Goal: Information Seeking & Learning: Learn about a topic

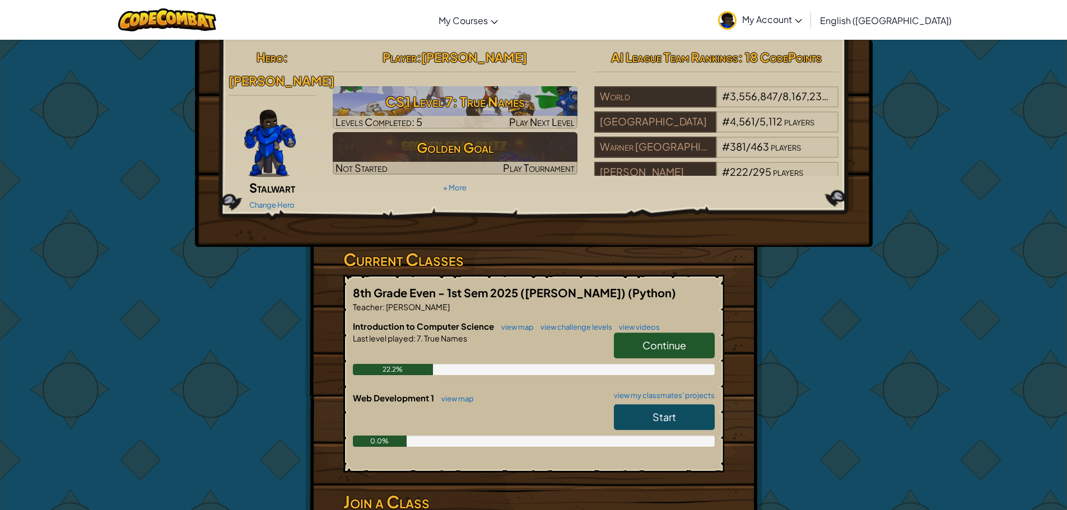
click at [667, 339] on span "Continue" at bounding box center [665, 345] width 44 height 13
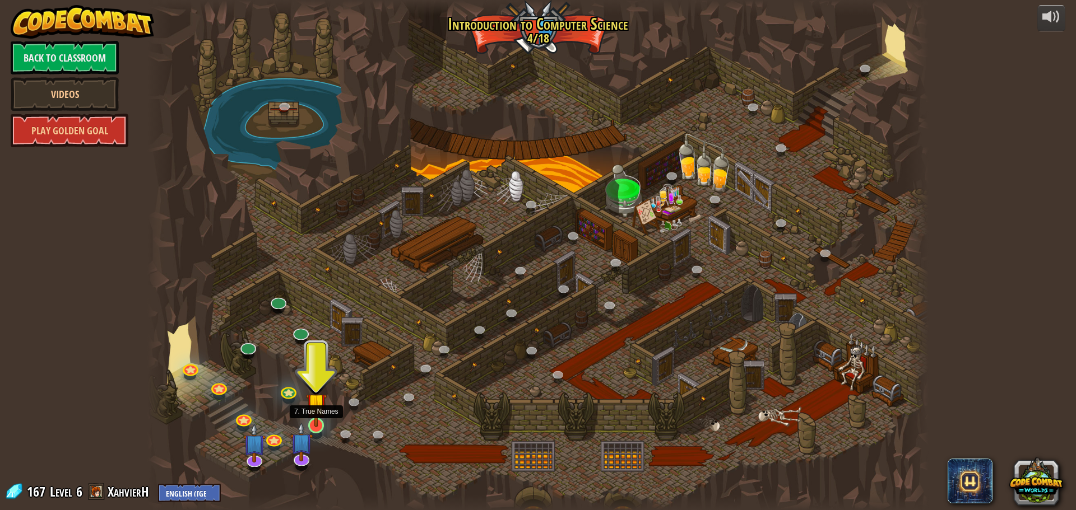
click at [315, 418] on img at bounding box center [316, 404] width 21 height 48
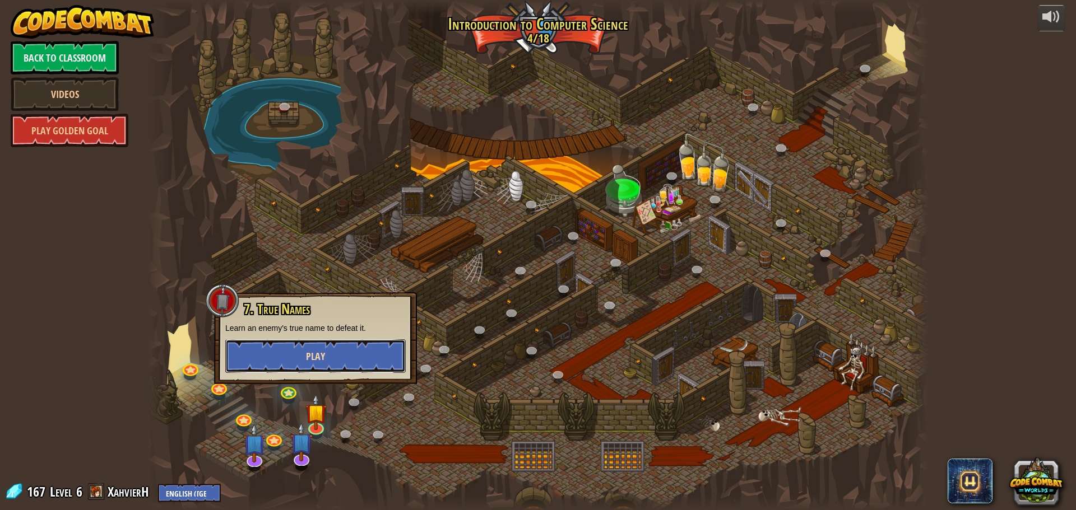
click at [325, 355] on button "Play" at bounding box center [315, 357] width 180 height 34
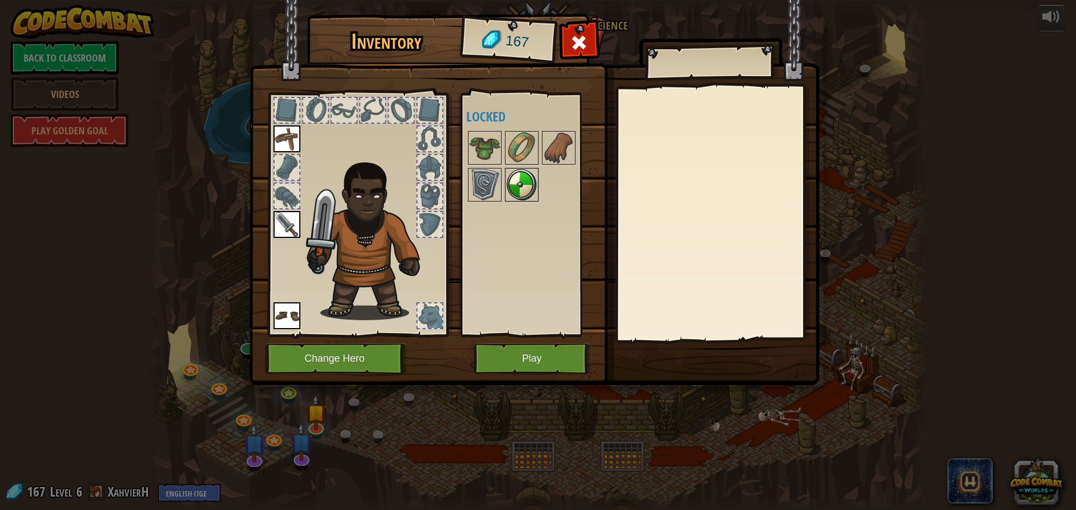
click at [511, 191] on img at bounding box center [521, 184] width 31 height 31
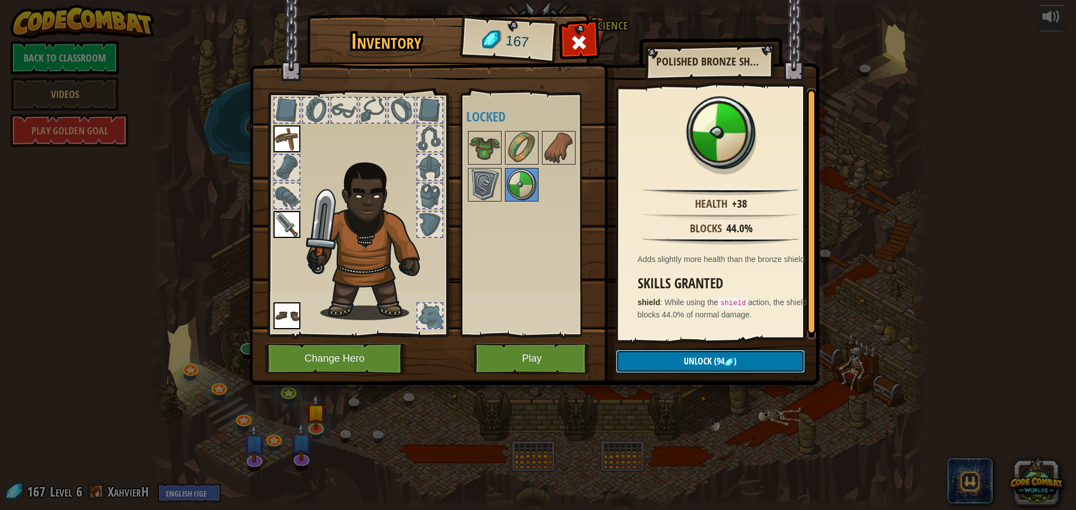
click at [723, 361] on span "(94" at bounding box center [718, 361] width 13 height 12
click at [689, 361] on button "Confirm" at bounding box center [710, 361] width 189 height 23
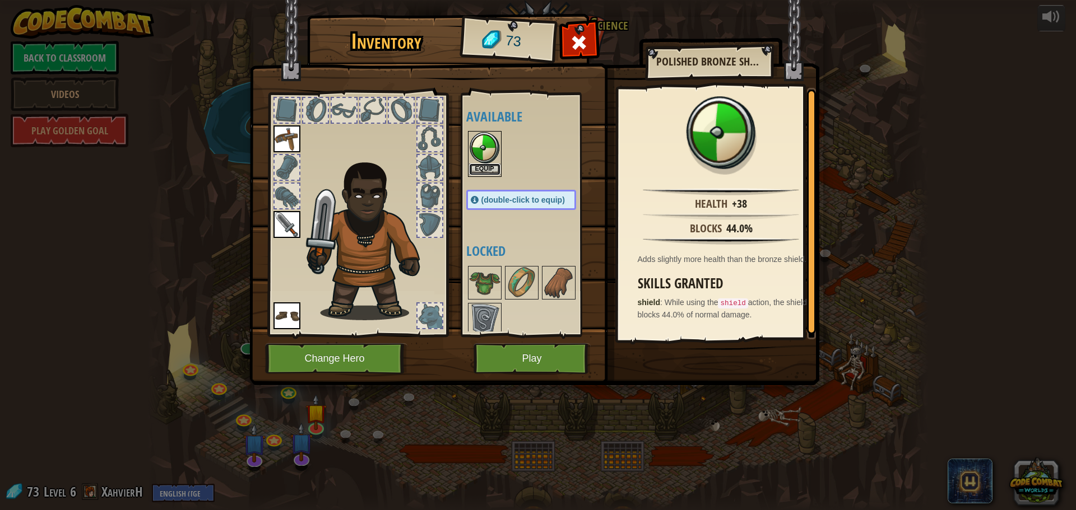
click at [489, 168] on button "Equip" at bounding box center [484, 170] width 31 height 12
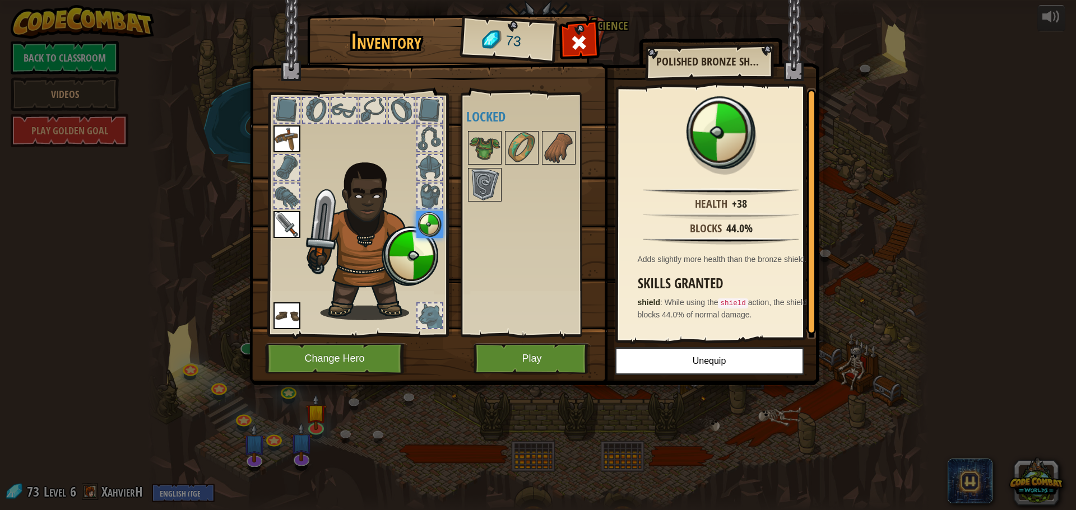
click at [531, 236] on div "Available Equip Equip Equip Equip (double-click to equip) Locked" at bounding box center [532, 215] width 132 height 234
click at [482, 144] on img at bounding box center [484, 147] width 31 height 31
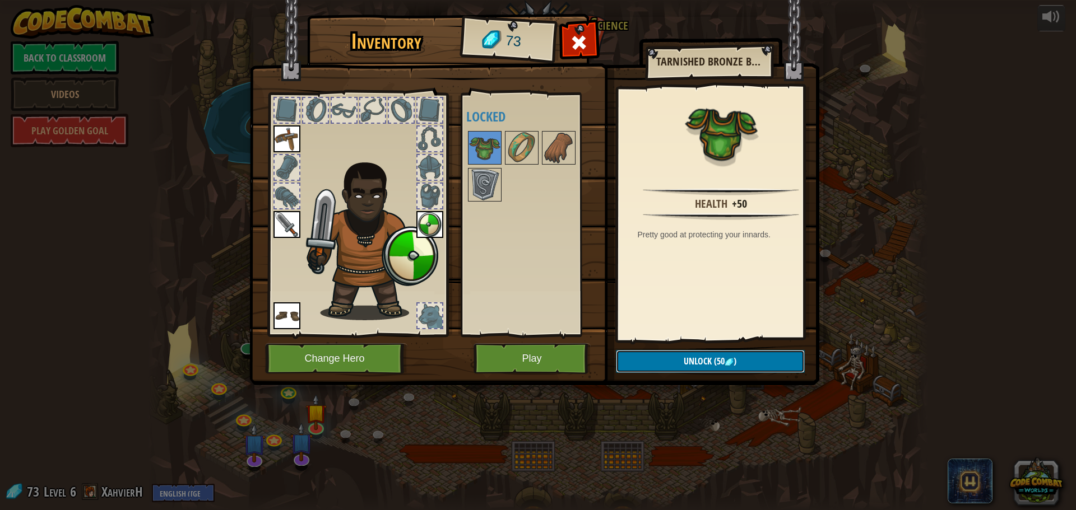
click at [725, 357] on button "Unlock (50 )" at bounding box center [710, 361] width 189 height 23
click at [710, 354] on button "Confirm" at bounding box center [710, 361] width 189 height 23
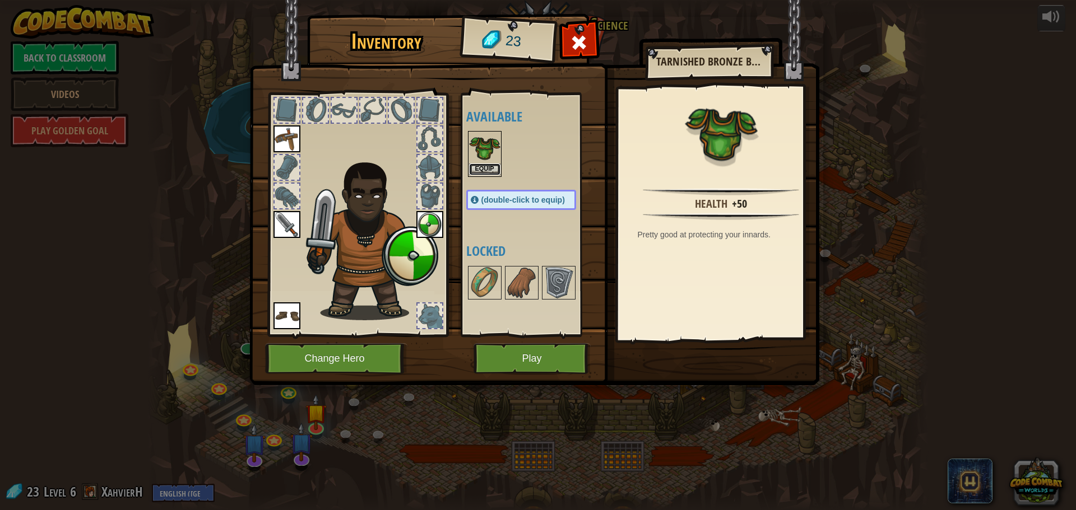
click at [483, 169] on button "Equip" at bounding box center [484, 170] width 31 height 12
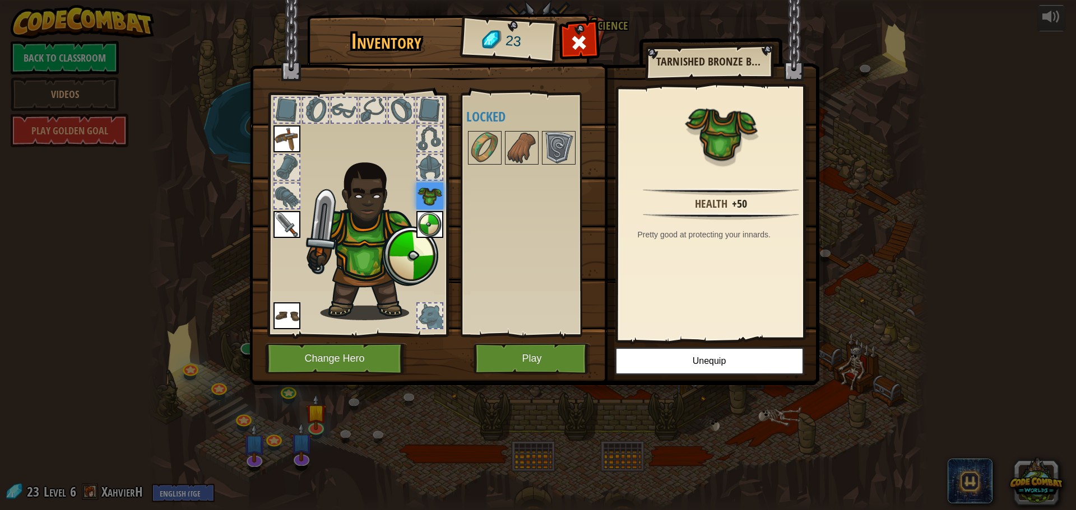
click at [538, 275] on div "Available Equip Equip Equip Equip Equip (double-click to equip) Locked" at bounding box center [532, 215] width 132 height 234
click at [285, 136] on img at bounding box center [286, 139] width 27 height 27
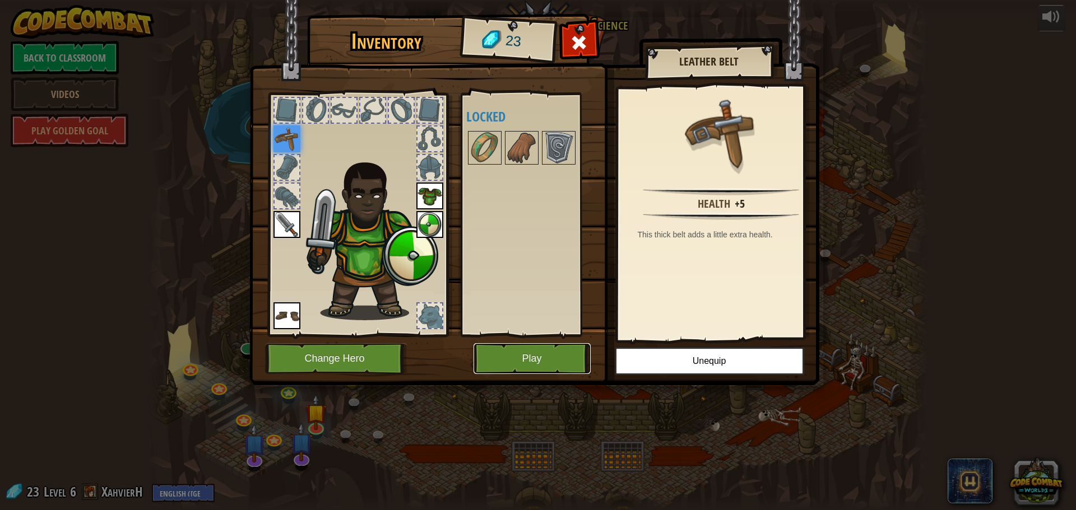
click at [486, 354] on button "Play" at bounding box center [531, 358] width 117 height 31
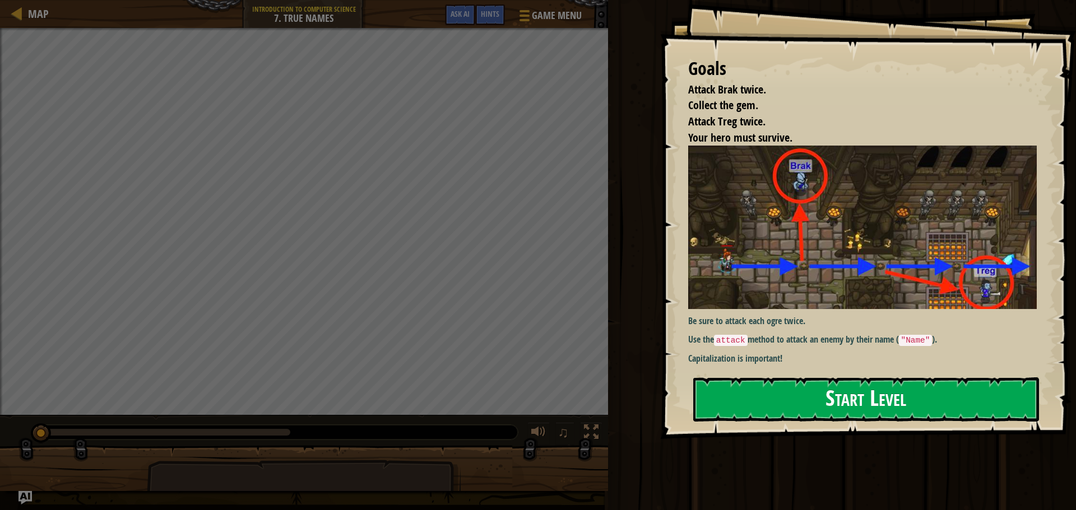
click at [901, 399] on button "Start Level" at bounding box center [866, 400] width 346 height 44
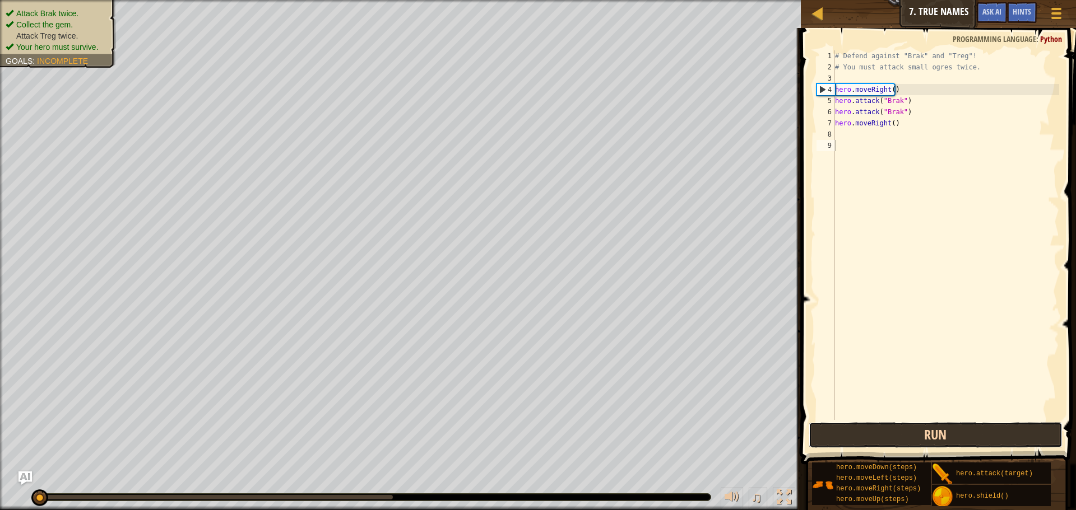
click at [899, 426] on button "Run" at bounding box center [935, 435] width 254 height 26
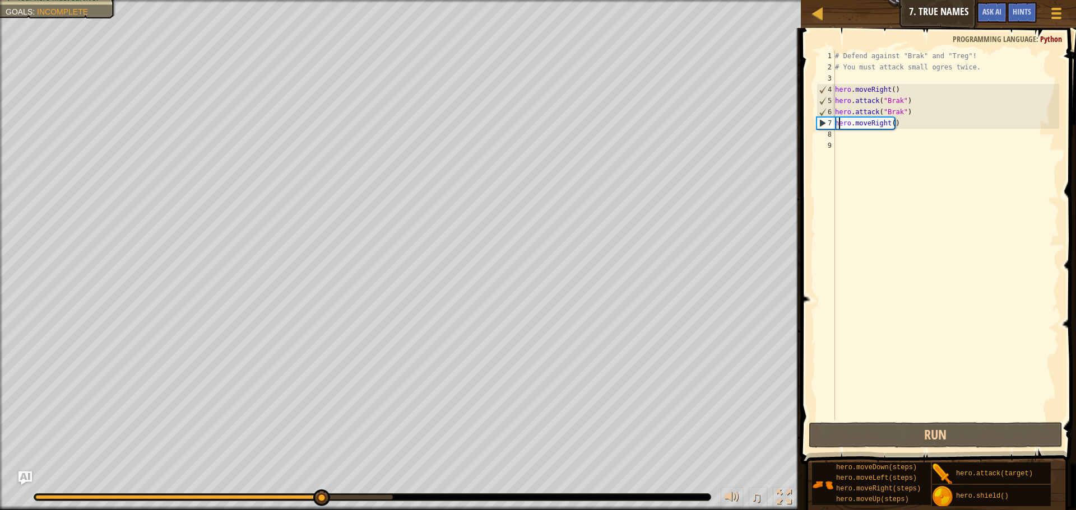
drag, startPoint x: 840, startPoint y: 124, endPoint x: 833, endPoint y: 132, distance: 10.7
click at [837, 126] on div "# Defend against "Brak" and "Treg"! # You must attack small ogres twice. hero .…" at bounding box center [946, 246] width 226 height 392
type textarea "hero.moveRight()"
click at [833, 132] on div "8" at bounding box center [825, 134] width 18 height 11
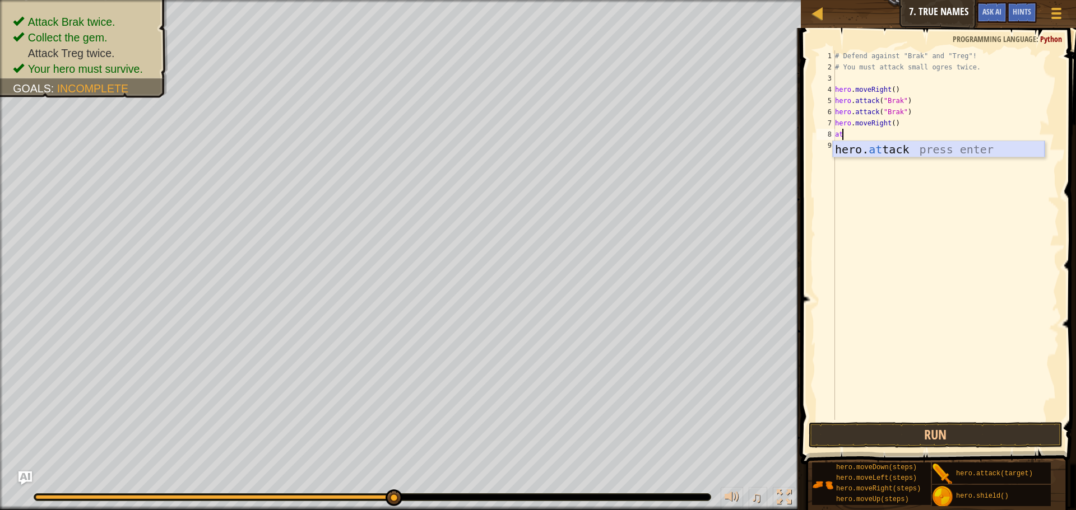
click at [886, 146] on div "hero. at tack press enter" at bounding box center [939, 166] width 212 height 50
type textarea "hero.attack("Treg")"
click at [920, 436] on button "Run" at bounding box center [935, 435] width 254 height 26
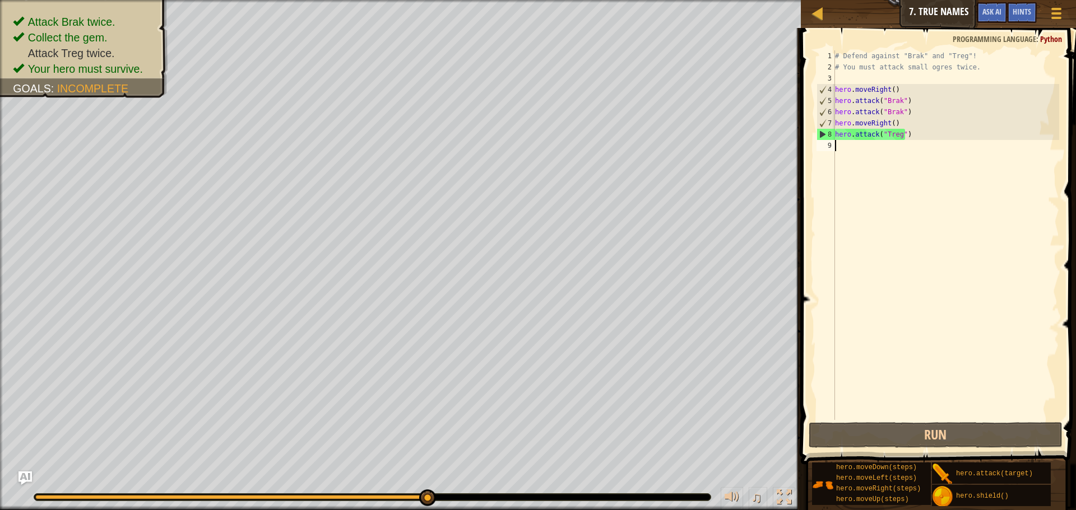
click at [862, 145] on div "# Defend against "Brak" and "Treg"! # You must attack small ogres twice. hero .…" at bounding box center [946, 246] width 226 height 392
type textarea "d"
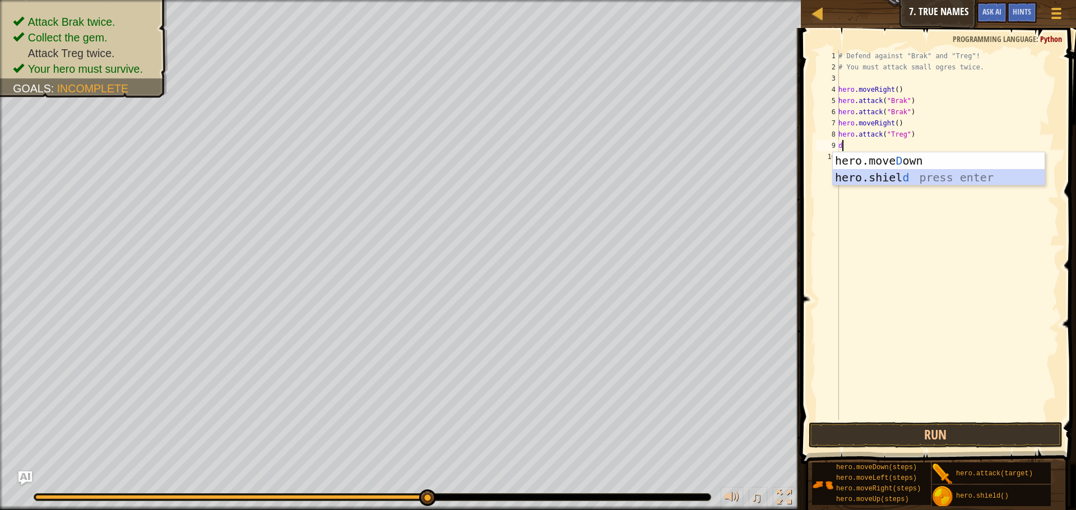
click at [868, 174] on div "hero.[PERSON_NAME] own press enter hero.[PERSON_NAME] d press enter" at bounding box center [939, 185] width 212 height 67
click at [965, 169] on div "hero. a ttack press enter" at bounding box center [942, 189] width 212 height 50
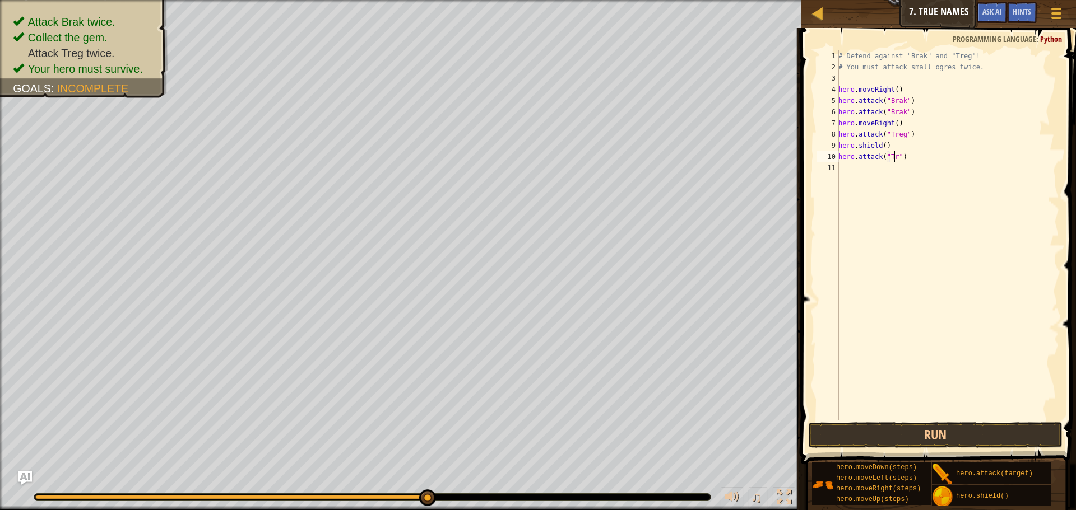
scroll to position [5, 5]
type textarea "hero.attack("Treg")"
click at [886, 427] on button "Run" at bounding box center [935, 435] width 254 height 26
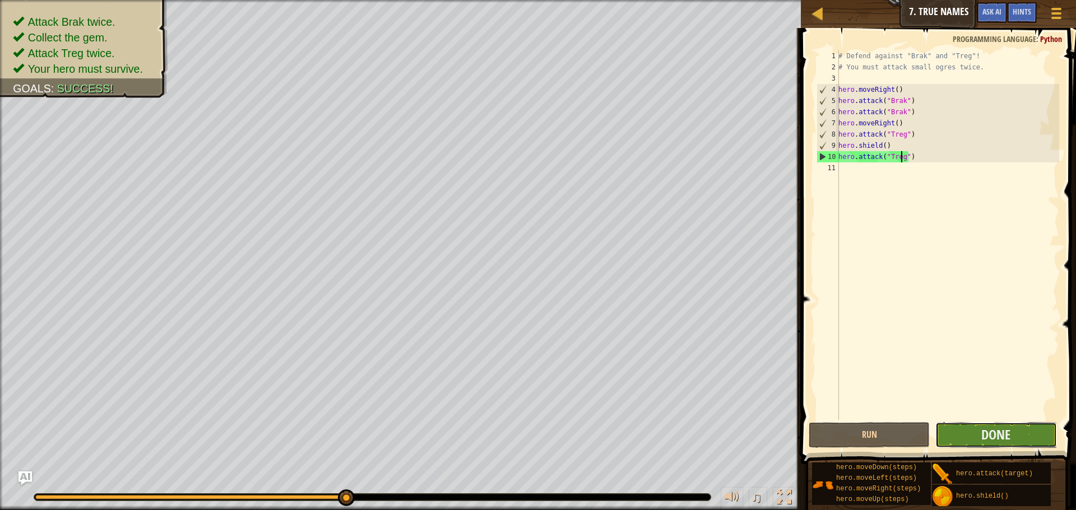
drag, startPoint x: 966, startPoint y: 434, endPoint x: 966, endPoint y: 427, distance: 6.7
click at [966, 427] on button "Done" at bounding box center [995, 435] width 121 height 26
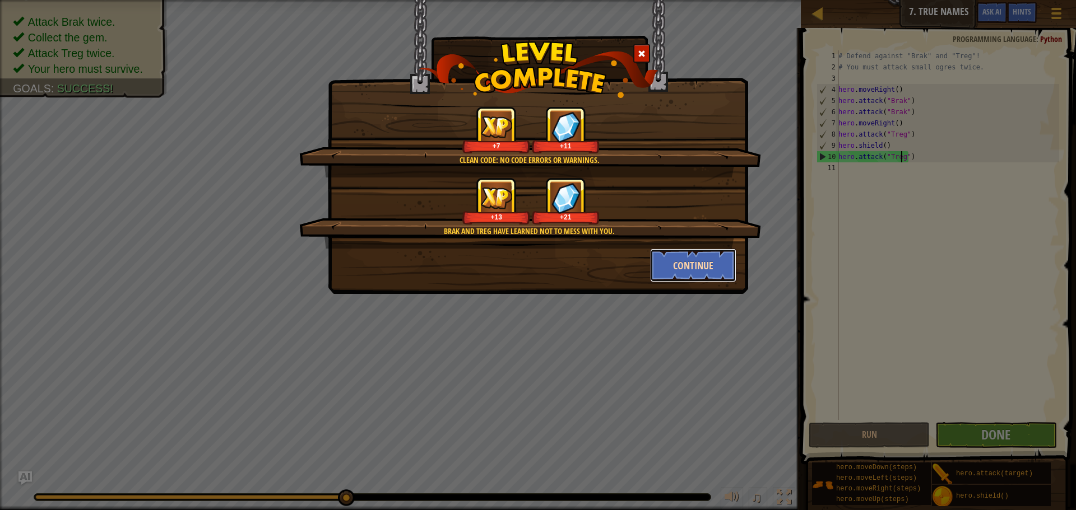
click at [677, 267] on button "Continue" at bounding box center [693, 266] width 87 height 34
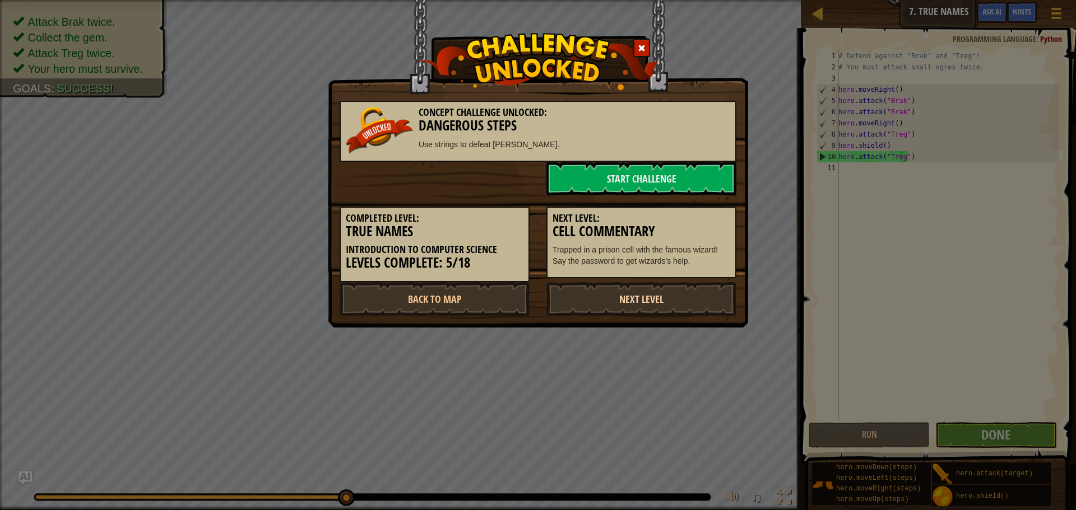
click at [600, 296] on link "Next Level" at bounding box center [641, 299] width 190 height 34
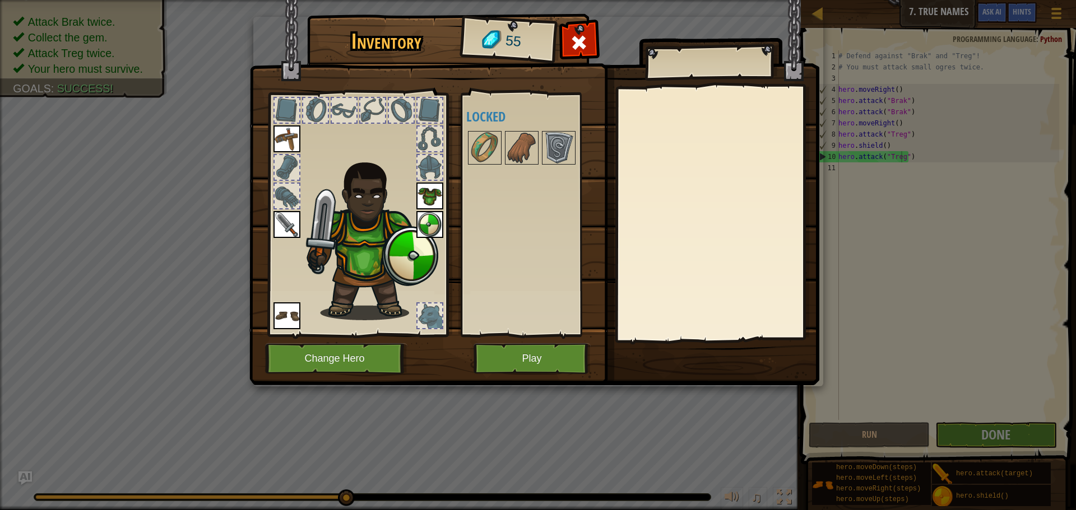
click at [287, 202] on div at bounding box center [287, 196] width 25 height 25
click at [509, 142] on img at bounding box center [521, 147] width 31 height 31
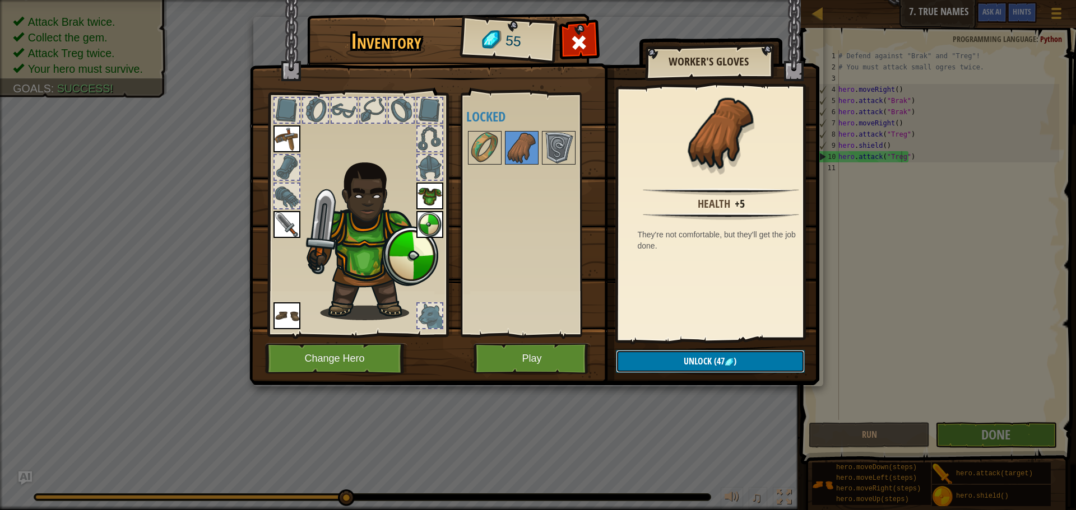
click at [682, 357] on button "Unlock (47 )" at bounding box center [710, 361] width 189 height 23
click at [682, 357] on button "Confirm" at bounding box center [710, 361] width 189 height 23
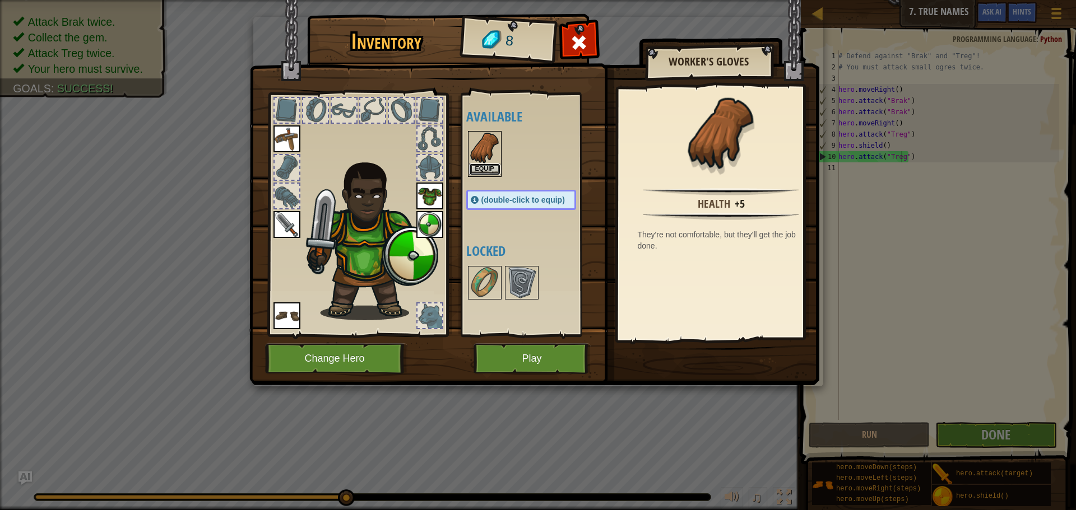
click at [486, 166] on button "Equip" at bounding box center [484, 170] width 31 height 12
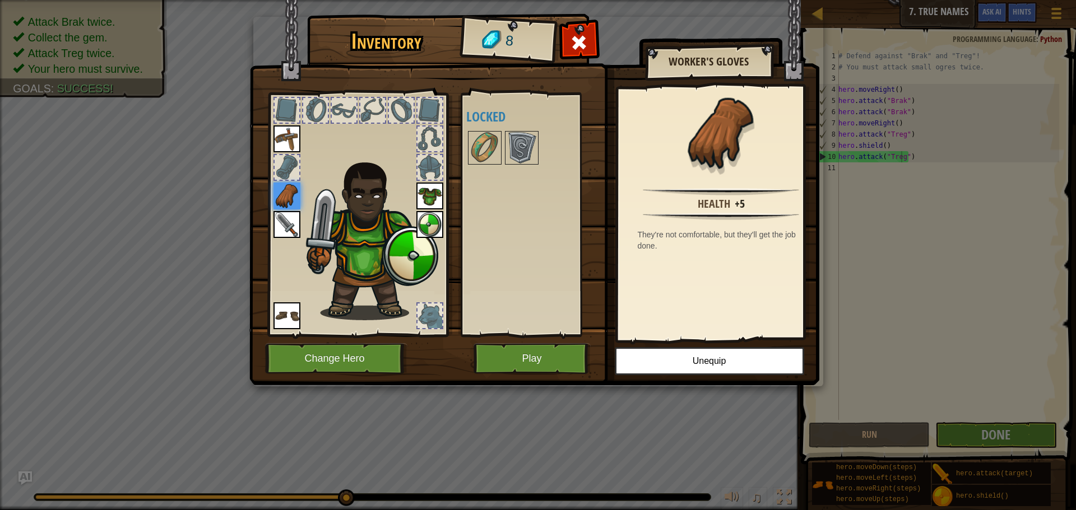
click at [548, 272] on div "Available Equip Equip Equip Equip Equip Equip (double-click to equip) Locked" at bounding box center [532, 215] width 132 height 234
click at [549, 355] on button "Play" at bounding box center [531, 358] width 117 height 31
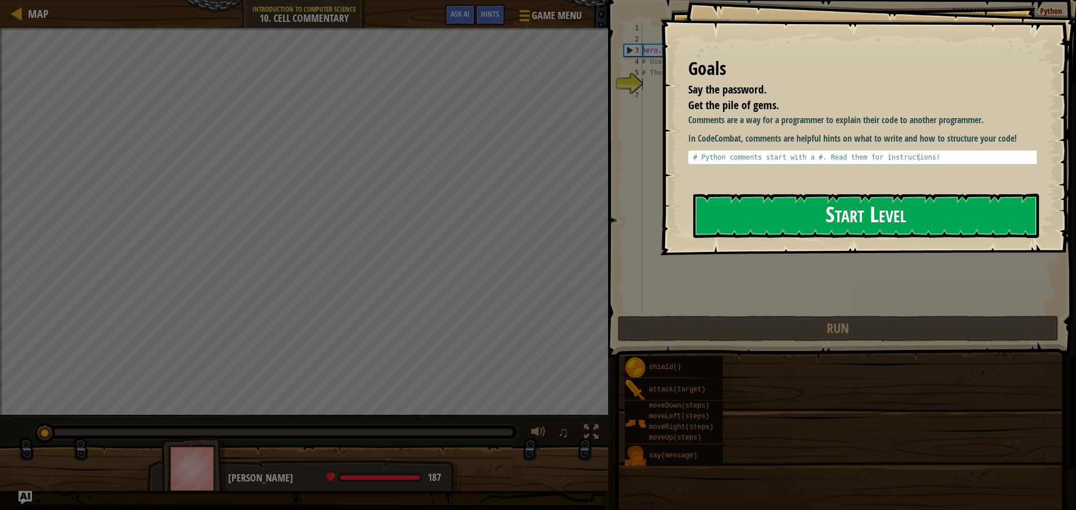
click at [750, 217] on button "Start Level" at bounding box center [866, 216] width 346 height 44
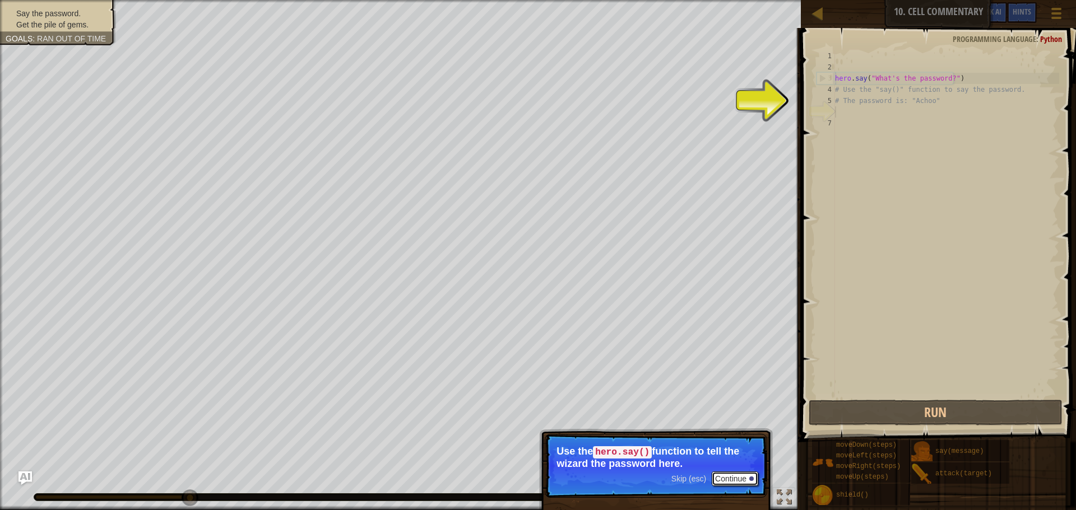
click at [735, 478] on button "Continue" at bounding box center [735, 479] width 47 height 15
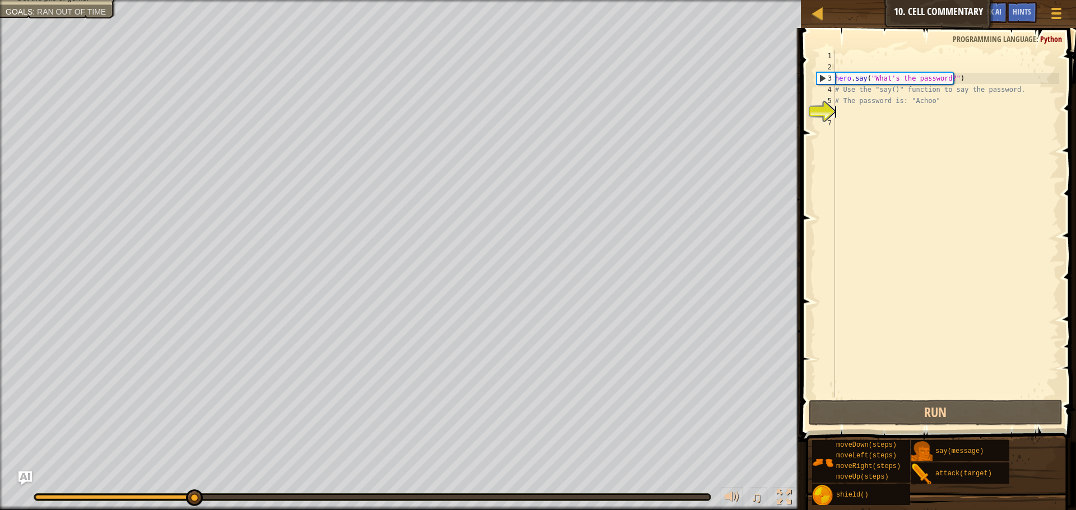
scroll to position [5, 0]
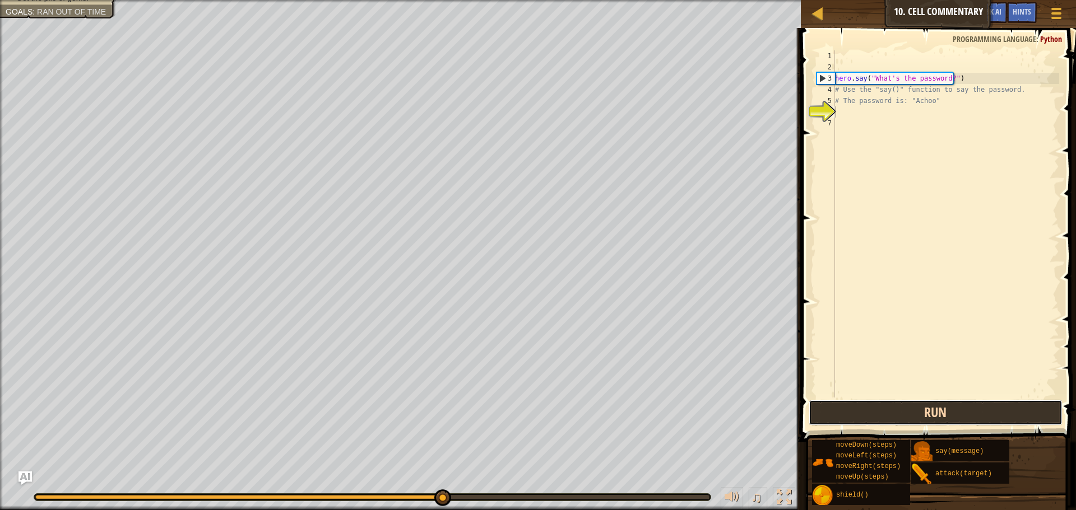
click at [945, 405] on button "Run" at bounding box center [935, 413] width 254 height 26
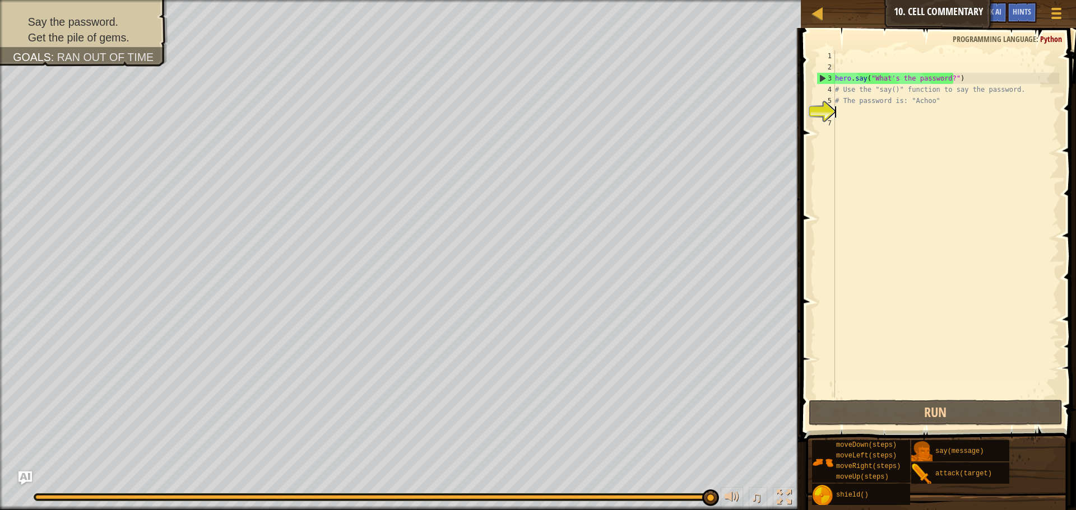
click at [841, 114] on div "hero . say ( "What's the password?" ) # Use the "say()" function to say the pas…" at bounding box center [946, 235] width 226 height 370
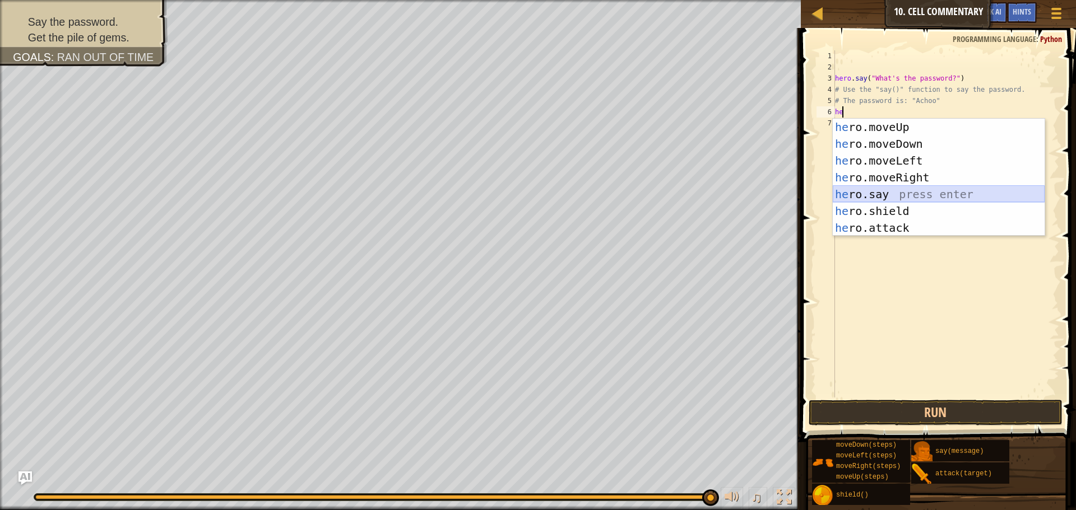
click at [881, 192] on div "he ro.moveUp press enter he ro.moveDown press enter he ro.moveLeft press enter …" at bounding box center [939, 194] width 212 height 151
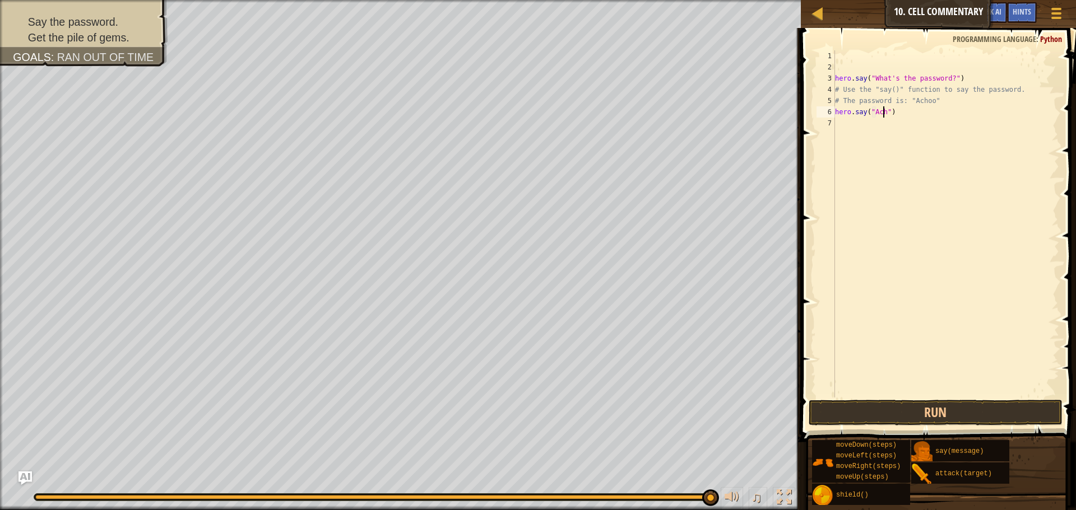
scroll to position [5, 4]
type textarea "hero.say("Achoo")"
click at [912, 408] on button "Run" at bounding box center [935, 413] width 254 height 26
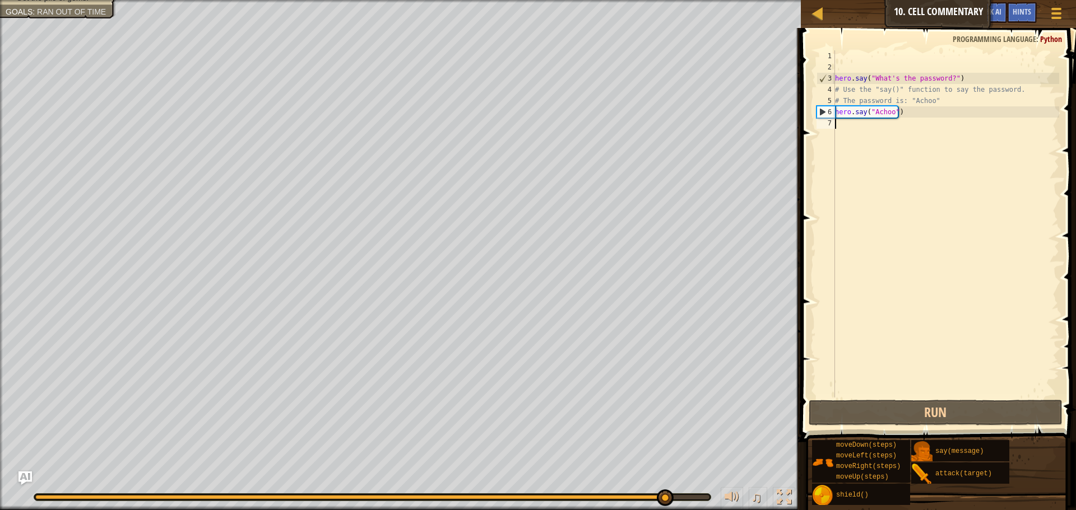
click at [850, 123] on div "hero . say ( "What's the password?" ) # Use the "say()" function to say the pas…" at bounding box center [946, 235] width 226 height 370
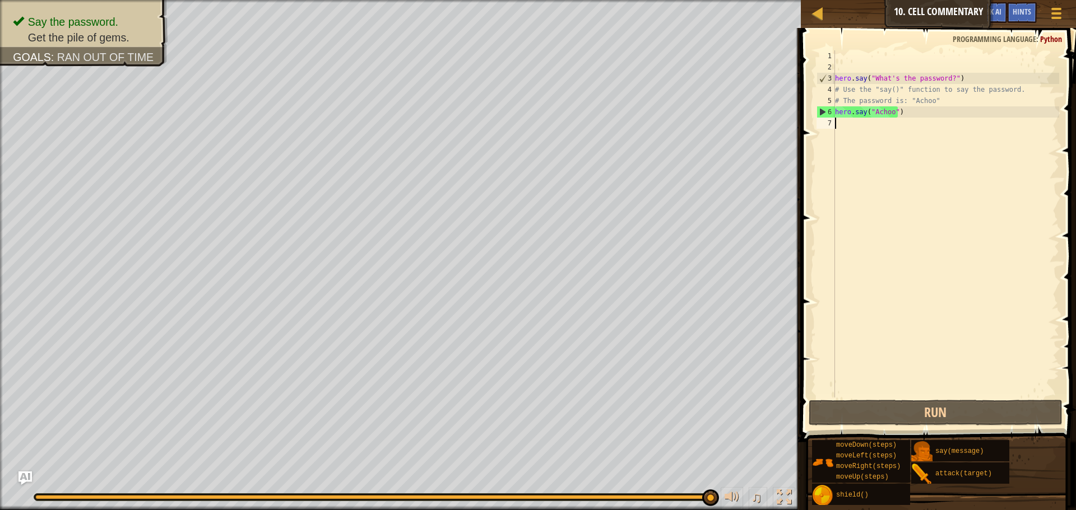
type textarea "h"
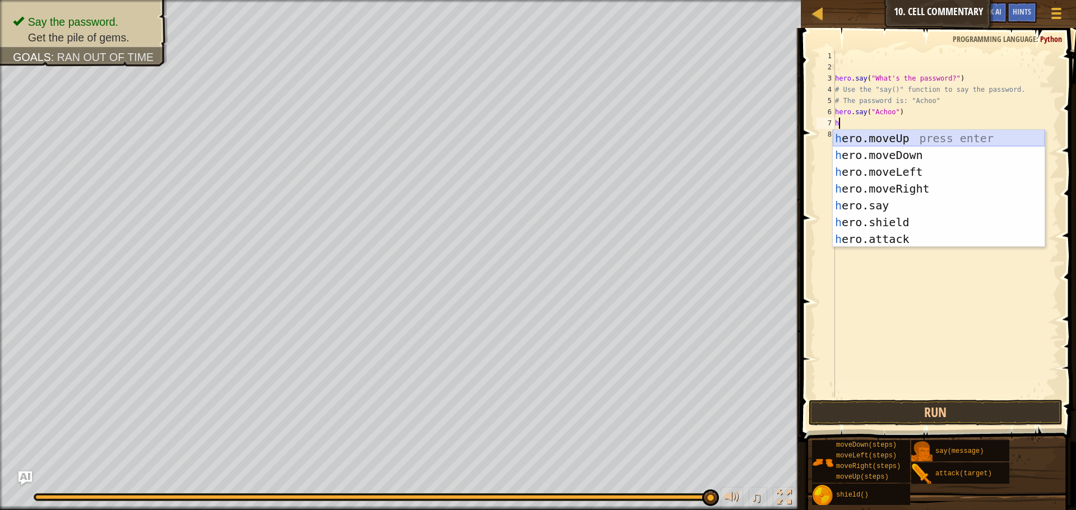
click at [910, 138] on div "h ero.moveUp press enter h ero.moveDown press enter h ero.moveLeft press enter …" at bounding box center [939, 205] width 212 height 151
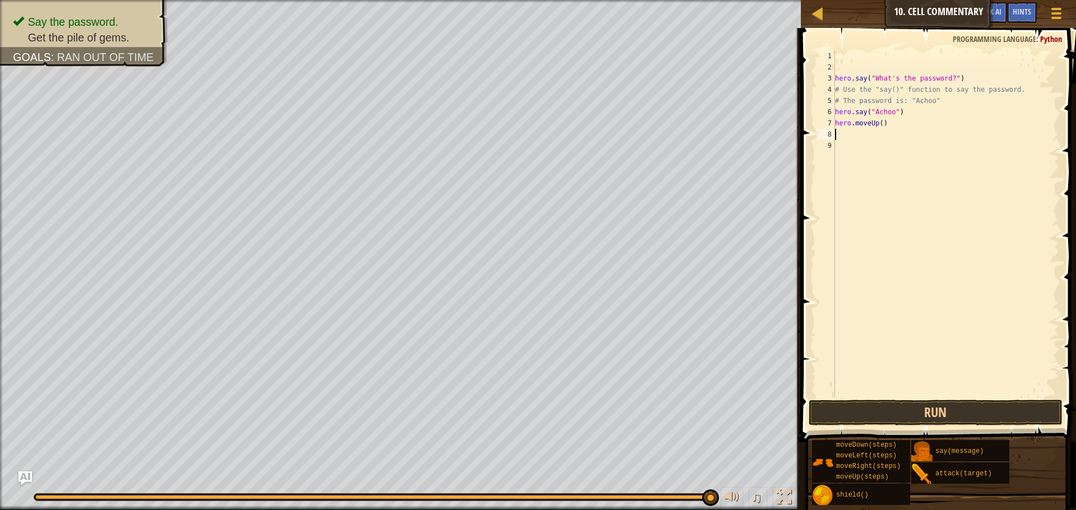
click at [879, 127] on div "hero . say ( "What's the password?" ) # Use the "say()" function to say the pas…" at bounding box center [946, 235] width 226 height 370
type textarea "hero.moveUp(3)"
click at [924, 404] on button "Run" at bounding box center [935, 413] width 254 height 26
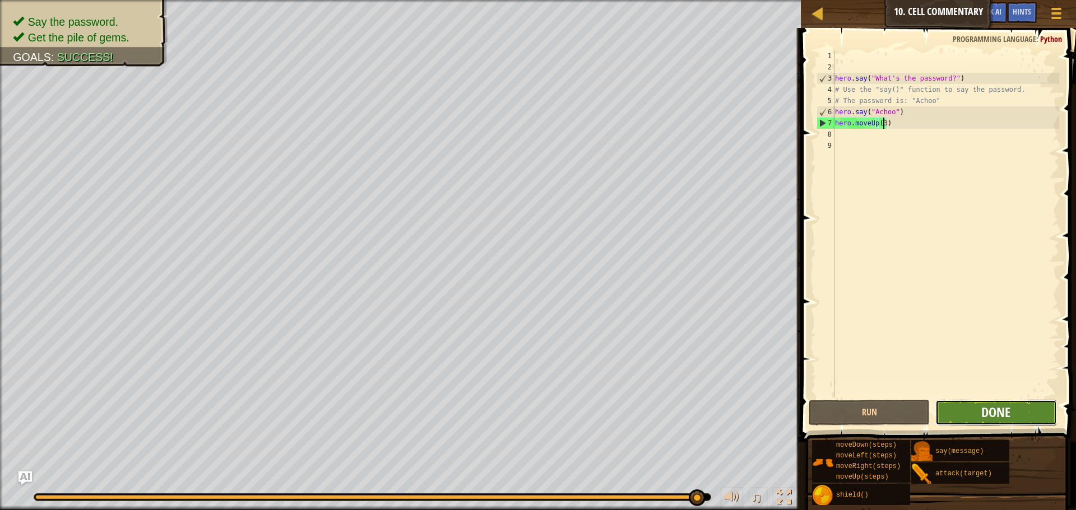
click at [1003, 419] on span "Done" at bounding box center [995, 412] width 29 height 18
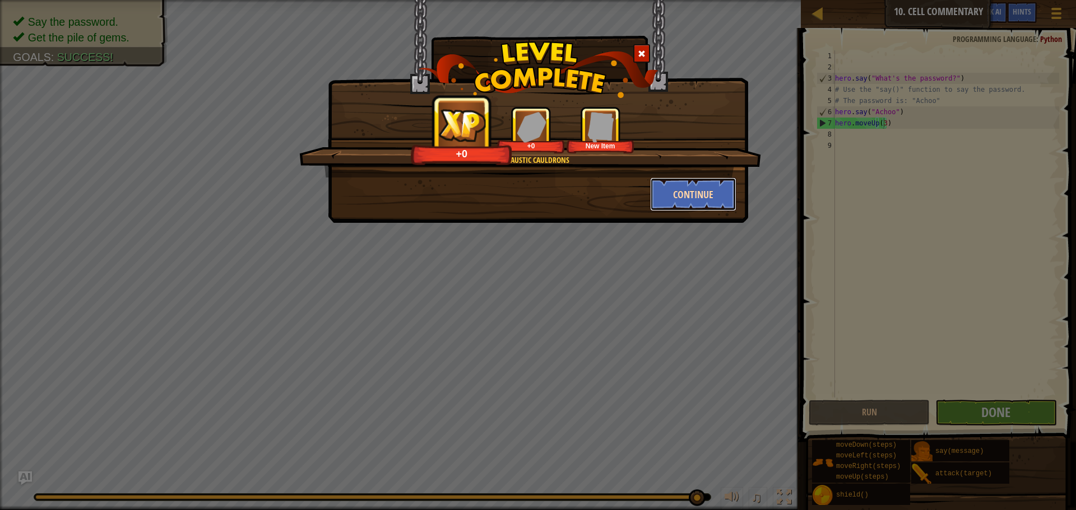
click at [675, 196] on button "Continue" at bounding box center [693, 195] width 87 height 34
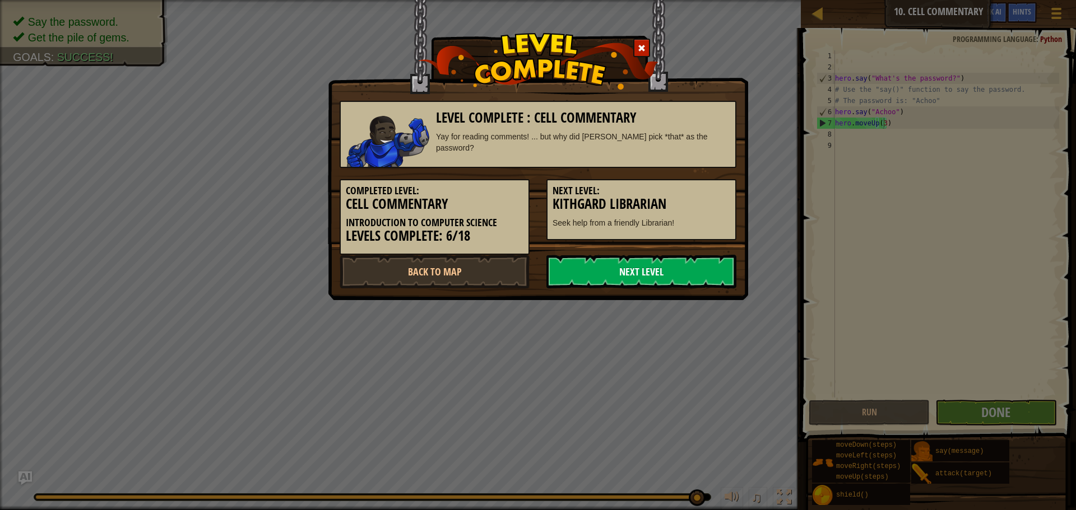
click at [640, 275] on link "Next Level" at bounding box center [641, 272] width 190 height 34
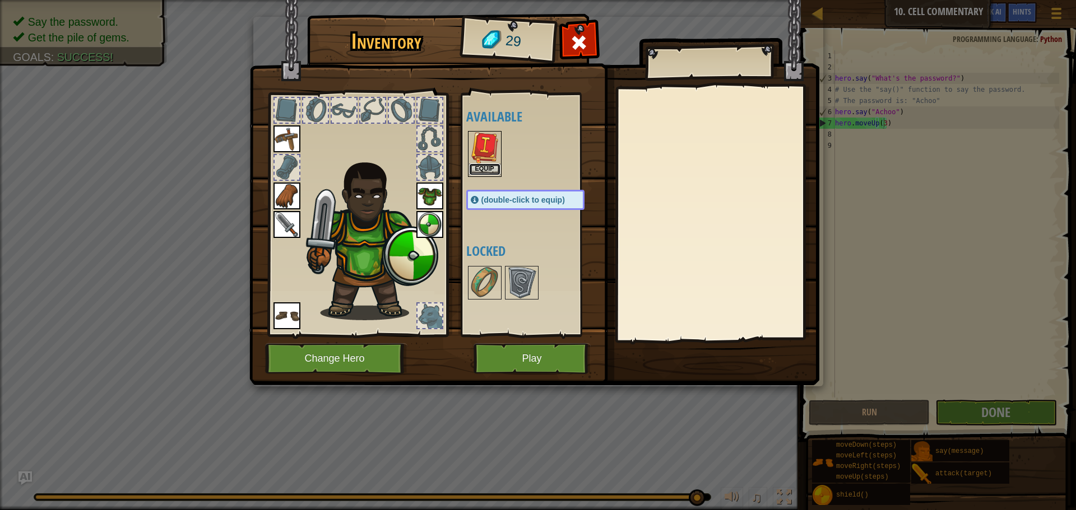
click at [483, 170] on button "Equip" at bounding box center [484, 170] width 31 height 12
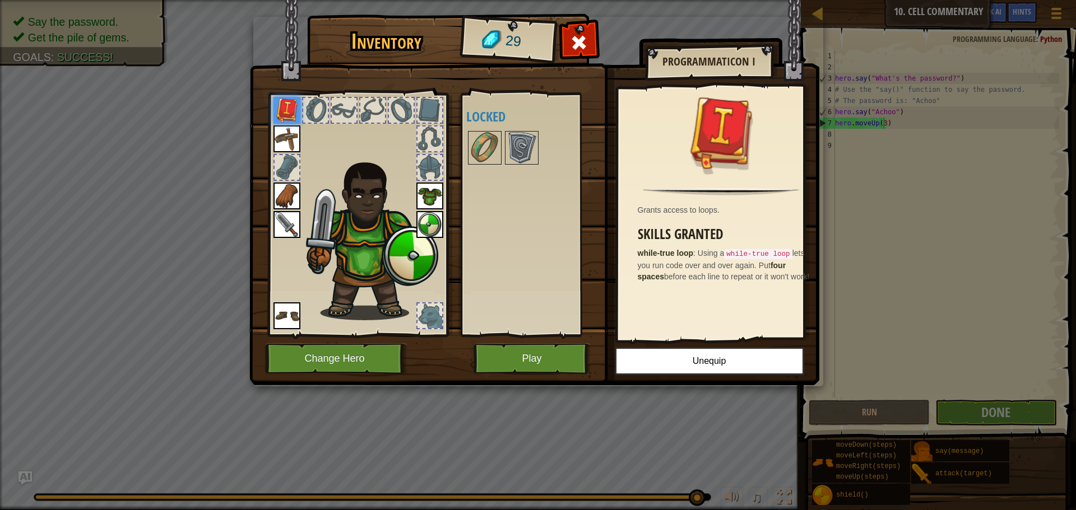
click at [549, 270] on div "Available Equip Equip Equip Equip Equip Equip Equip (double-click to equip) Loc…" at bounding box center [536, 215] width 141 height 234
click at [565, 356] on button "Play" at bounding box center [531, 358] width 117 height 31
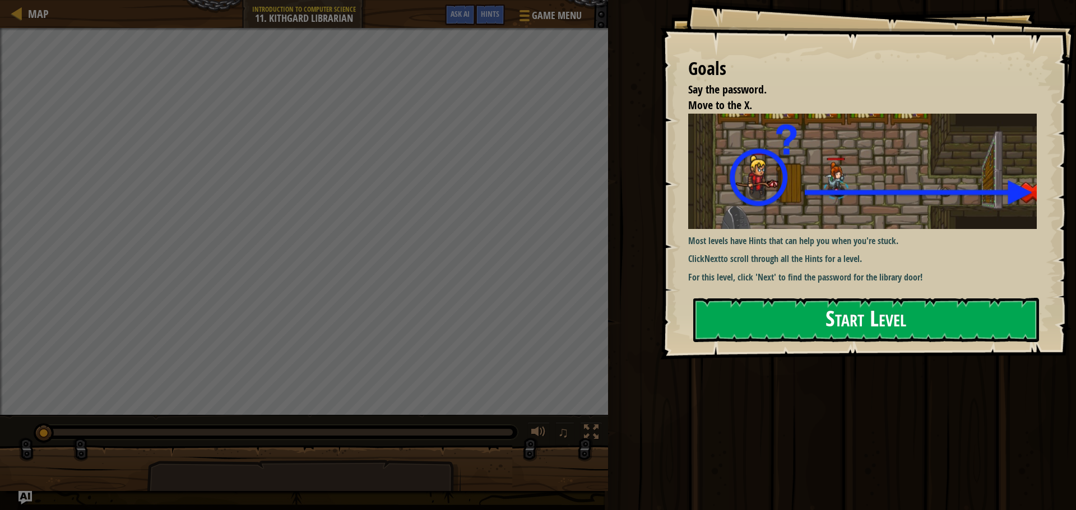
click at [765, 298] on button "Start Level" at bounding box center [866, 320] width 346 height 44
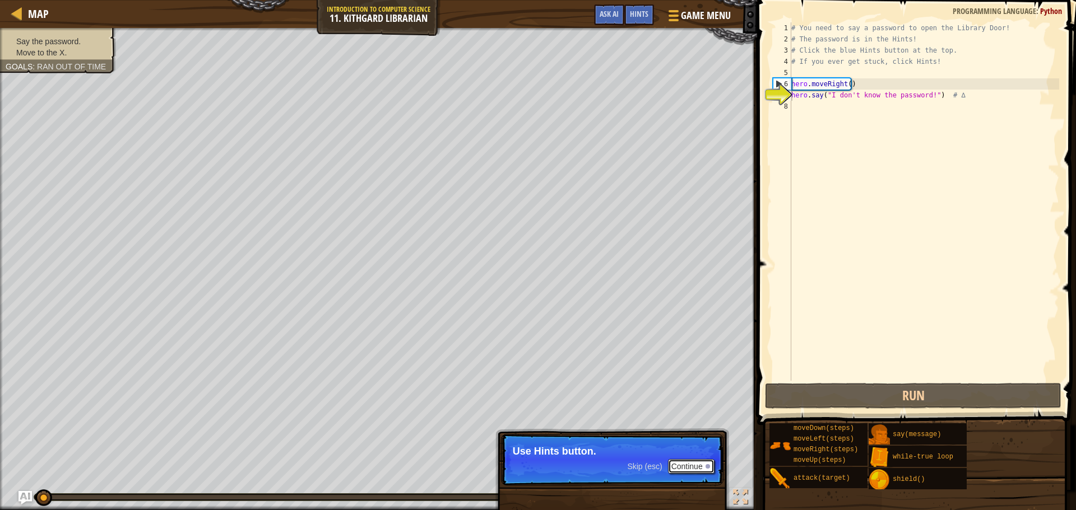
click at [692, 468] on button "Continue" at bounding box center [691, 466] width 47 height 15
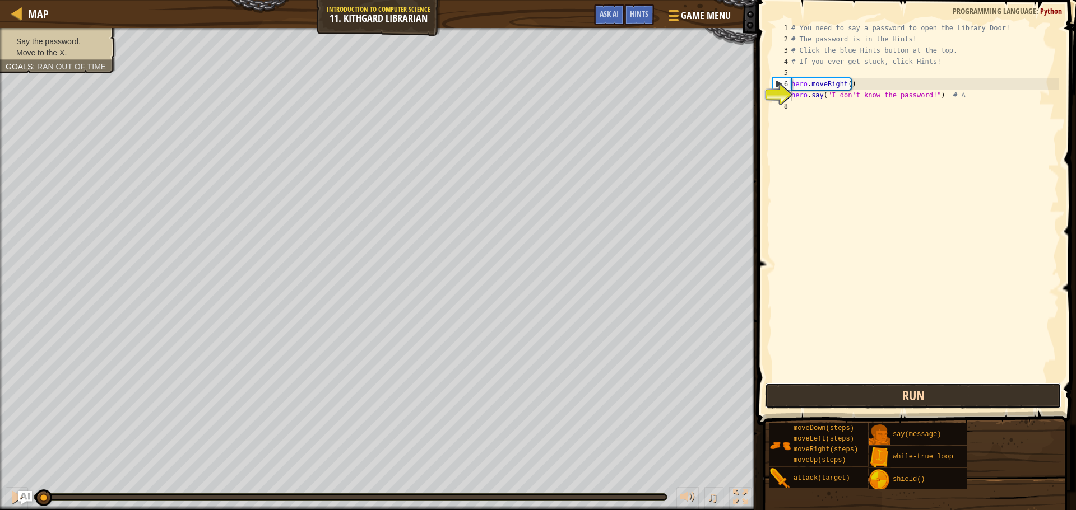
click at [922, 394] on button "Run" at bounding box center [913, 396] width 296 height 26
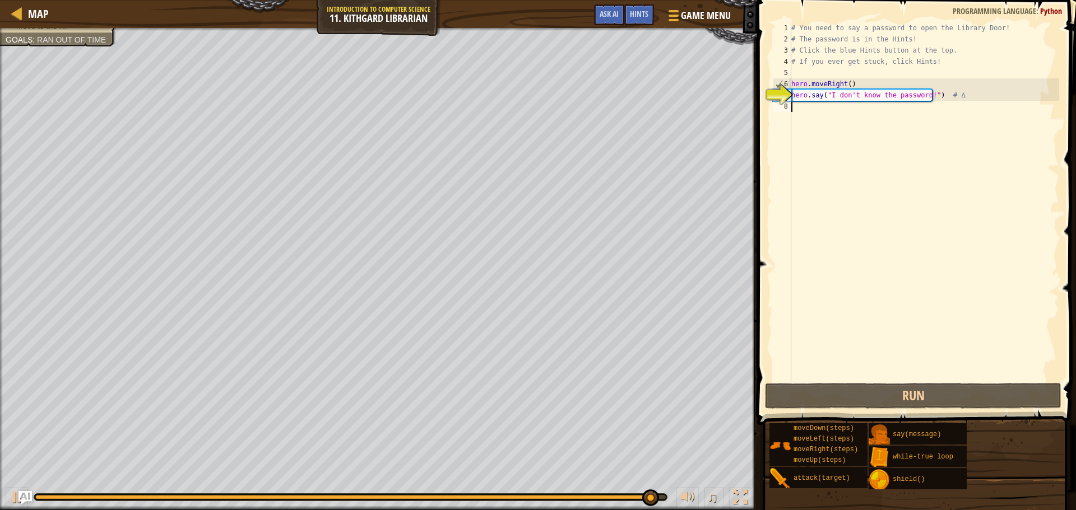
click at [810, 108] on div "# You need to say a password to open the Library Door! # The password is in the…" at bounding box center [924, 212] width 270 height 381
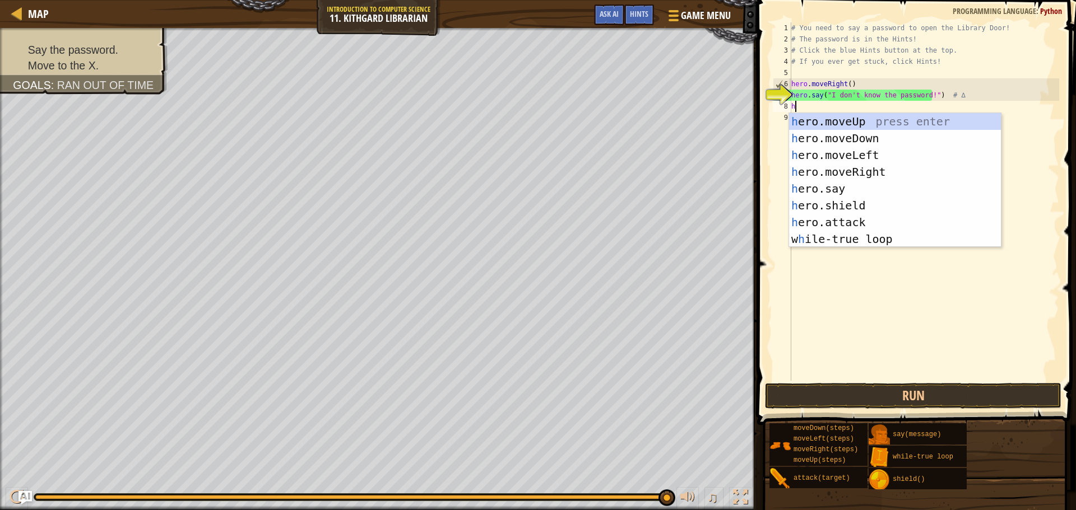
scroll to position [5, 0]
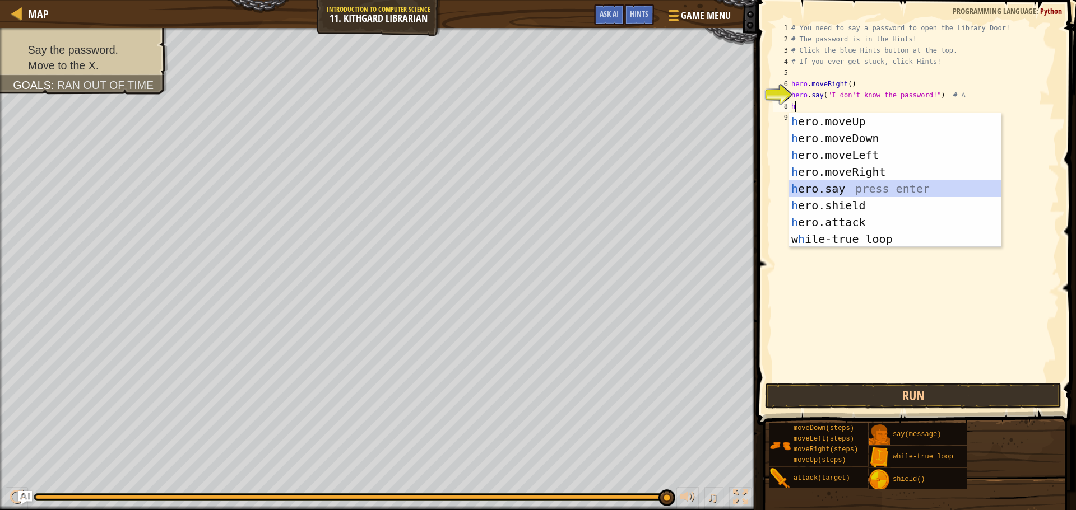
click at [839, 190] on div "h ero.moveUp press enter h ero.moveDown press enter h ero.moveLeft press enter …" at bounding box center [895, 197] width 212 height 168
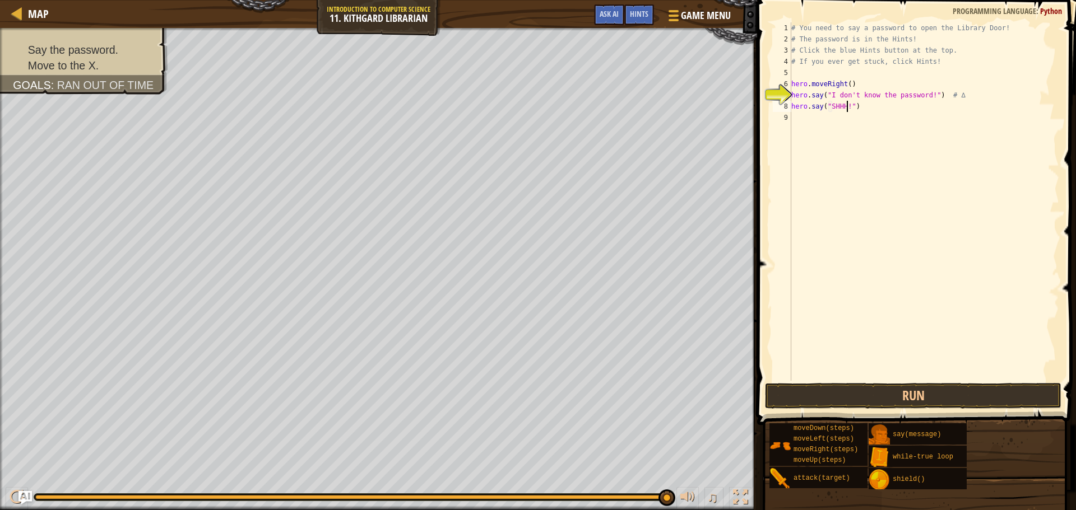
scroll to position [5, 4]
click at [876, 391] on button "Run" at bounding box center [913, 396] width 296 height 26
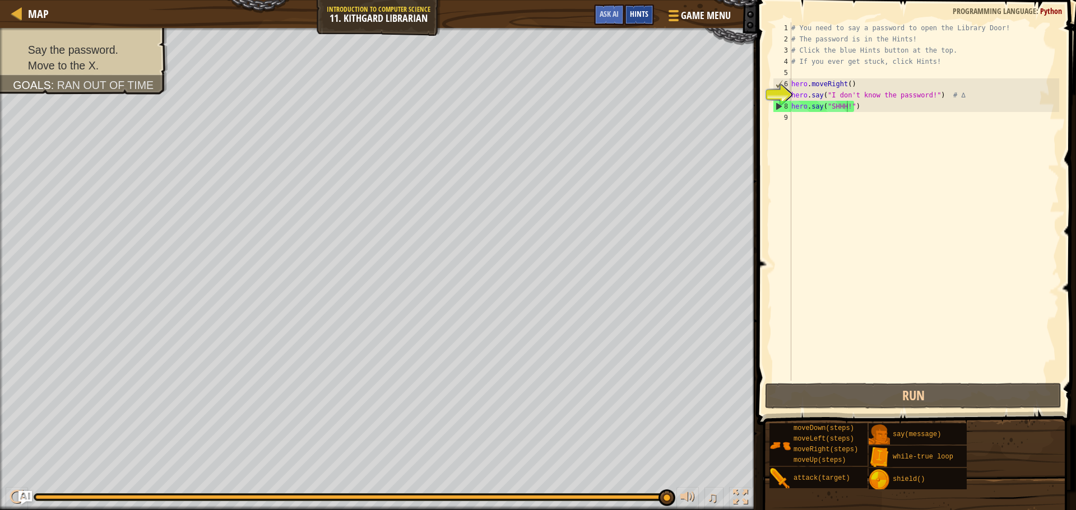
click at [648, 11] on span "Hints" at bounding box center [639, 13] width 18 height 11
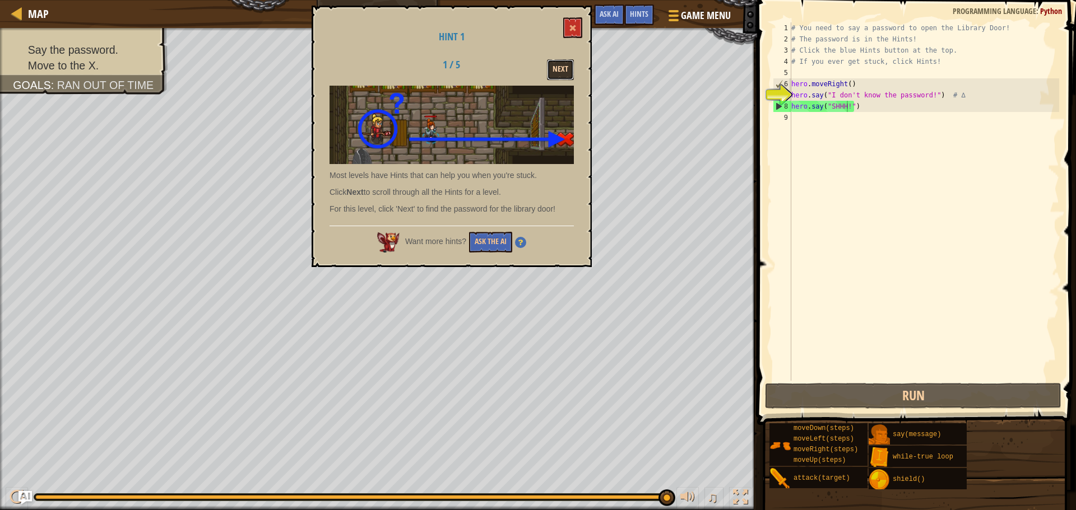
click at [557, 64] on button "Next" at bounding box center [560, 69] width 27 height 21
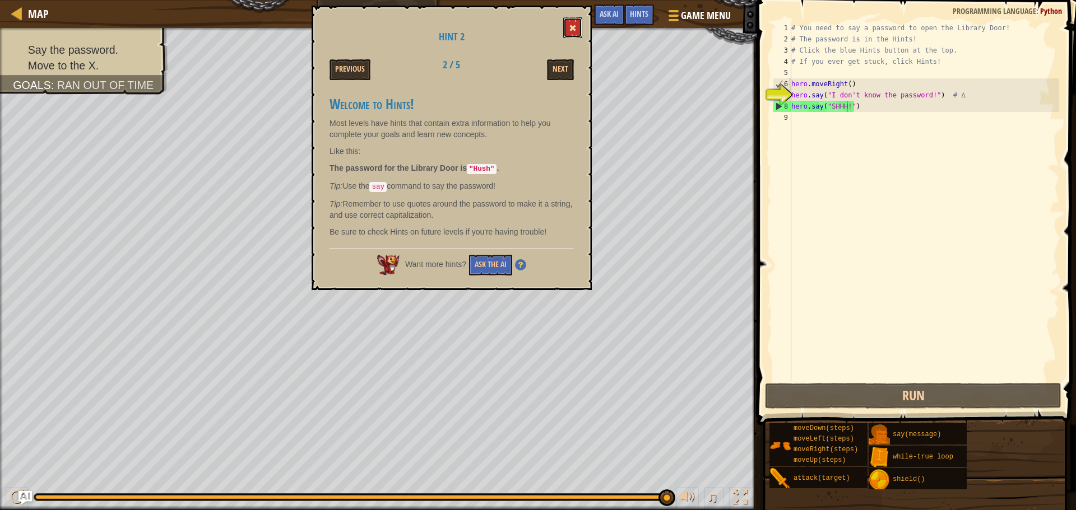
click at [573, 25] on span at bounding box center [573, 28] width 8 height 8
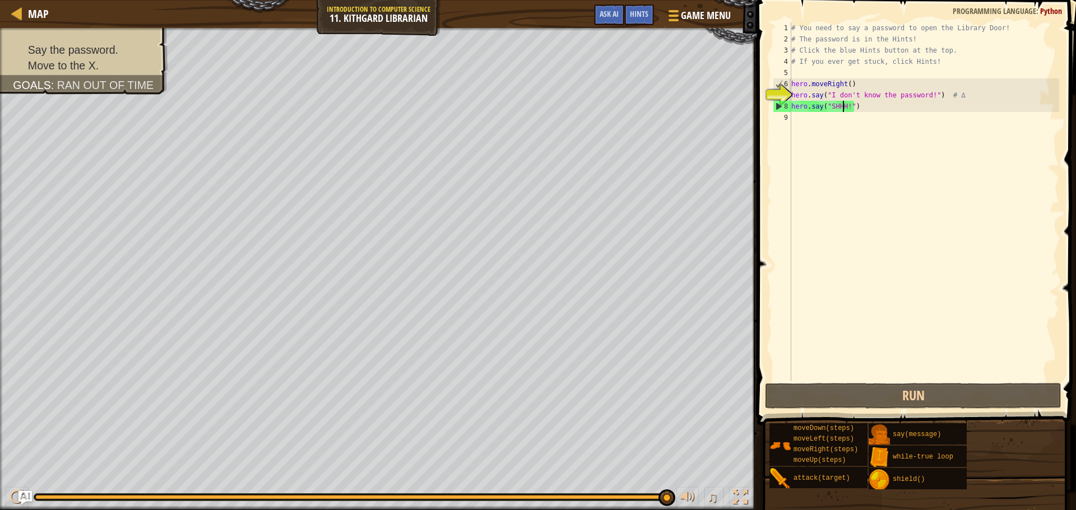
click at [843, 110] on div "# You need to say a password to open the Library Door! # The password is in the…" at bounding box center [924, 212] width 270 height 381
click at [640, 16] on span "Hints" at bounding box center [639, 13] width 18 height 11
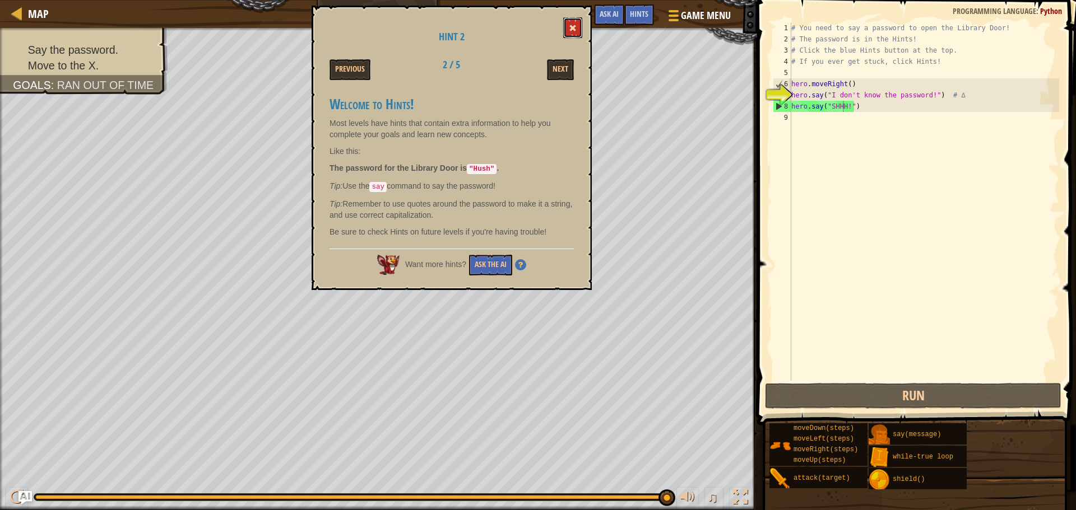
click at [574, 34] on button at bounding box center [572, 27] width 19 height 21
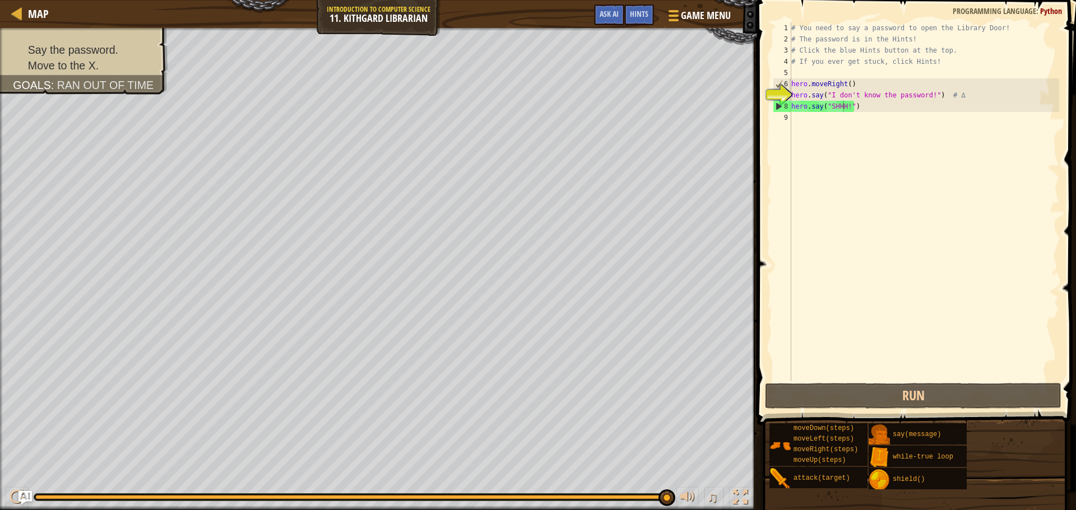
click at [842, 105] on div "# You need to say a password to open the Library Door! # The password is in the…" at bounding box center [924, 212] width 270 height 381
click at [847, 106] on div "# You need to say a password to open the Library Door! # The password is in the…" at bounding box center [924, 212] width 270 height 381
click at [844, 106] on div "# You need to say a password to open the Library Door! # The password is in the…" at bounding box center [924, 212] width 270 height 381
click at [843, 106] on div "# You need to say a password to open the Library Door! # The password is in the…" at bounding box center [924, 212] width 270 height 381
click at [844, 108] on div "# You need to say a password to open the Library Door! # The password is in the…" at bounding box center [924, 212] width 270 height 381
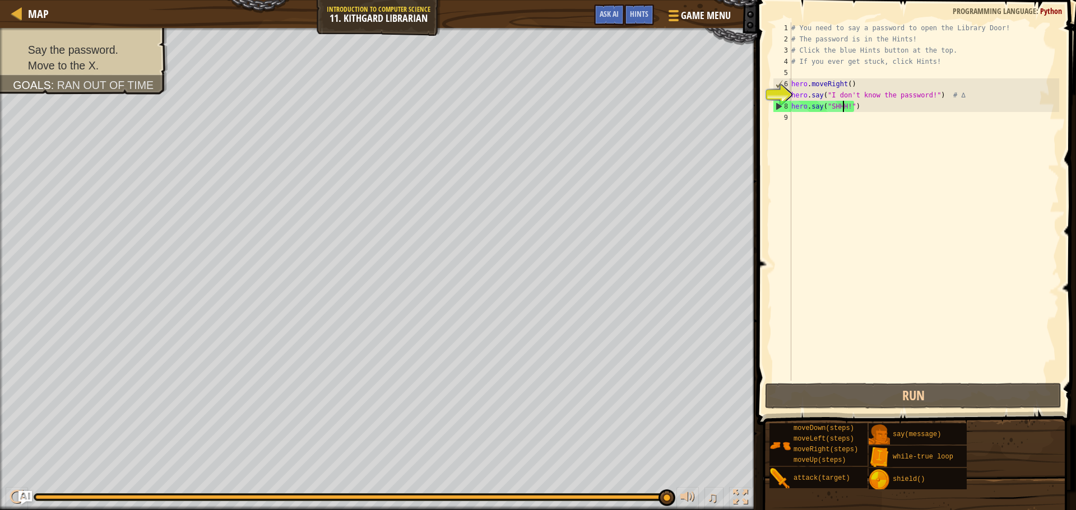
click at [844, 108] on div "# You need to say a password to open the Library Door! # The password is in the…" at bounding box center [924, 212] width 270 height 381
click at [844, 106] on div "# You need to say a password to open the Library Door! # The password is in the…" at bounding box center [924, 201] width 270 height 359
click at [845, 105] on div "# You need to say a password to open the Library Door! # The password is in the…" at bounding box center [924, 212] width 270 height 381
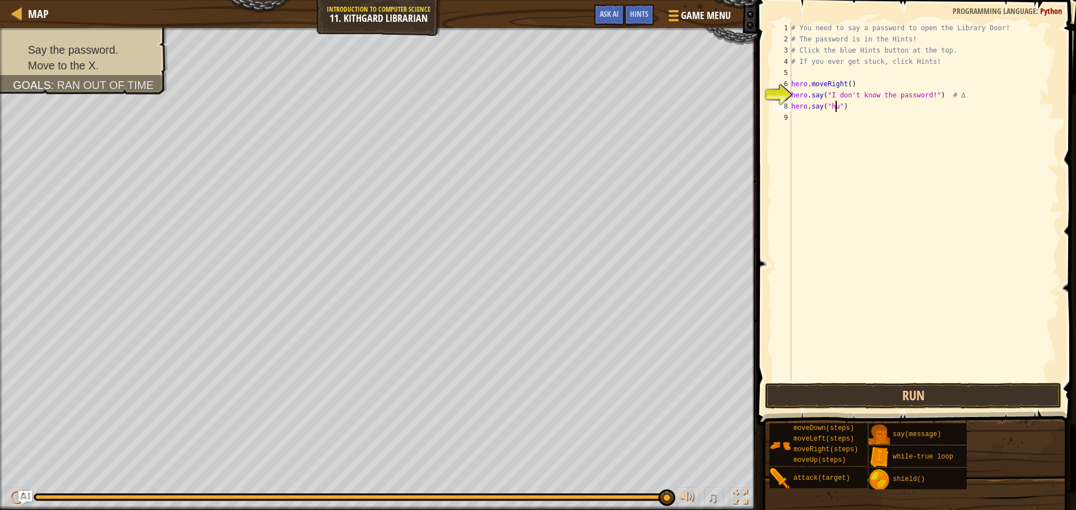
scroll to position [5, 4]
click at [968, 395] on button "Run" at bounding box center [913, 396] width 296 height 26
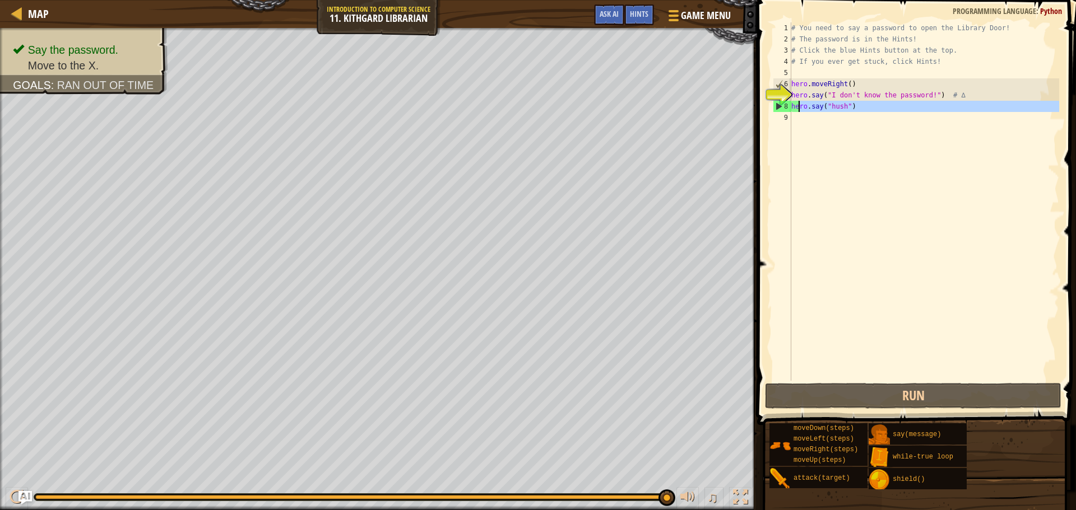
click at [799, 109] on div "# You need to say a password to open the Library Door! # The password is in the…" at bounding box center [924, 212] width 270 height 381
type textarea "hero.say("hush")"
click at [798, 114] on div "# You need to say a password to open the Library Door! # The password is in the…" at bounding box center [924, 201] width 270 height 359
type textarea "h"
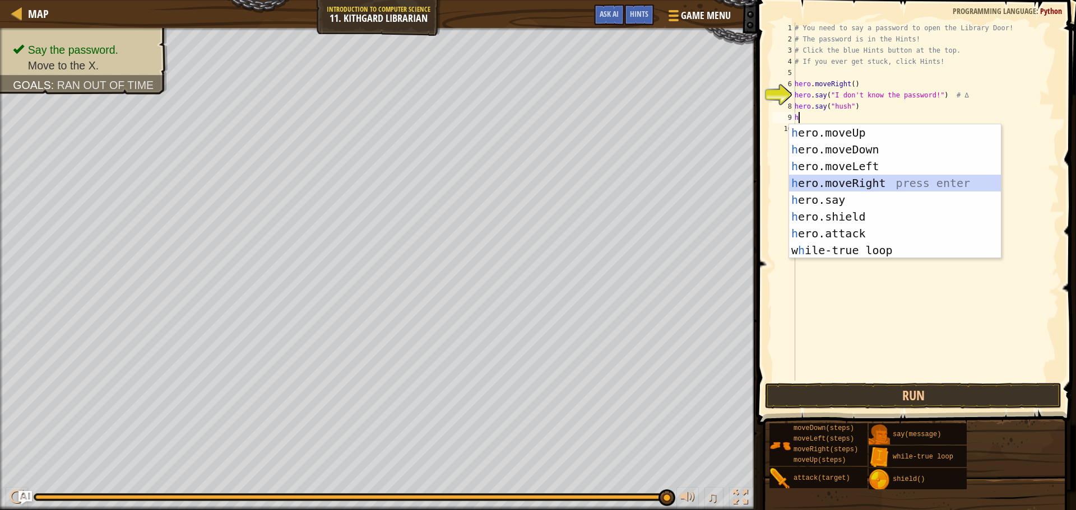
click at [875, 184] on div "h ero.moveUp press enter h ero.moveDown press enter h ero.moveLeft press enter …" at bounding box center [895, 208] width 212 height 168
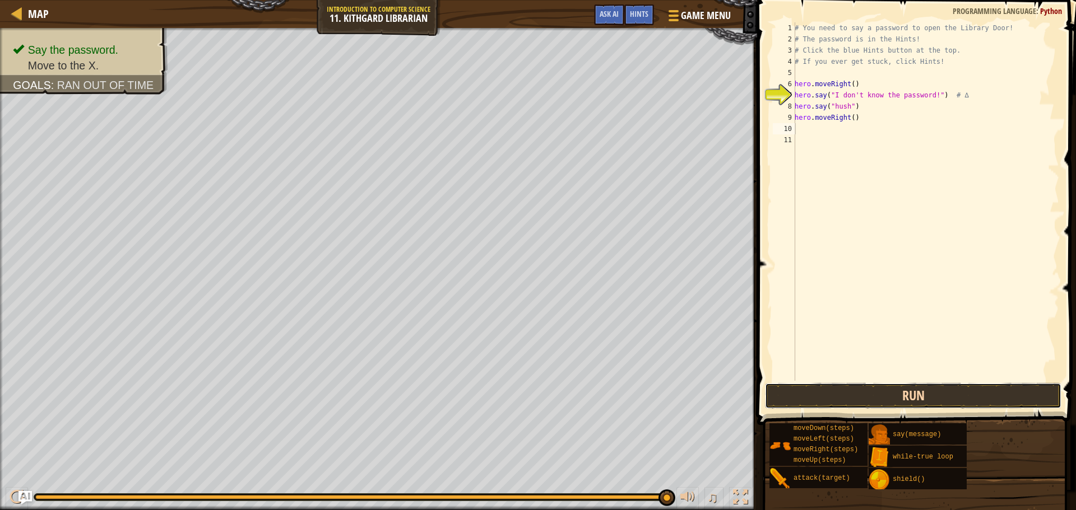
click at [868, 395] on button "Run" at bounding box center [913, 396] width 296 height 26
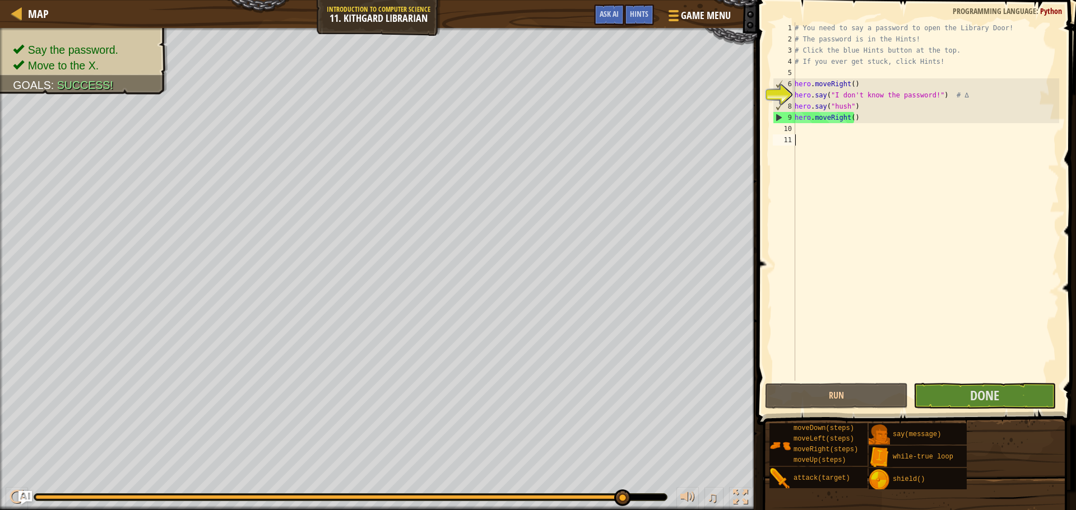
drag, startPoint x: 764, startPoint y: 36, endPoint x: 702, endPoint y: -12, distance: 78.2
click at [702, 0] on html "Map Introduction to Computer Science 11. Kithgard Librarian Game Menu Done Hint…" at bounding box center [538, 0] width 1076 height 0
click at [963, 400] on button "Done" at bounding box center [984, 396] width 142 height 26
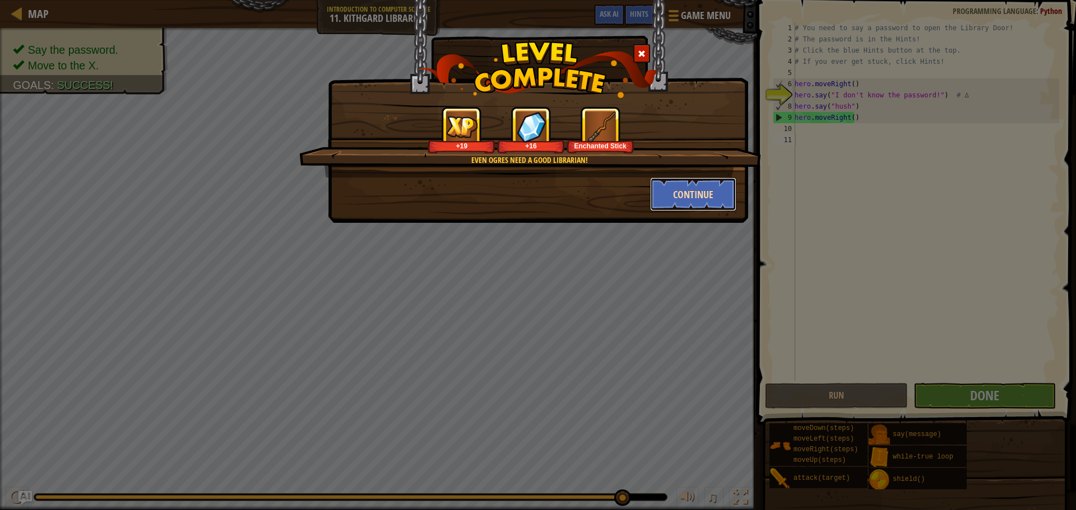
click at [696, 197] on button "Continue" at bounding box center [693, 195] width 87 height 34
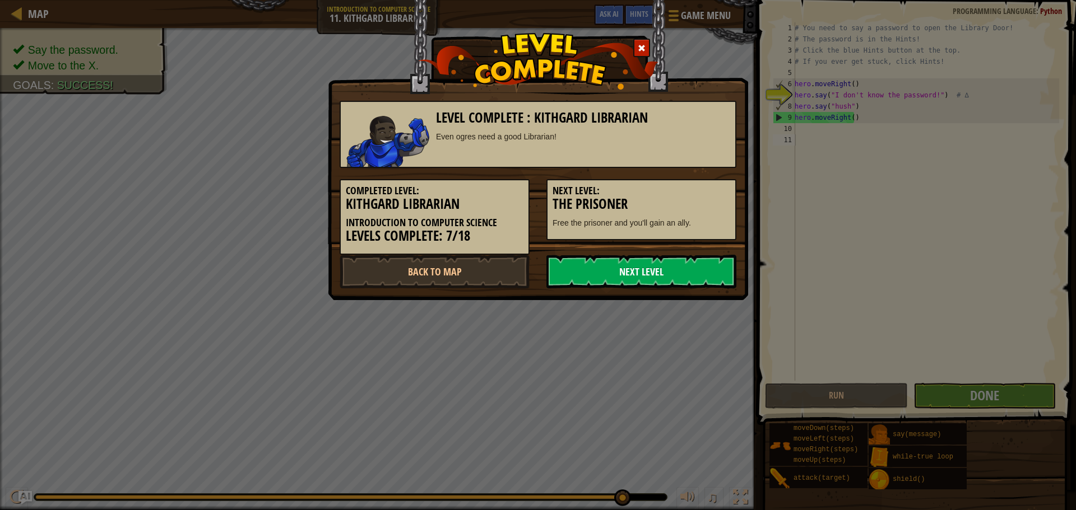
click at [610, 273] on link "Next Level" at bounding box center [641, 272] width 190 height 34
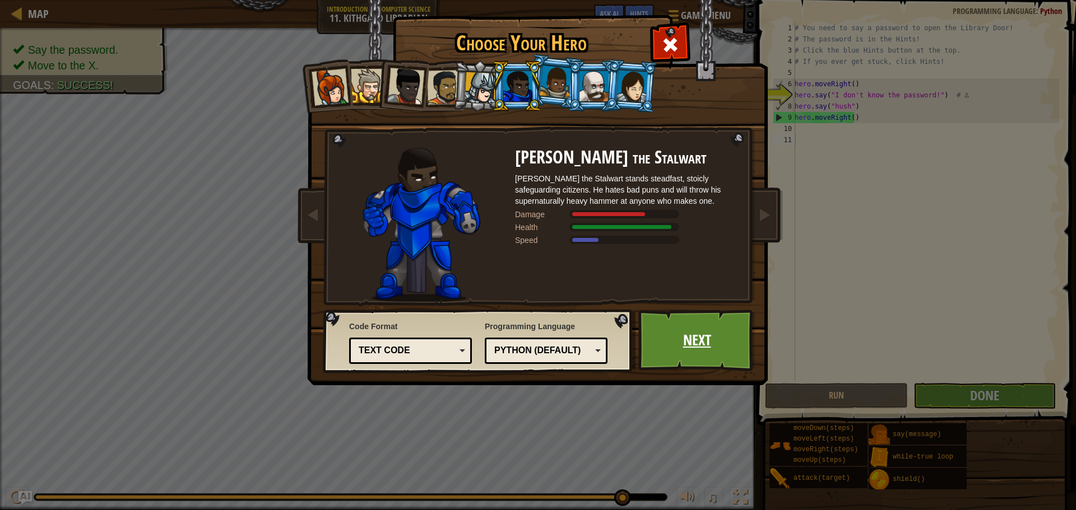
click at [709, 345] on link "Next" at bounding box center [696, 341] width 117 height 62
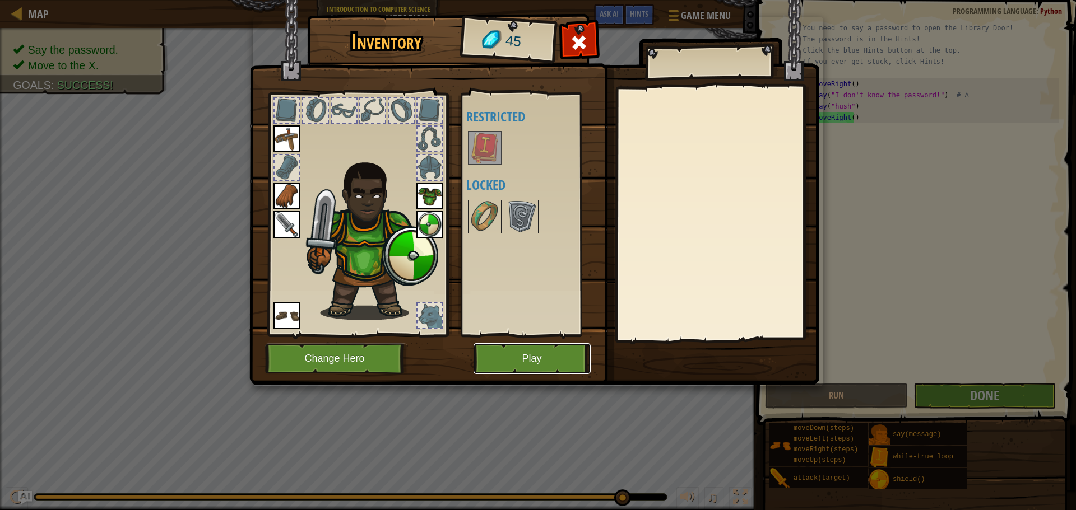
click at [519, 352] on button "Play" at bounding box center [531, 358] width 117 height 31
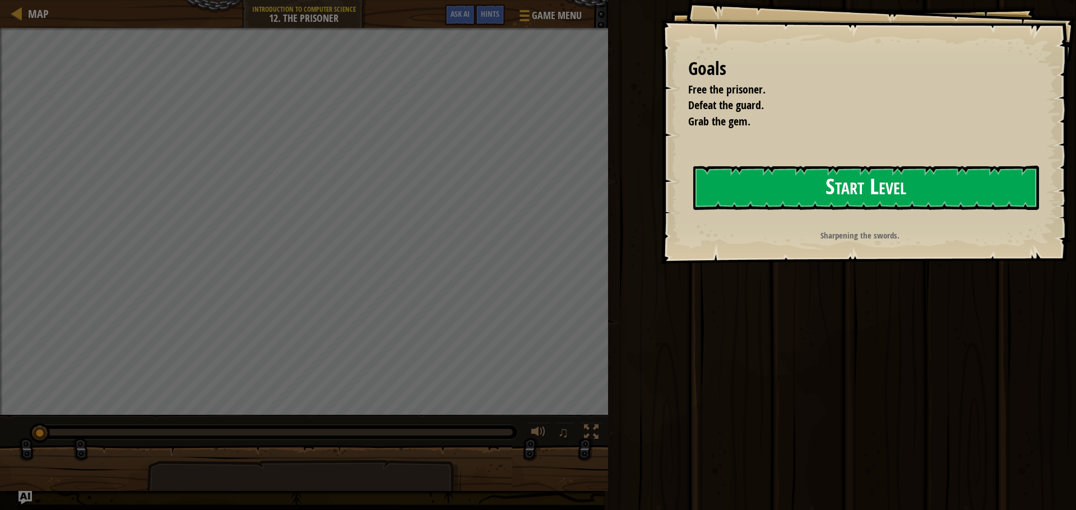
click at [810, 183] on button "Start Level" at bounding box center [866, 188] width 346 height 44
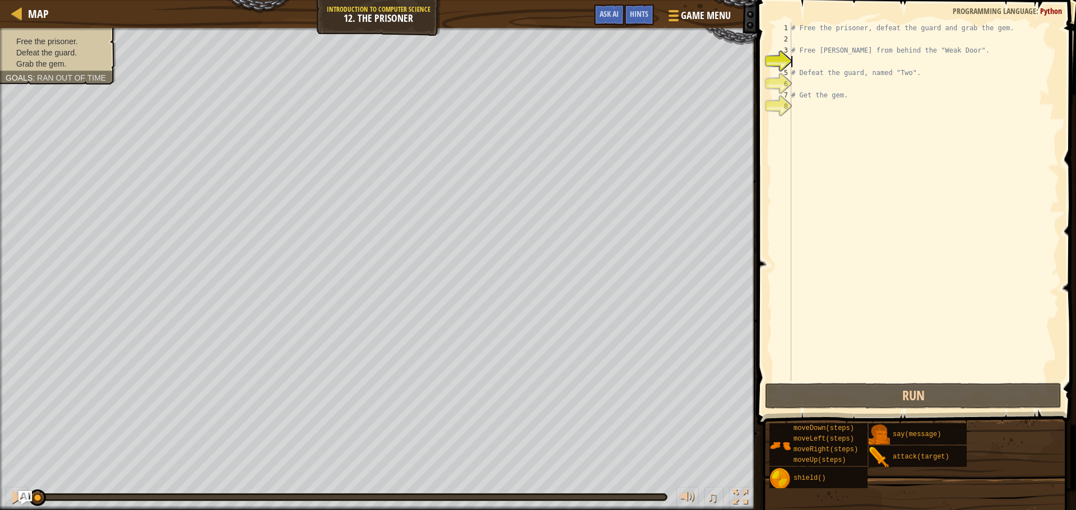
type textarea "h"
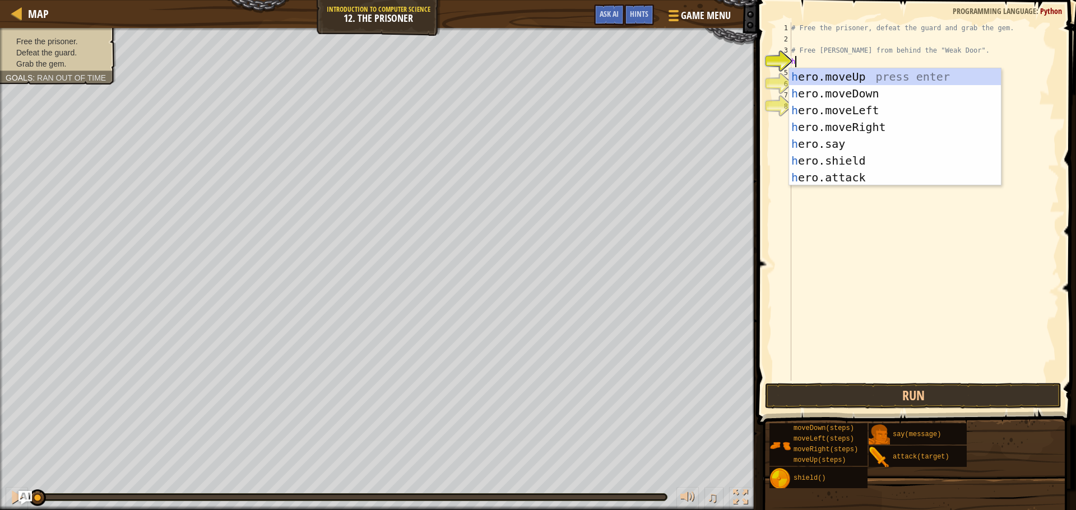
scroll to position [5, 0]
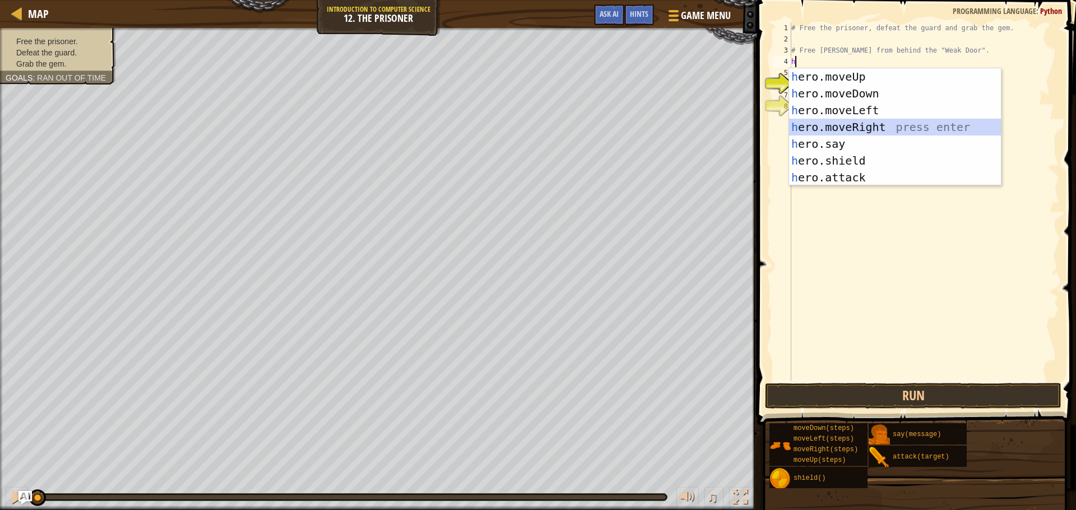
click at [852, 126] on div "h ero.moveUp press enter h ero.moveDown press enter h ero.moveLeft press enter …" at bounding box center [895, 143] width 212 height 151
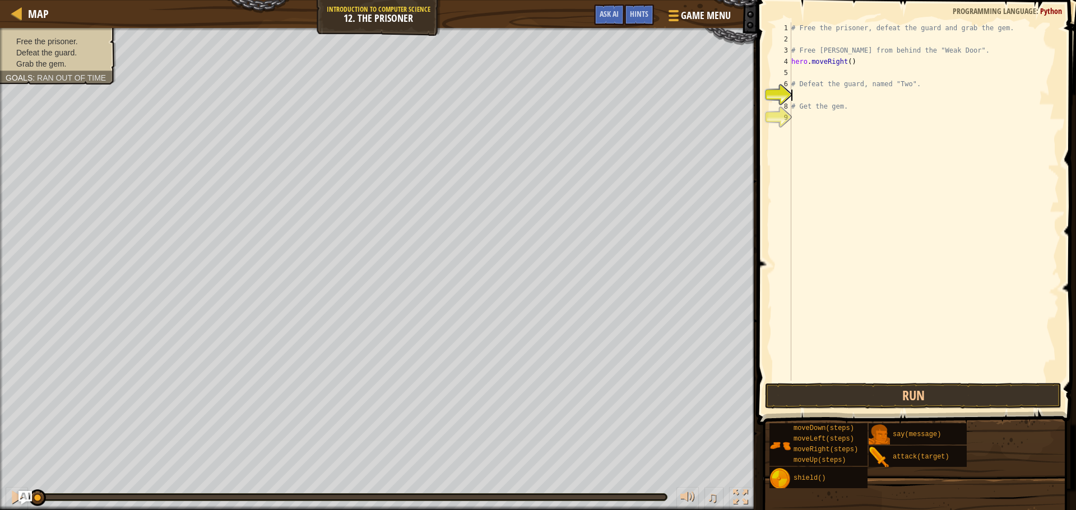
click at [804, 96] on div "# Free the prisoner, defeat the guard and grab the gem. # Free [PERSON_NAME] fr…" at bounding box center [924, 212] width 270 height 381
click at [649, 12] on div "Hints" at bounding box center [639, 14] width 30 height 21
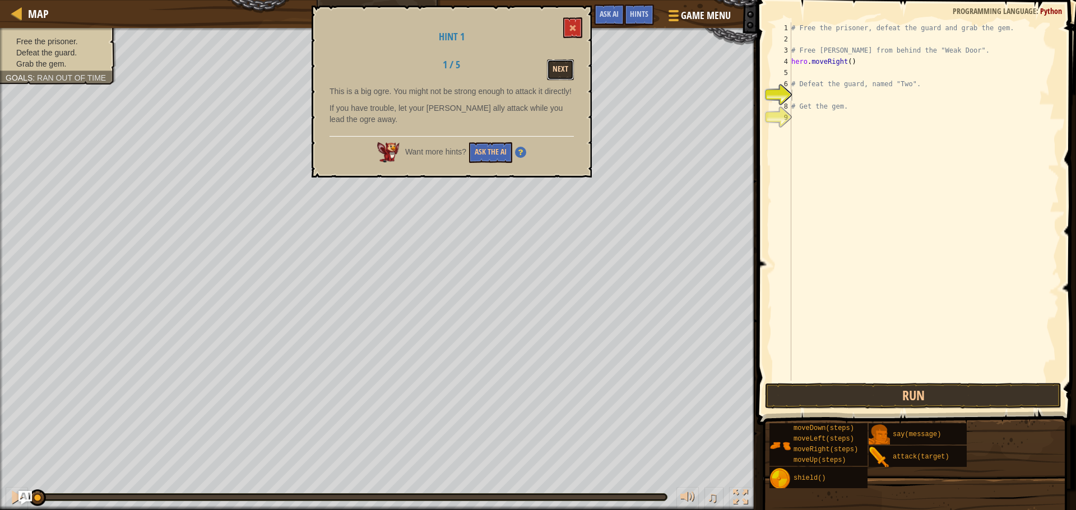
click at [560, 72] on button "Next" at bounding box center [560, 69] width 27 height 21
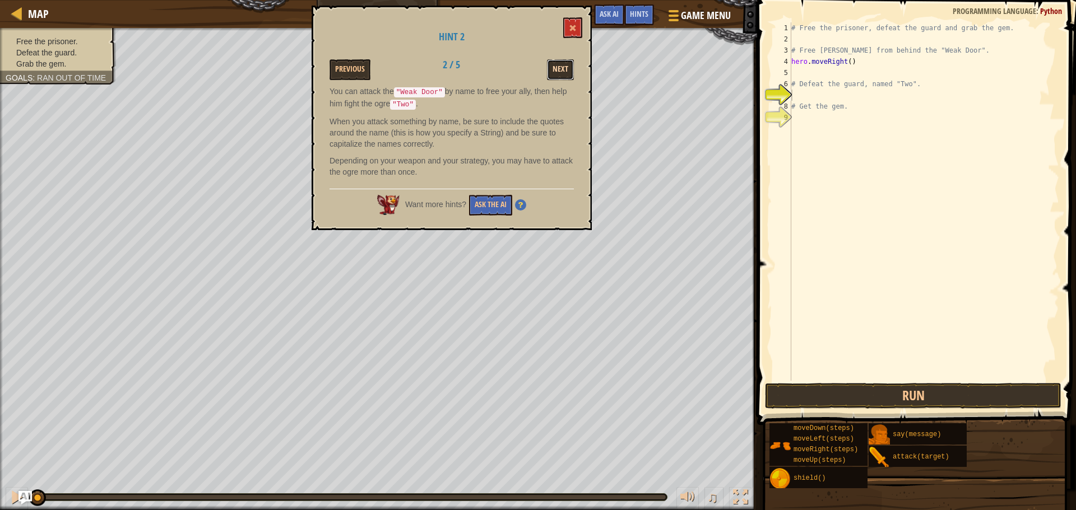
click at [556, 65] on button "Next" at bounding box center [560, 69] width 27 height 21
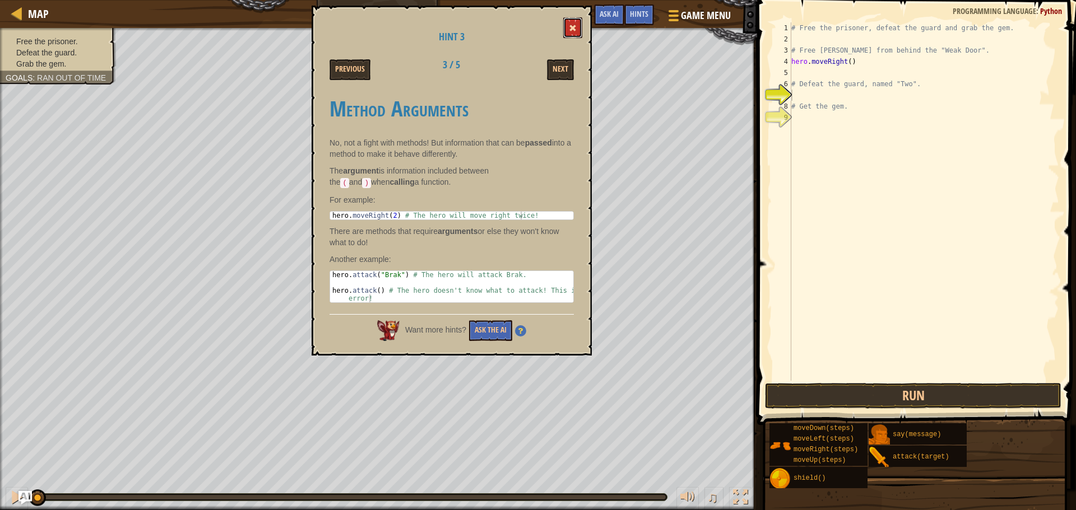
click at [574, 27] on span at bounding box center [573, 28] width 8 height 8
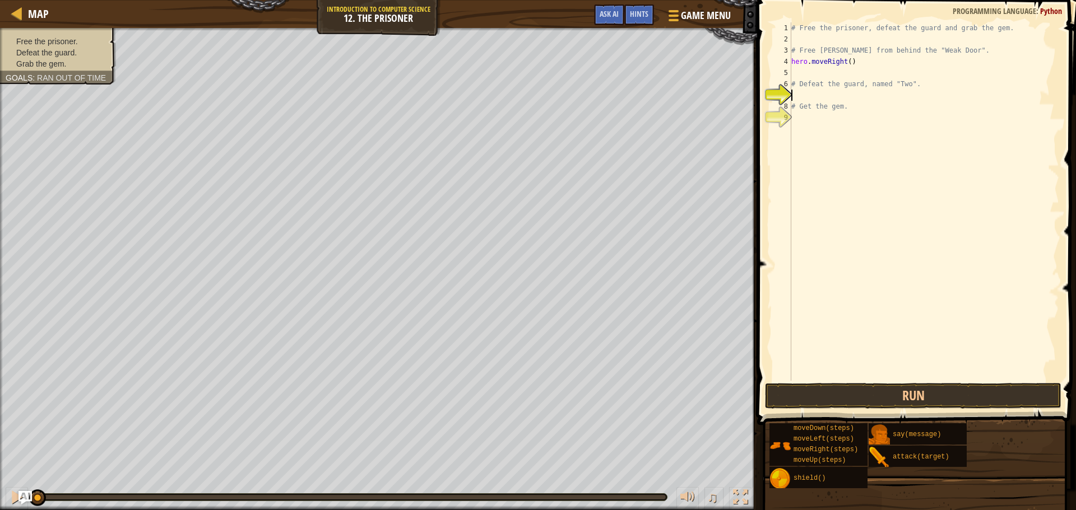
click at [796, 95] on div "# Free the prisoner, defeat the guard and grab the gem. # Free [PERSON_NAME] fr…" at bounding box center [924, 212] width 270 height 381
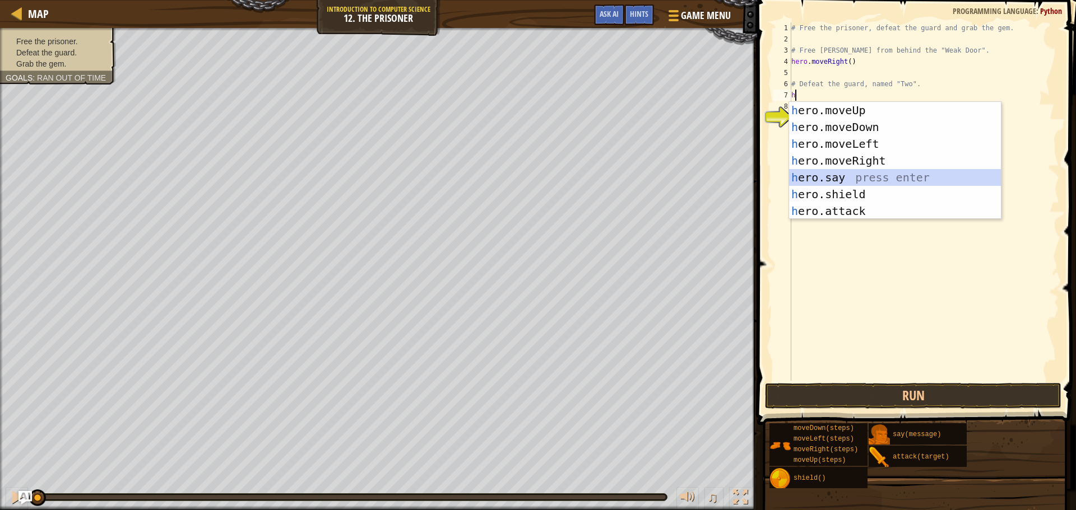
click at [829, 179] on div "h ero.moveUp press enter h ero.moveDown press enter h ero.moveLeft press enter …" at bounding box center [895, 177] width 212 height 151
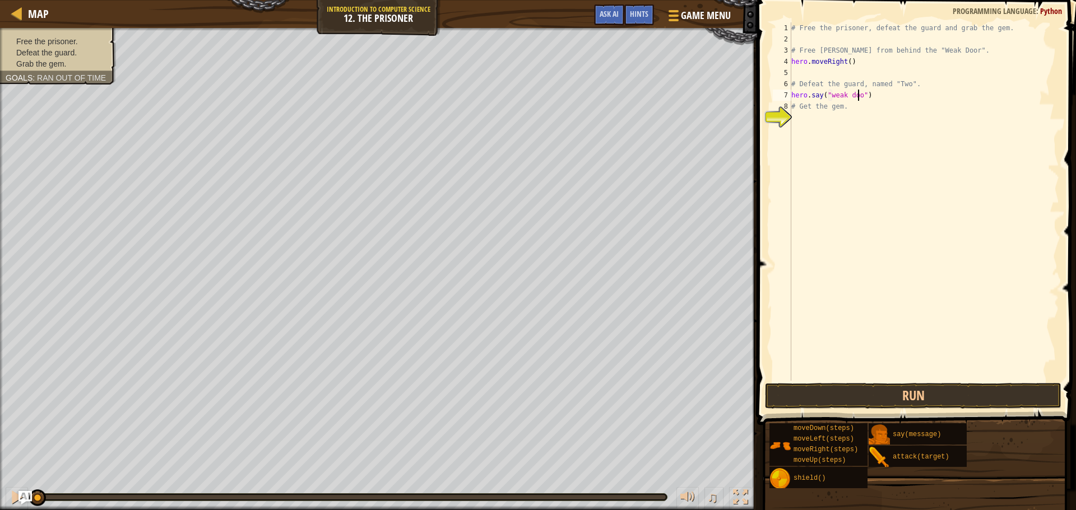
scroll to position [5, 6]
click at [853, 393] on button "Run" at bounding box center [913, 396] width 296 height 26
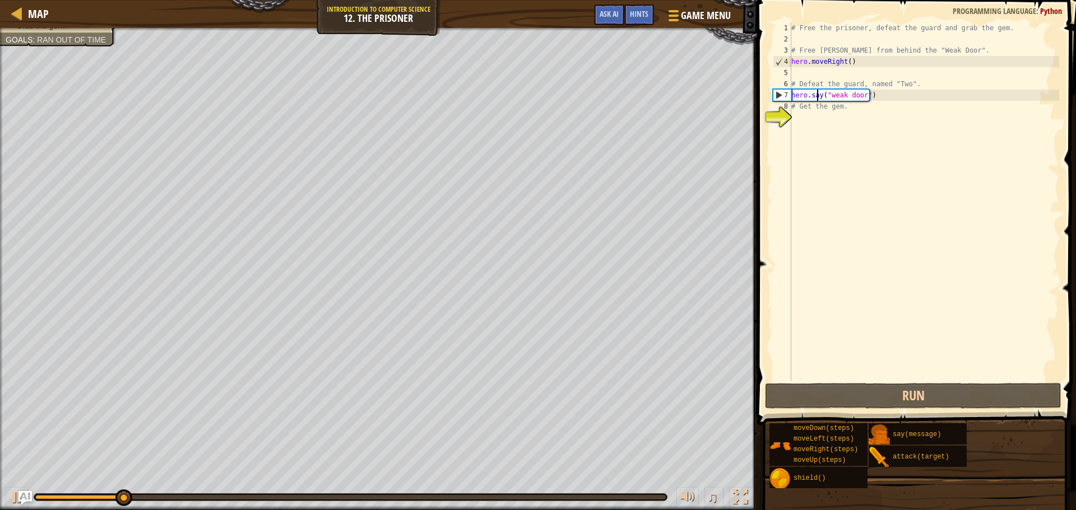
click at [819, 96] on div "# Free the prisoner, defeat the guard and grab the gem. # Free [PERSON_NAME] fr…" at bounding box center [924, 212] width 270 height 381
click at [821, 95] on div "# Free the prisoner, defeat the guard and grab the gem. # Free [PERSON_NAME] fr…" at bounding box center [924, 212] width 270 height 381
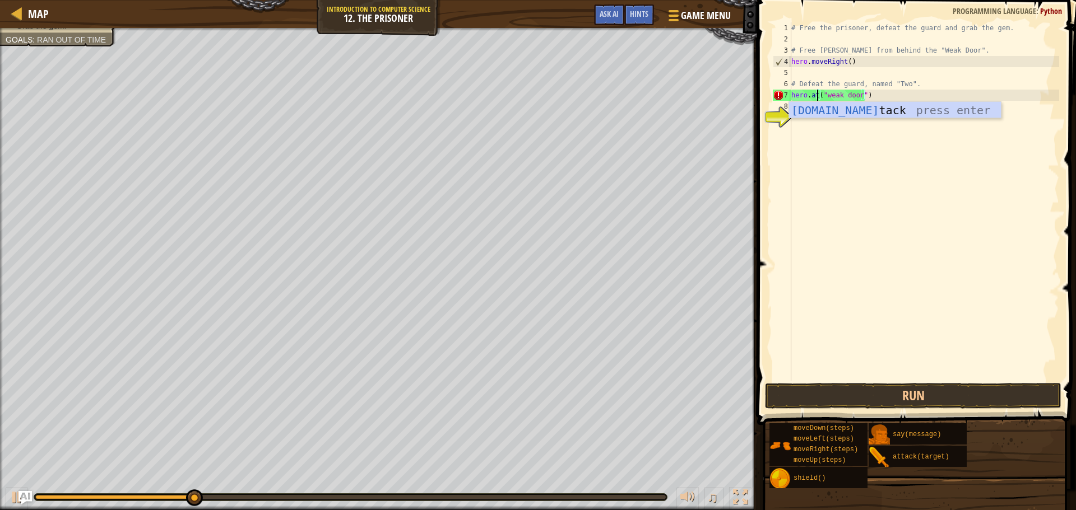
scroll to position [5, 2]
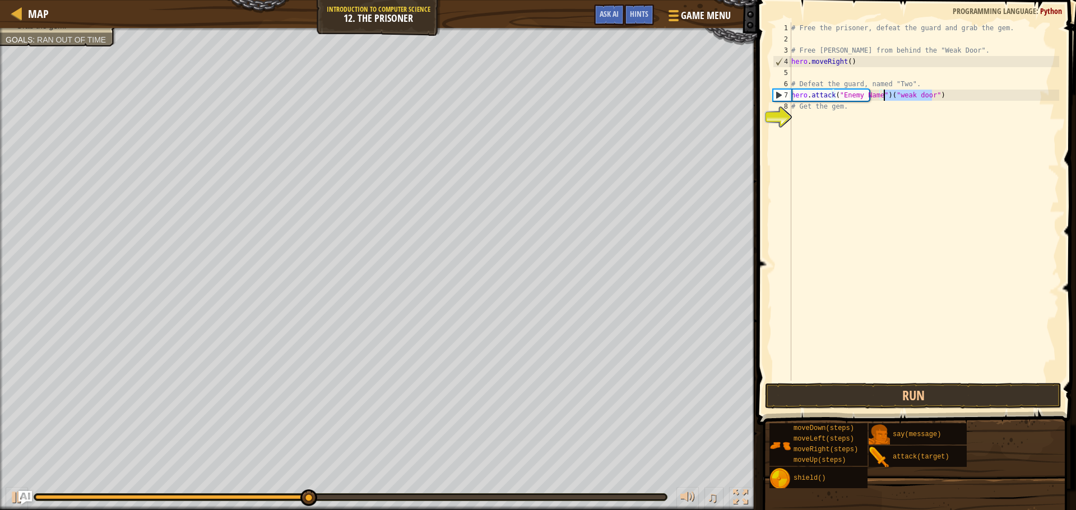
drag, startPoint x: 931, startPoint y: 95, endPoint x: 884, endPoint y: 92, distance: 47.2
click at [884, 92] on div "# Free the prisoner, defeat the guard and grab the gem. # Free [PERSON_NAME] fr…" at bounding box center [924, 212] width 270 height 381
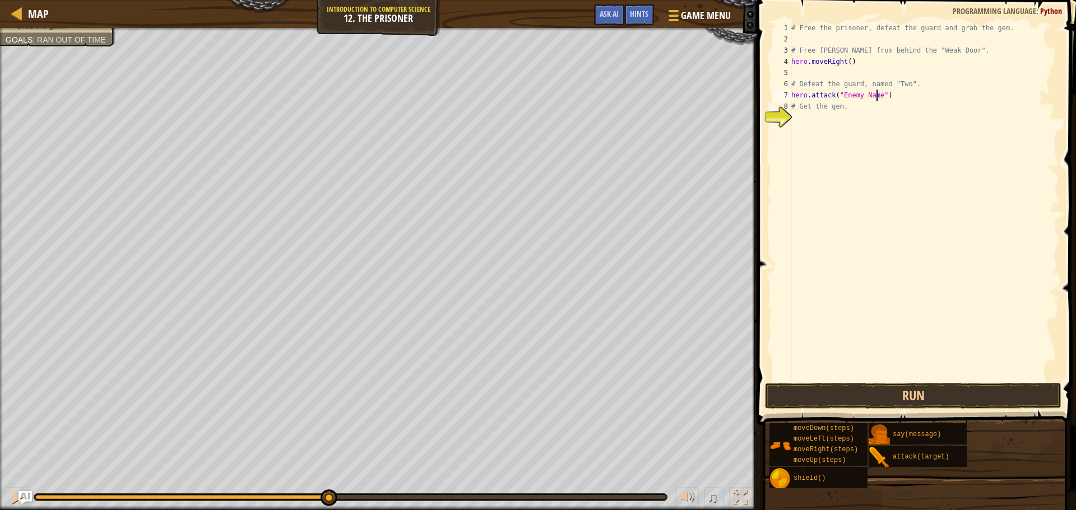
click at [876, 95] on div "# Free the prisoner, defeat the guard and grab the gem. # Free [PERSON_NAME] fr…" at bounding box center [924, 212] width 270 height 381
click at [962, 394] on button "Run" at bounding box center [913, 396] width 296 height 26
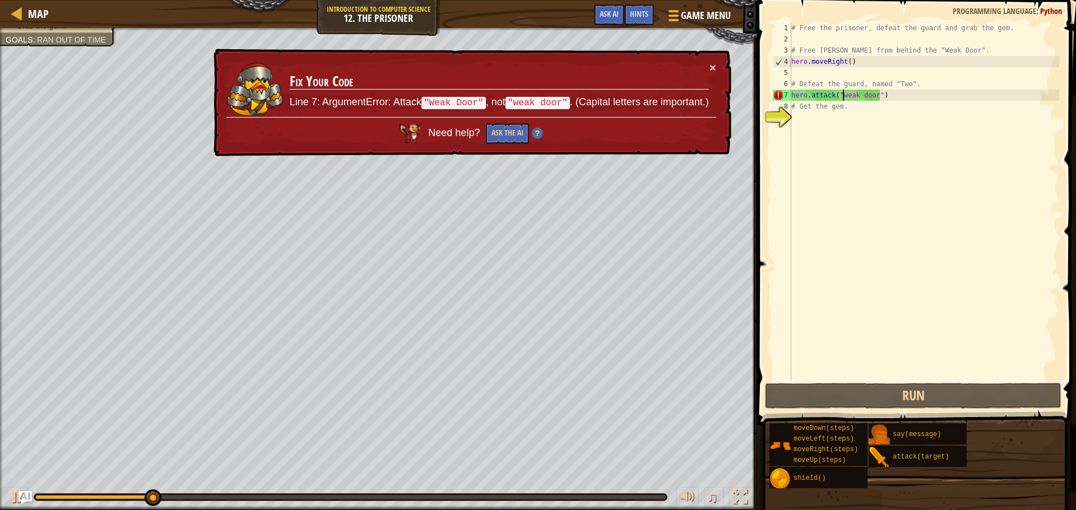
click at [842, 95] on div "# Free the prisoner, defeat the guard and grab the gem. # Free [PERSON_NAME] fr…" at bounding box center [924, 212] width 270 height 381
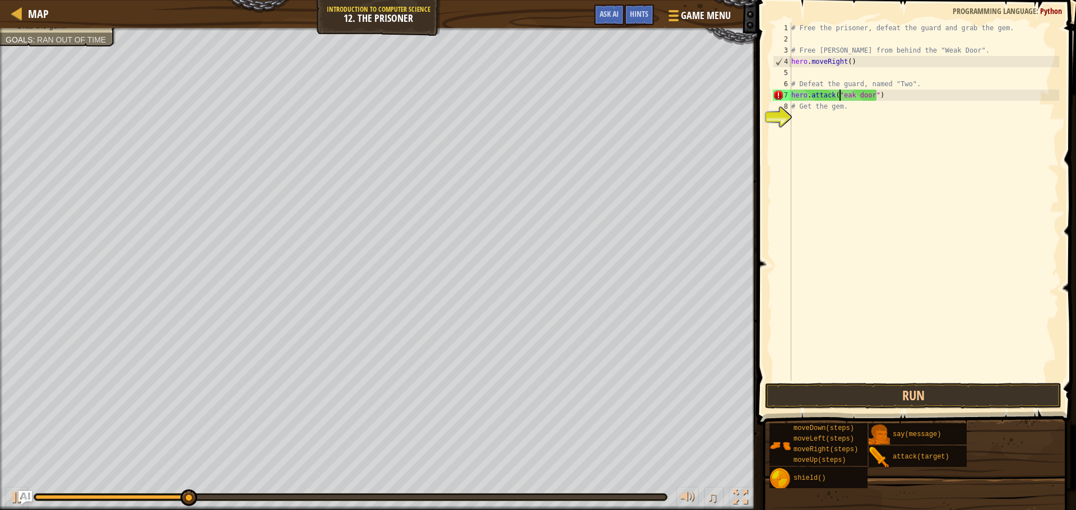
scroll to position [5, 4]
click at [860, 99] on div "# Free the prisoner, defeat the guard and grab the gem. # Free [PERSON_NAME] fr…" at bounding box center [924, 212] width 270 height 381
type textarea "hero.attack("Weak Door")"
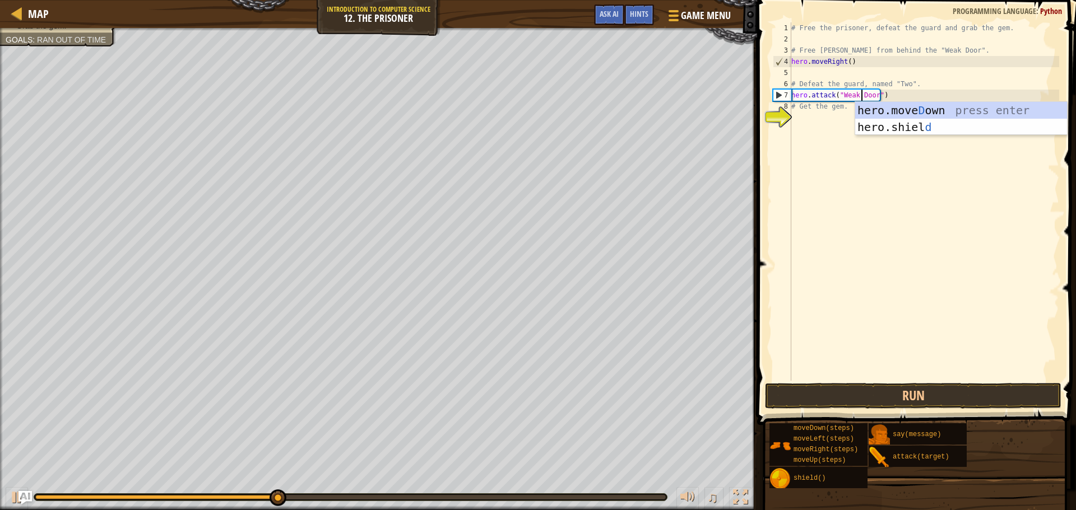
scroll to position [5, 6]
click at [830, 136] on div "# Free the prisoner, defeat the guard and grab the gem. # Free [PERSON_NAME] fr…" at bounding box center [924, 212] width 270 height 381
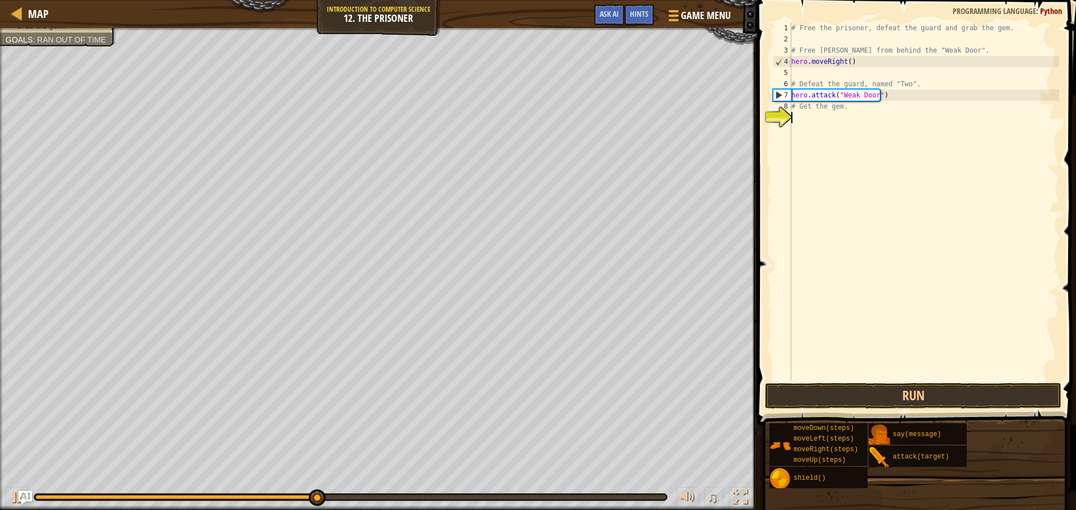
scroll to position [5, 0]
click at [888, 393] on button "Run" at bounding box center [913, 396] width 296 height 26
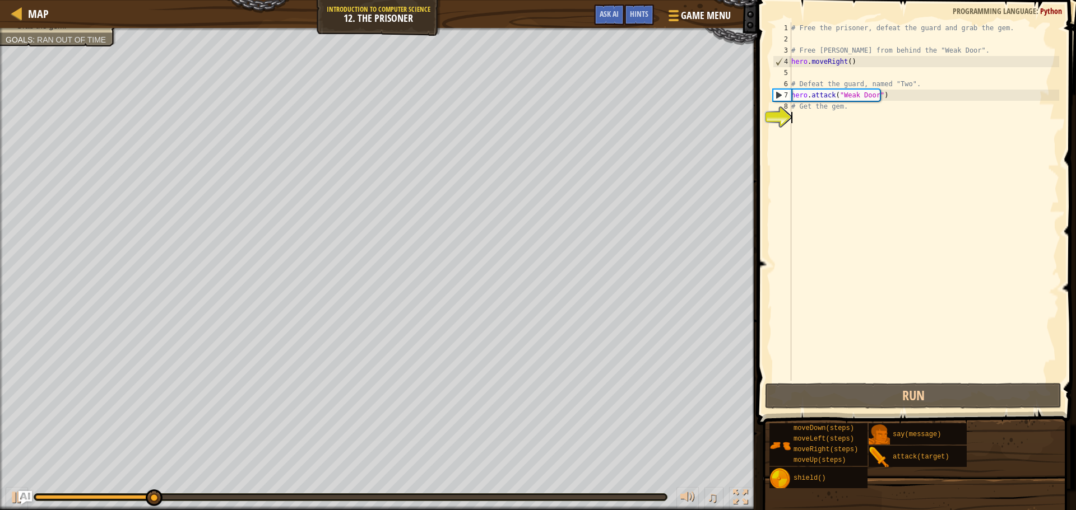
click at [793, 119] on div "# Free the prisoner, defeat the guard and grab the gem. # Free [PERSON_NAME] fr…" at bounding box center [924, 212] width 270 height 381
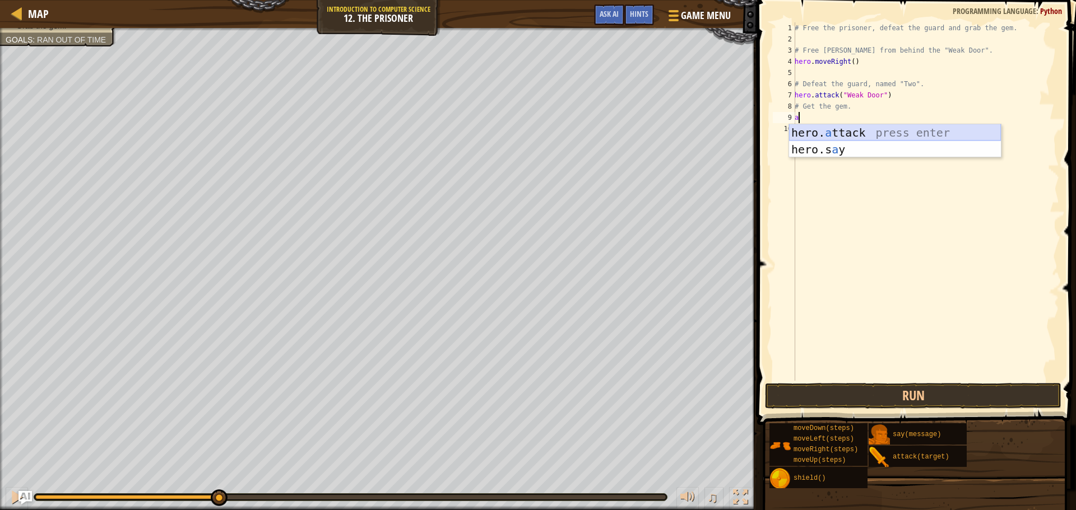
click at [852, 132] on div "hero. a ttack press enter hero.s a y press enter" at bounding box center [895, 157] width 212 height 67
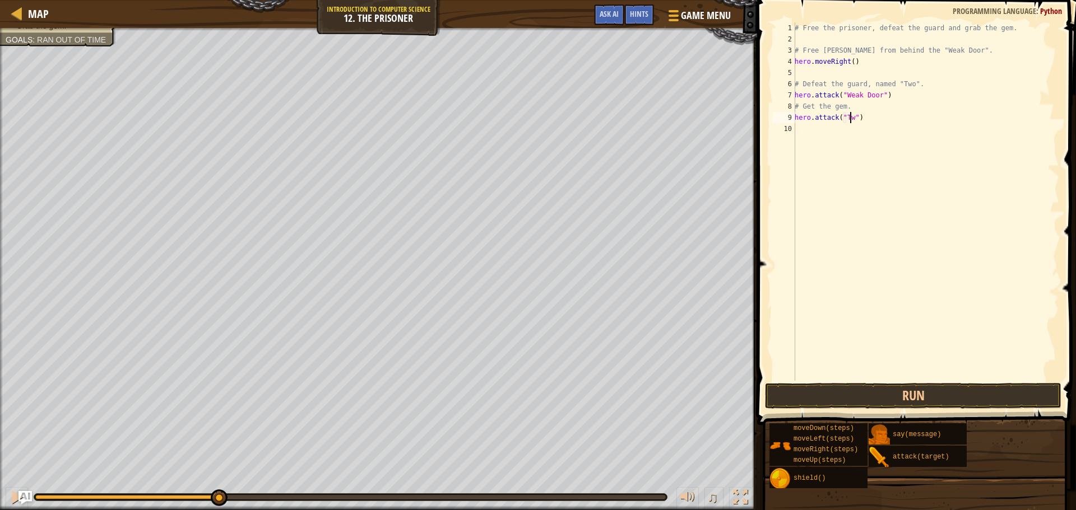
scroll to position [5, 4]
type textarea "hero.attack("Two")"
click at [800, 385] on button "Run" at bounding box center [913, 396] width 296 height 26
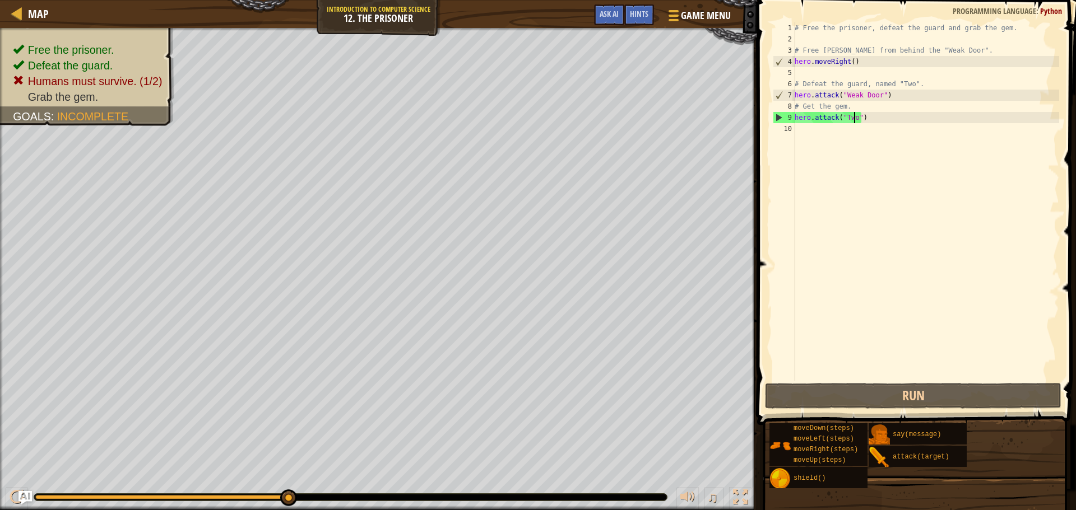
click at [818, 127] on div "# Free the prisoner, defeat the guard and grab the gem. # Free [PERSON_NAME] fr…" at bounding box center [925, 212] width 267 height 381
type textarea "h"
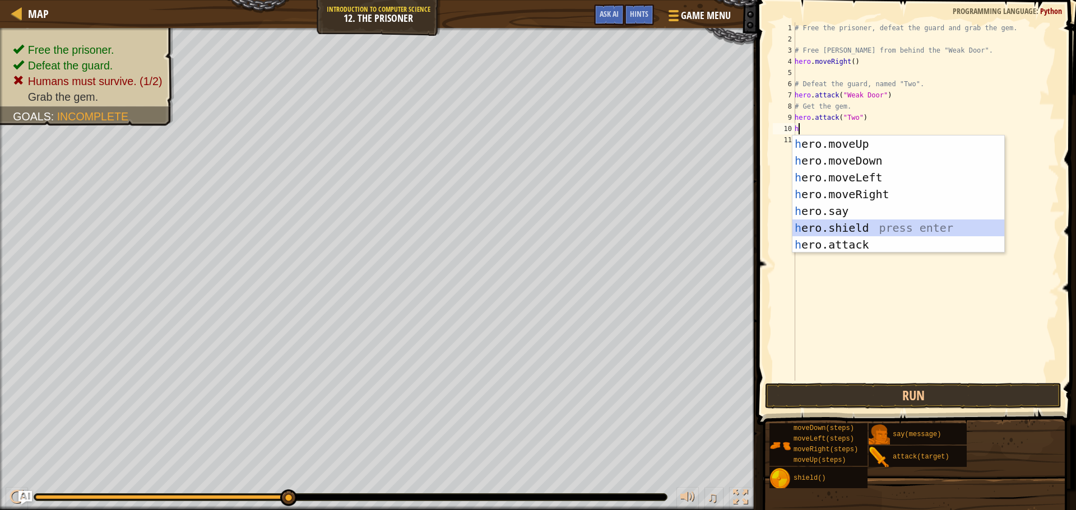
click at [859, 231] on div "h ero.moveUp press enter h ero.moveDown press enter h ero.moveLeft press enter …" at bounding box center [898, 211] width 212 height 151
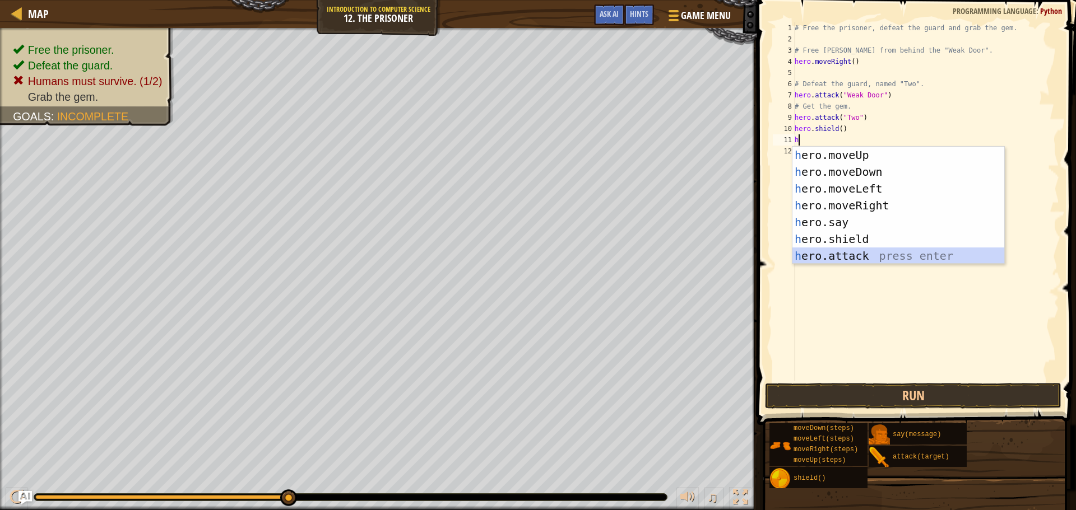
click at [848, 255] on div "h ero.moveUp press enter h ero.moveDown press enter h ero.moveLeft press enter …" at bounding box center [898, 222] width 212 height 151
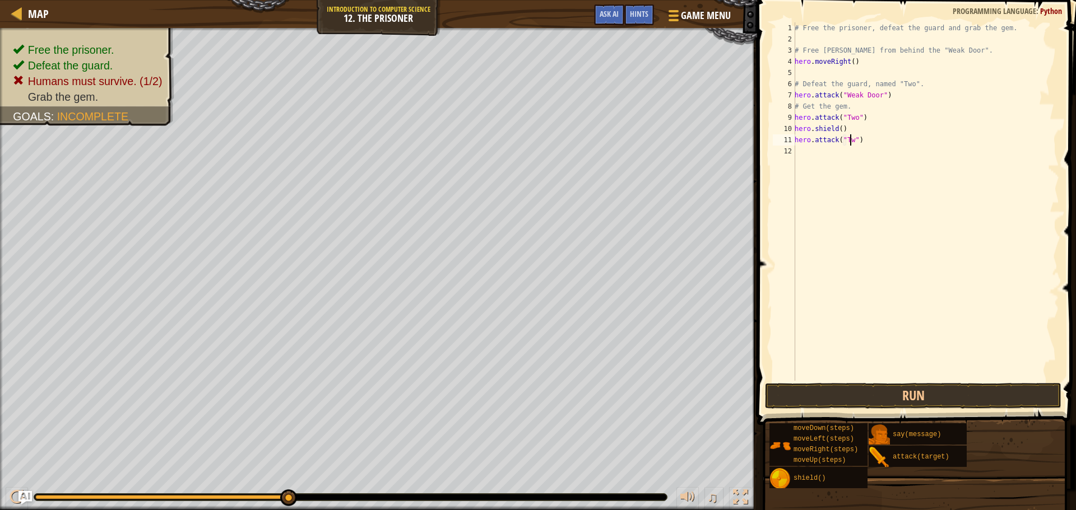
scroll to position [5, 4]
type textarea "hero.attack("Two")"
click at [900, 390] on button "Run" at bounding box center [913, 396] width 296 height 26
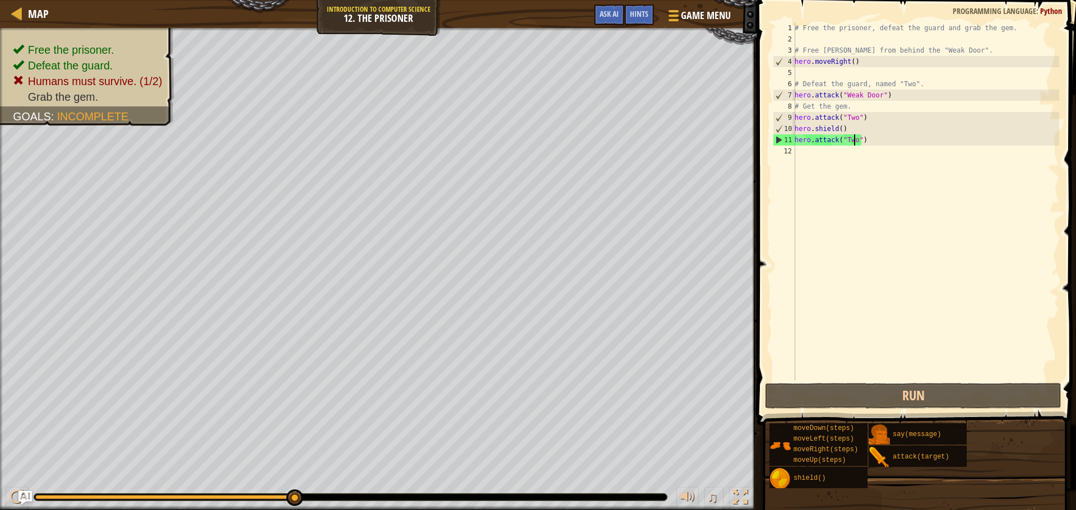
click at [820, 149] on div "# Free the prisoner, defeat the guard and grab the gem. # Free [PERSON_NAME] fr…" at bounding box center [925, 212] width 267 height 381
type textarea "h"
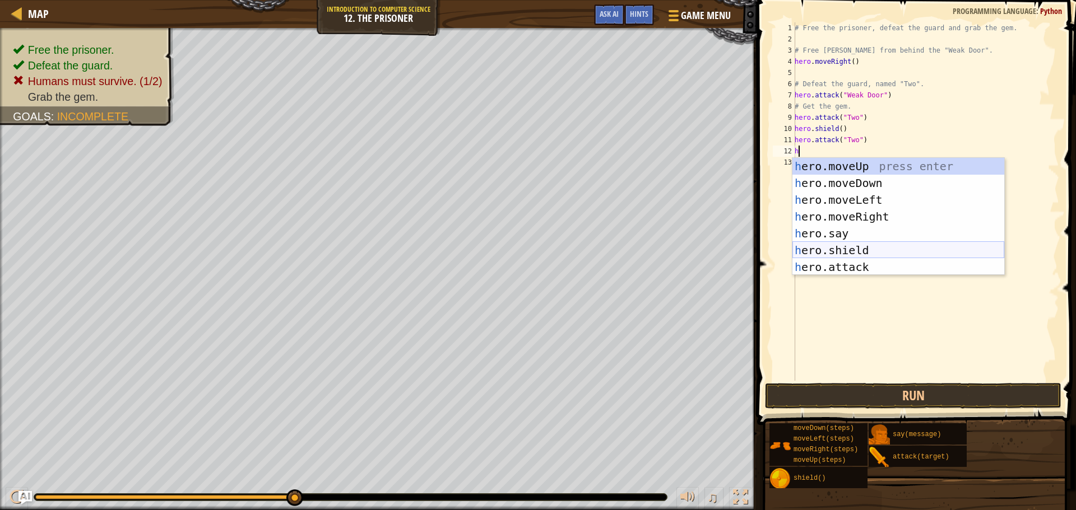
click at [854, 249] on div "h ero.moveUp press enter h ero.moveDown press enter h ero.moveLeft press enter …" at bounding box center [898, 233] width 212 height 151
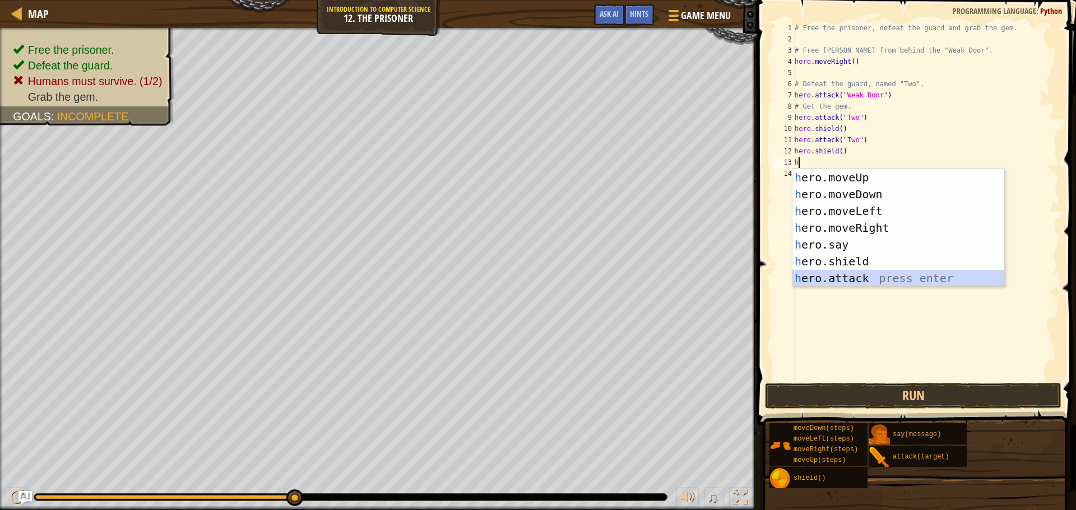
click at [844, 275] on div "h ero.moveUp press enter h ero.moveDown press enter h ero.moveLeft press enter …" at bounding box center [898, 244] width 212 height 151
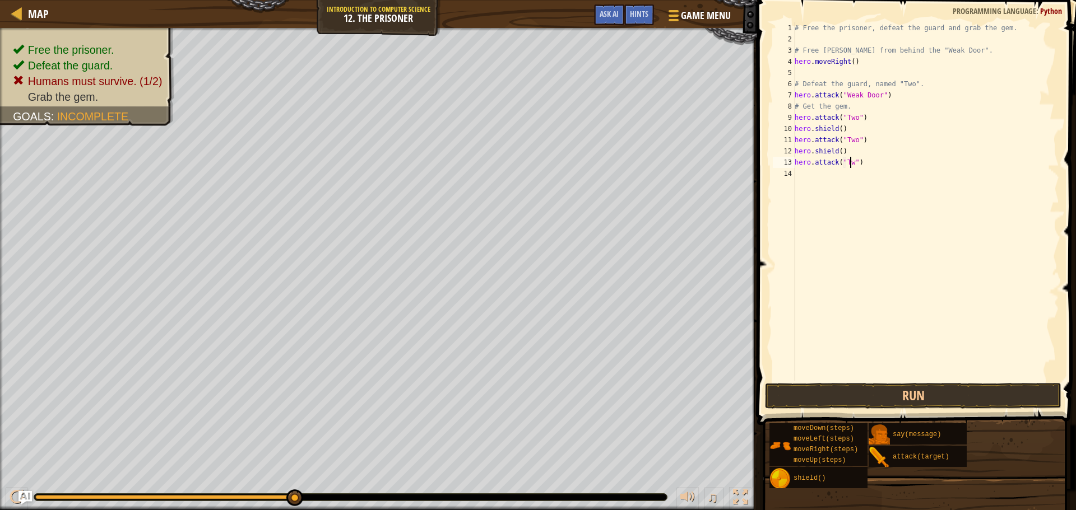
scroll to position [5, 4]
type textarea "hero.attack("Two")"
click at [943, 387] on button "Run" at bounding box center [913, 396] width 296 height 26
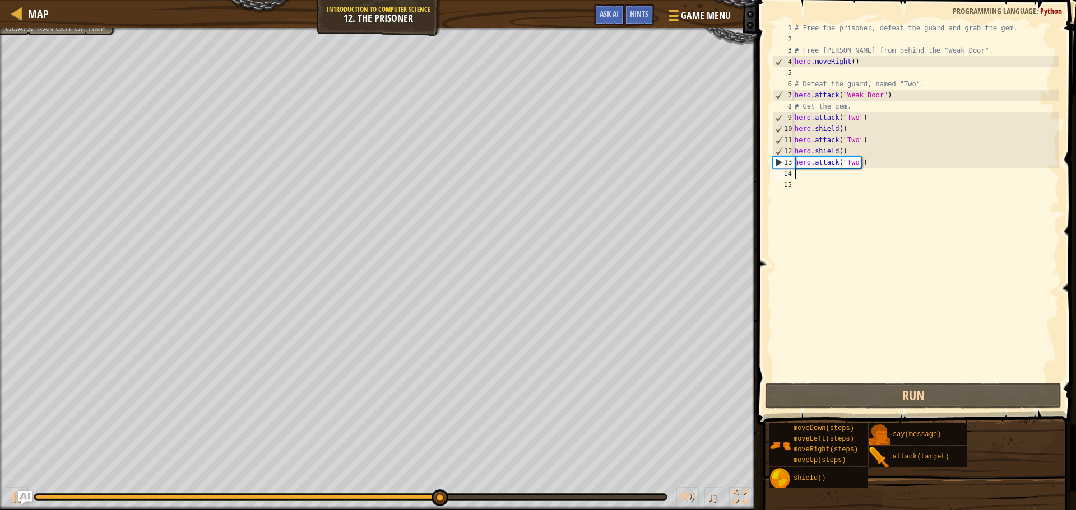
type textarea "h"
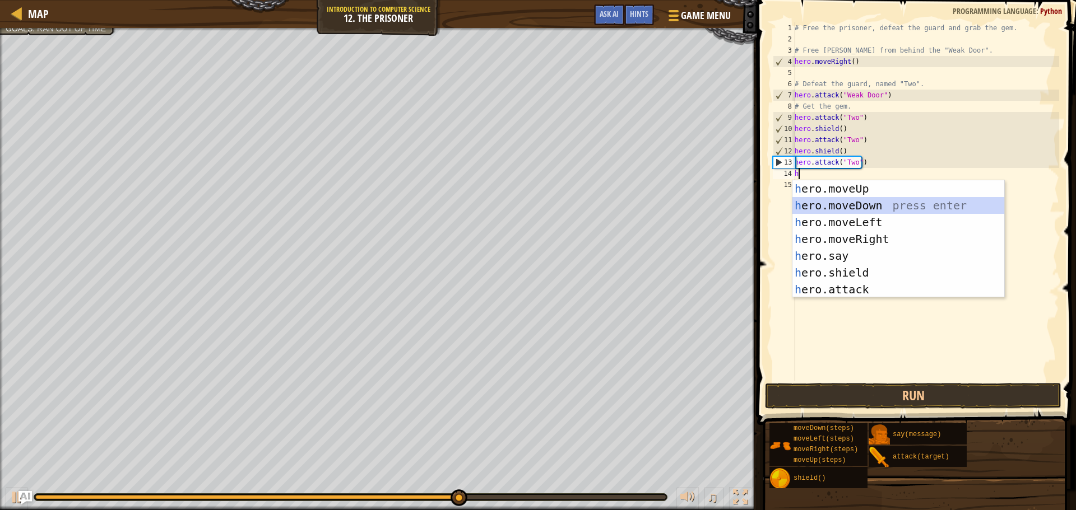
click at [850, 203] on div "h ero.moveUp press enter h ero.moveDown press enter h ero.moveLeft press enter …" at bounding box center [898, 255] width 212 height 151
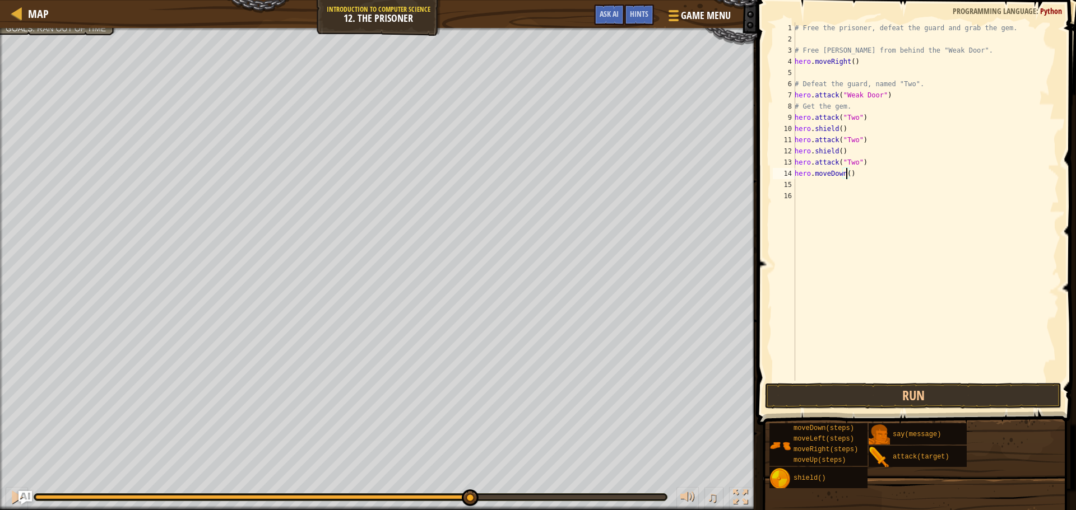
click at [847, 176] on div "# Free the prisoner, defeat the guard and grab the gem. # Free [PERSON_NAME] fr…" at bounding box center [925, 212] width 267 height 381
type textarea "hero.moveDown()"
click at [819, 184] on div "# Free the prisoner, defeat the guard and grab the gem. # Free [PERSON_NAME] fr…" at bounding box center [925, 212] width 267 height 381
type textarea "h"
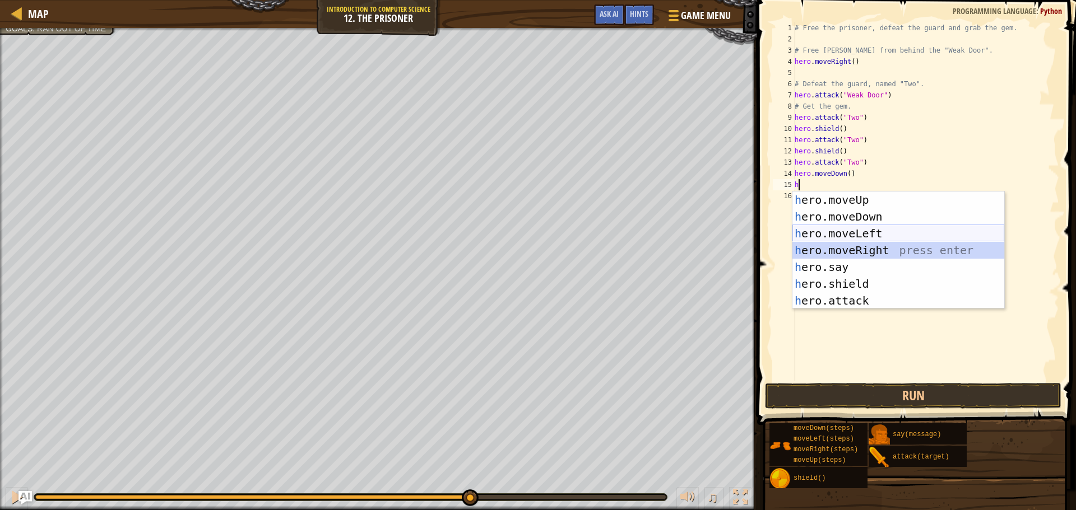
click at [853, 240] on div "h ero.moveUp press enter h ero.moveDown press enter h ero.moveLeft press enter …" at bounding box center [898, 267] width 212 height 151
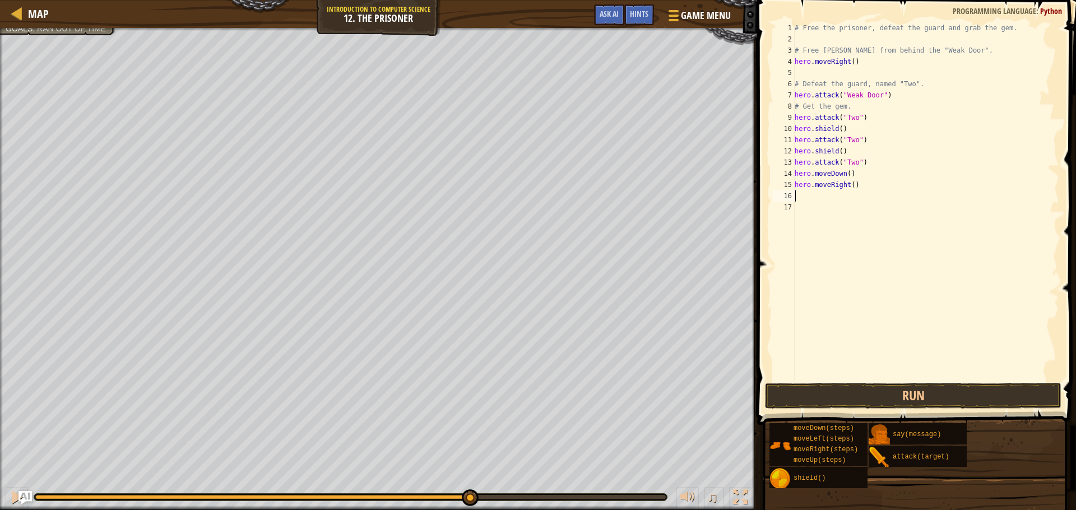
click at [849, 184] on div "# Free the prisoner, defeat the guard and grab the gem. # Free [PERSON_NAME] fr…" at bounding box center [925, 212] width 267 height 381
click at [933, 387] on button "Run" at bounding box center [913, 396] width 296 height 26
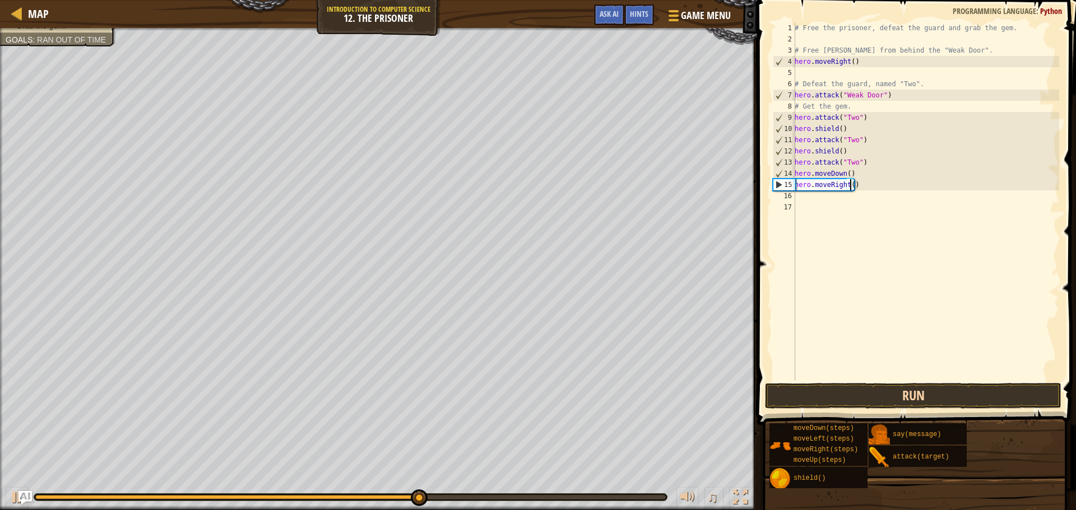
type textarea "hero.moveRight()"
click at [822, 401] on button "Run" at bounding box center [913, 396] width 296 height 26
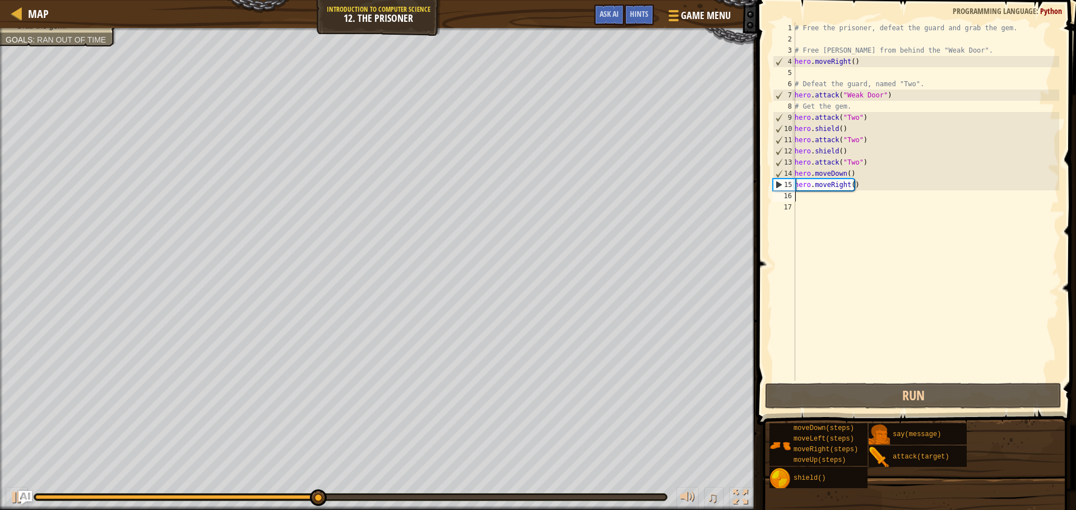
click at [810, 201] on div "# Free the prisoner, defeat the guard and grab the gem. # Free [PERSON_NAME] fr…" at bounding box center [925, 212] width 267 height 381
type textarea "h"
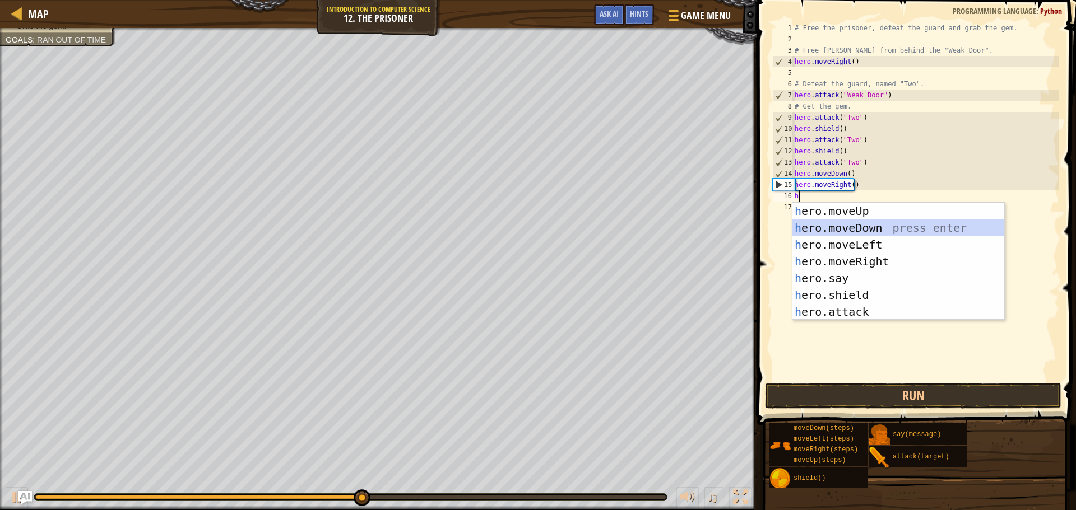
click at [830, 225] on div "h ero.moveUp press enter h ero.moveDown press enter h ero.moveLeft press enter …" at bounding box center [898, 278] width 212 height 151
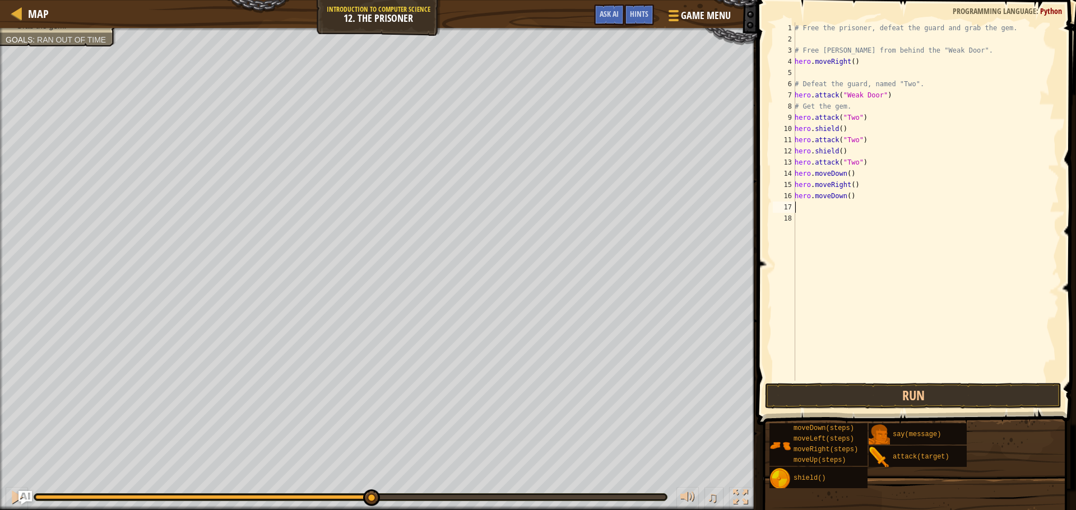
type textarea "h"
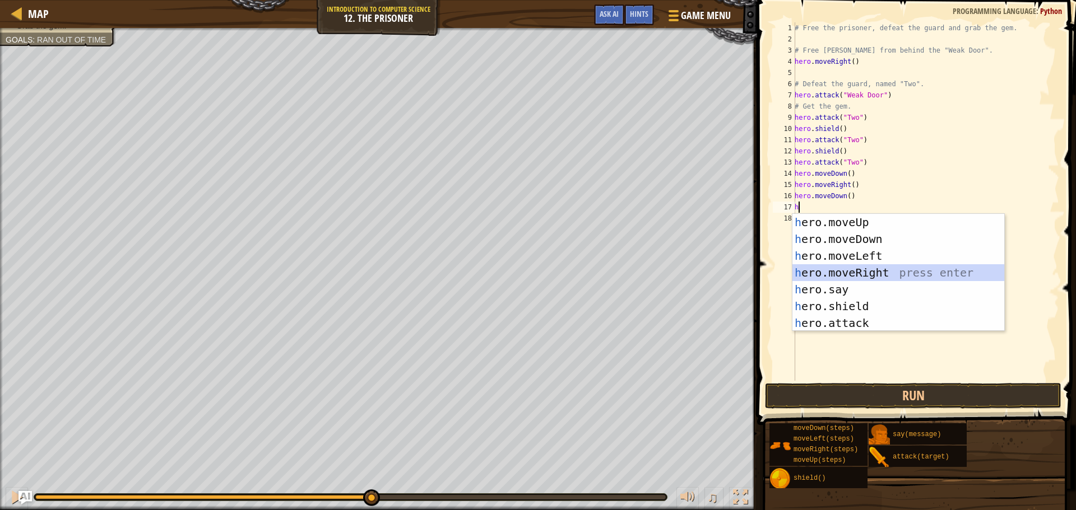
click at [856, 275] on div "h ero.moveUp press enter h ero.moveDown press enter h ero.moveLeft press enter …" at bounding box center [898, 289] width 212 height 151
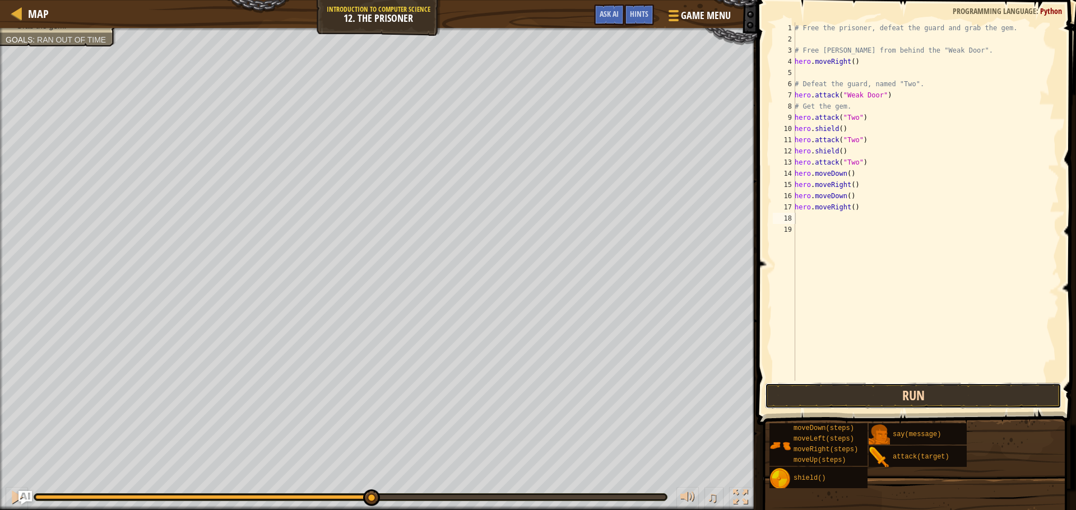
click at [837, 395] on button "Run" at bounding box center [913, 396] width 296 height 26
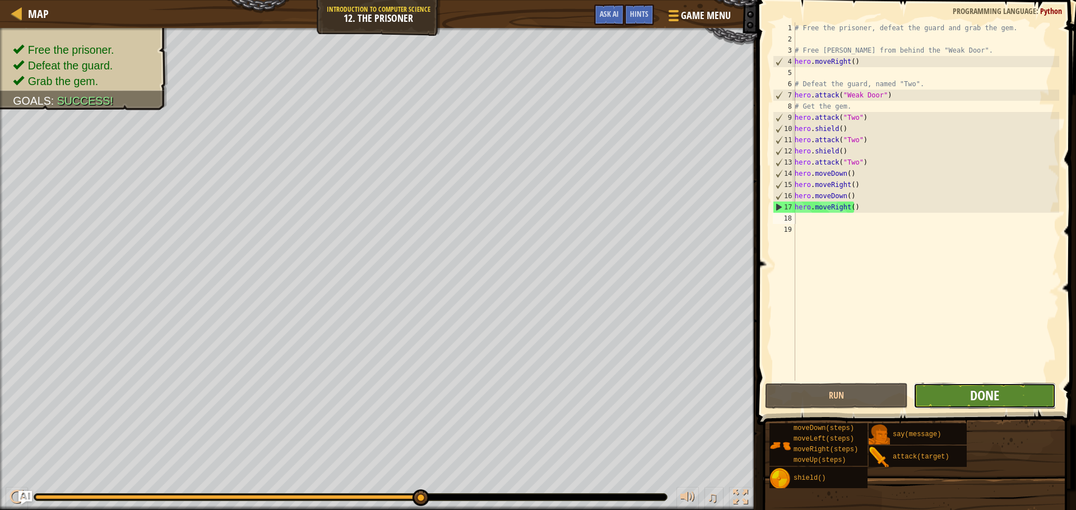
click at [983, 392] on span "Done" at bounding box center [984, 396] width 29 height 18
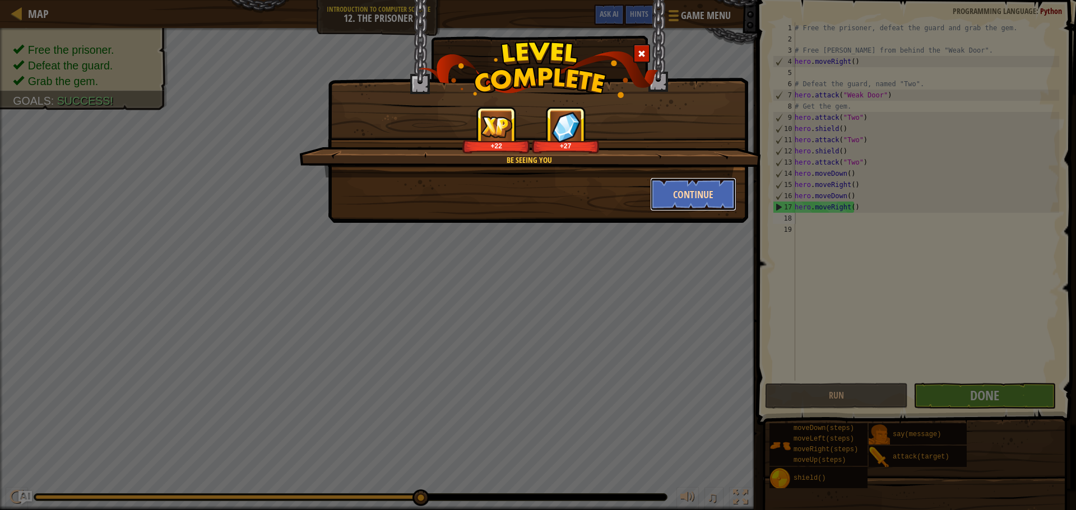
click at [690, 195] on button "Continue" at bounding box center [693, 195] width 87 height 34
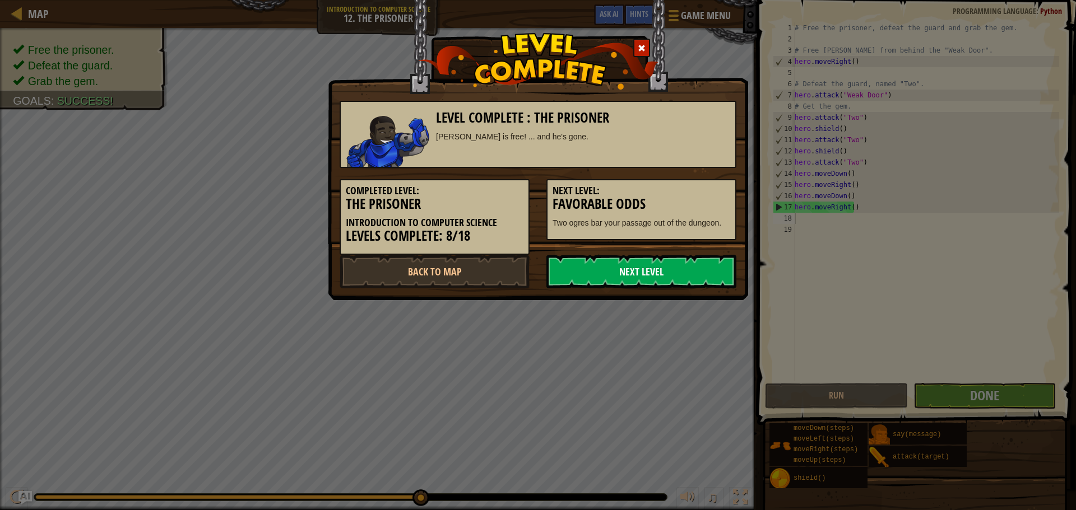
click at [597, 277] on link "Next Level" at bounding box center [641, 272] width 190 height 34
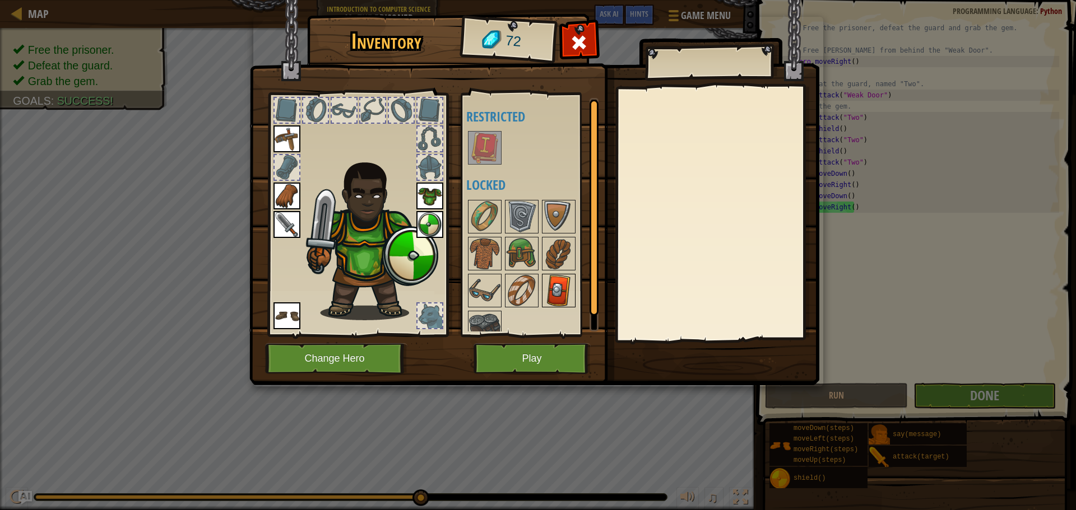
click at [557, 286] on img at bounding box center [558, 290] width 31 height 31
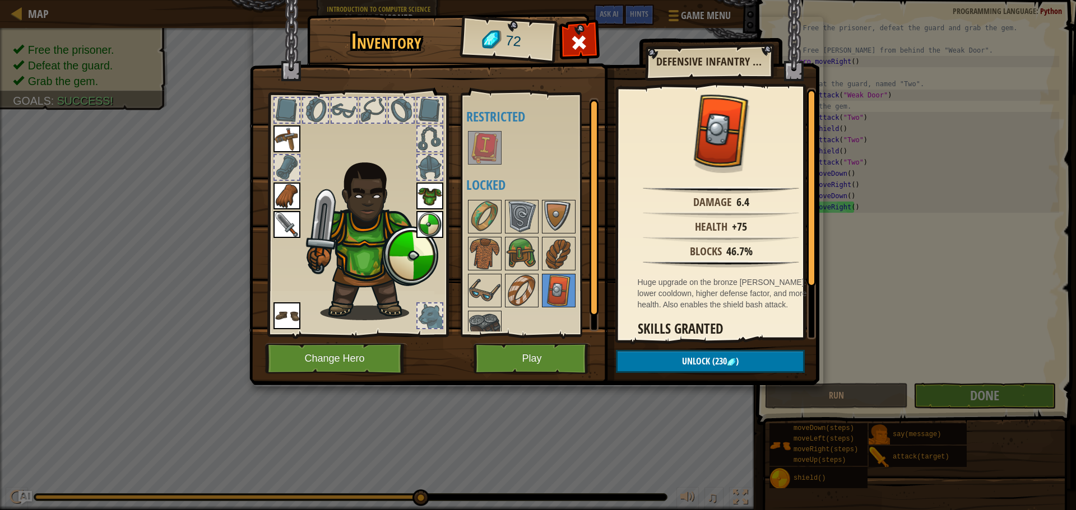
scroll to position [0, 0]
click at [555, 364] on button "Play" at bounding box center [531, 358] width 117 height 31
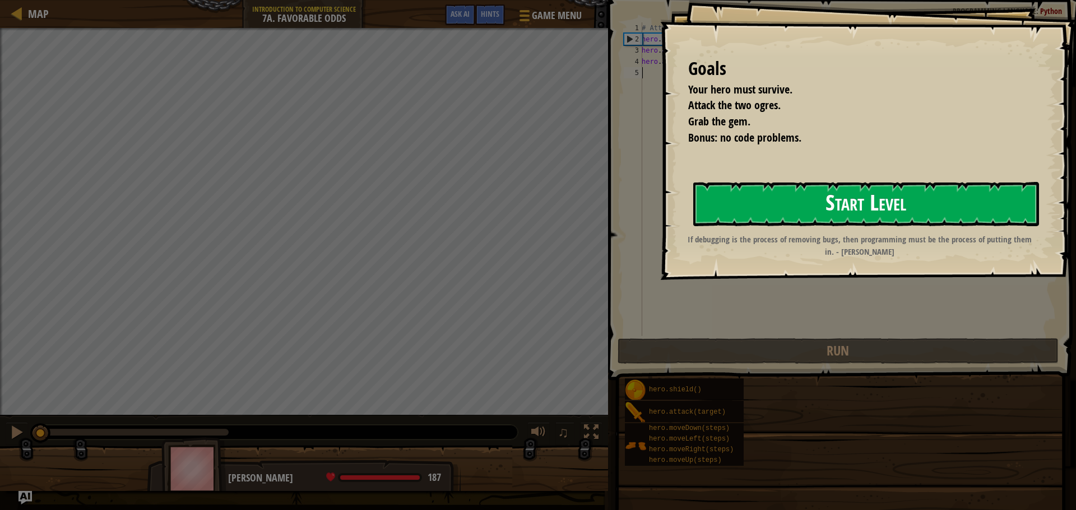
click at [738, 203] on button "Start Level" at bounding box center [866, 204] width 346 height 44
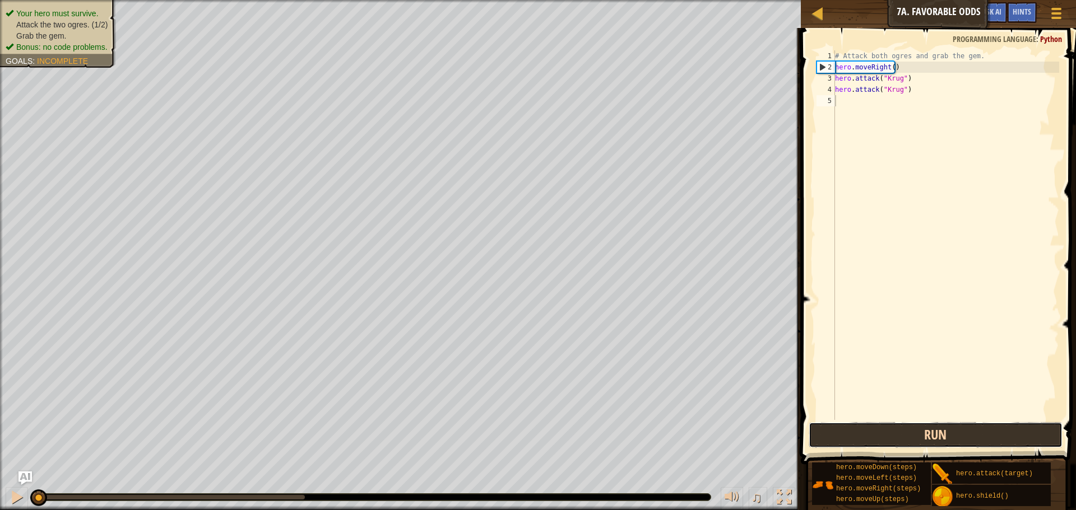
click at [890, 434] on button "Run" at bounding box center [935, 435] width 254 height 26
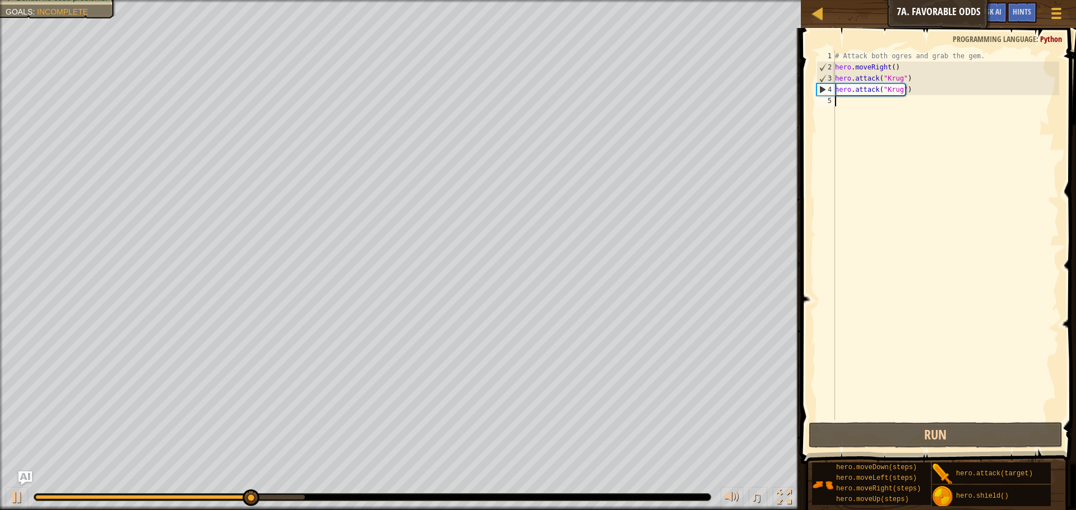
type textarea "h"
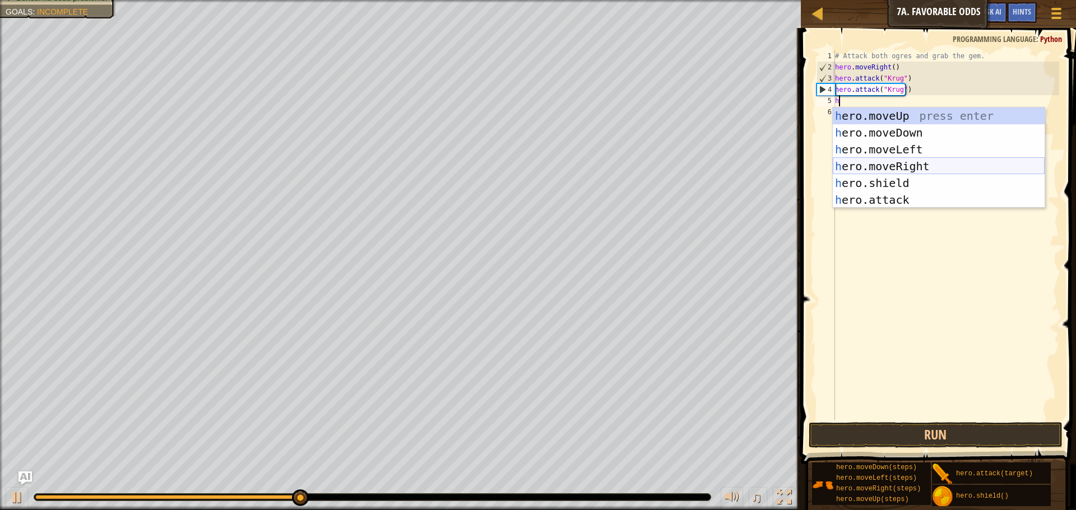
click at [908, 171] on div "h ero.moveUp press enter h ero.moveDown press enter h ero.moveLeft press enter …" at bounding box center [939, 175] width 212 height 134
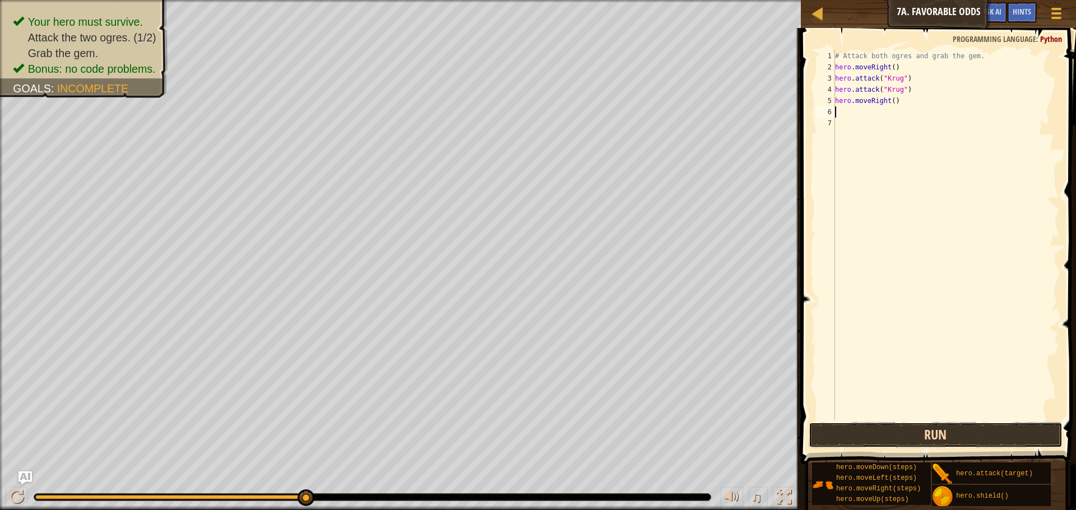
click at [873, 431] on button "Run" at bounding box center [935, 435] width 254 height 26
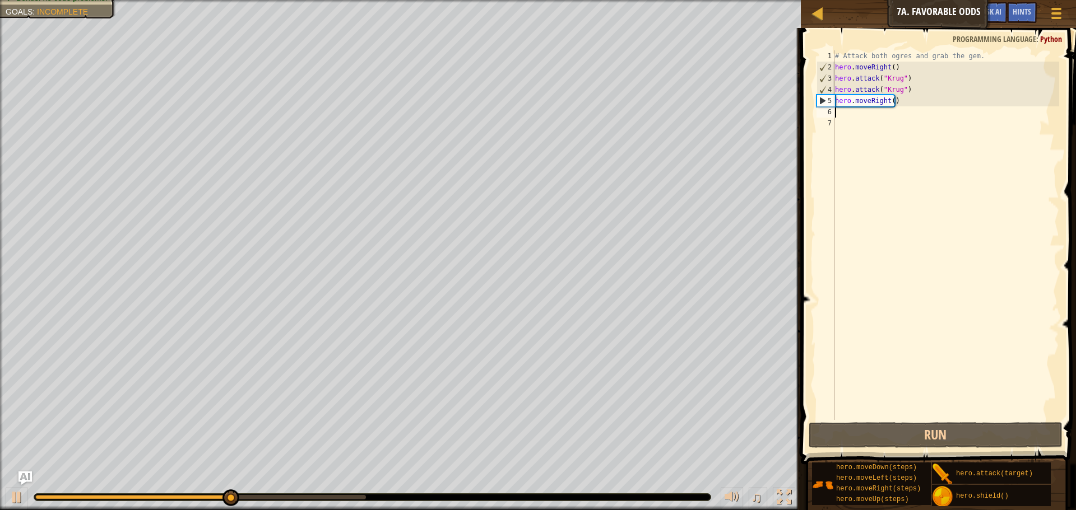
type textarea "h"
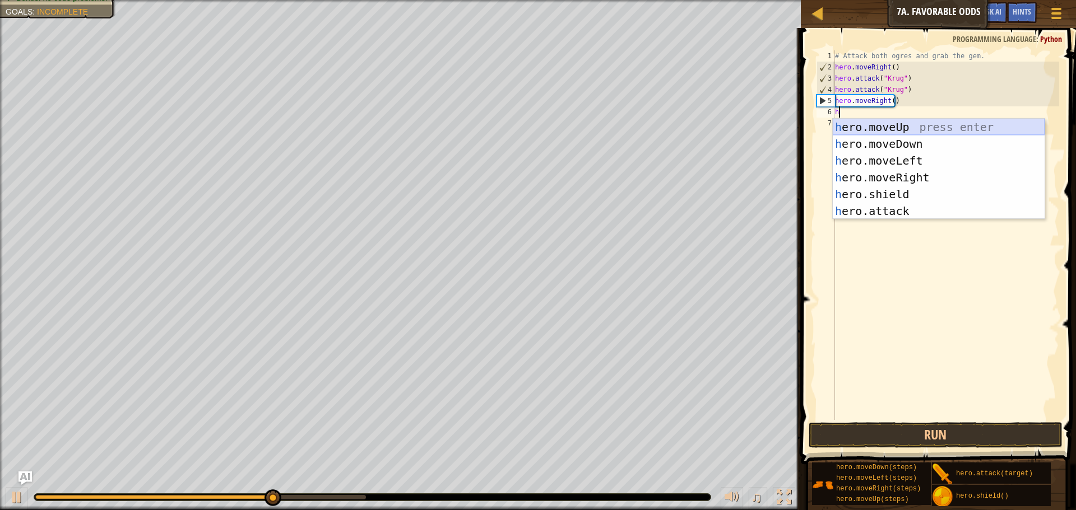
click at [900, 128] on div "h ero.moveUp press enter h ero.moveDown press enter h ero.moveLeft press enter …" at bounding box center [939, 186] width 212 height 134
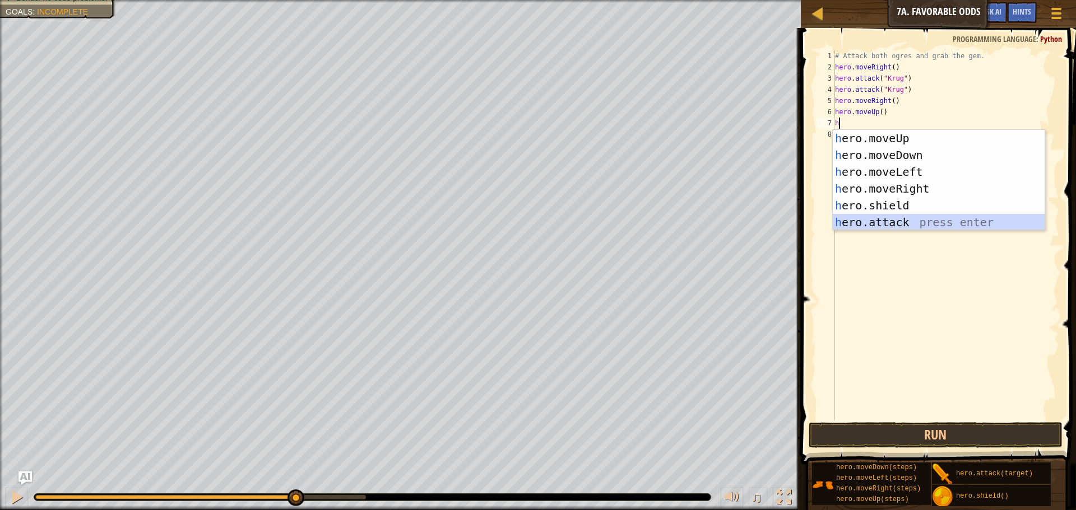
drag, startPoint x: 895, startPoint y: 219, endPoint x: 895, endPoint y: 182, distance: 36.4
click at [894, 219] on div "h ero.moveUp press enter h ero.moveDown press enter h ero.moveLeft press enter …" at bounding box center [939, 197] width 212 height 134
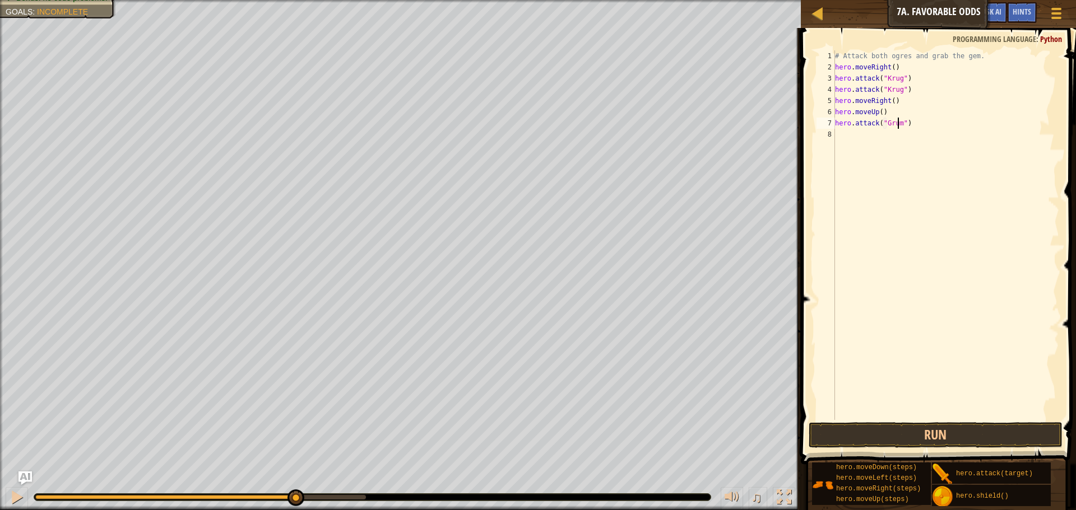
type textarea "hero.attack("Grump")"
click at [863, 134] on div "# Attack both ogres and grab the gem. hero . moveRight ( ) hero . attack ( "[PE…" at bounding box center [946, 246] width 226 height 392
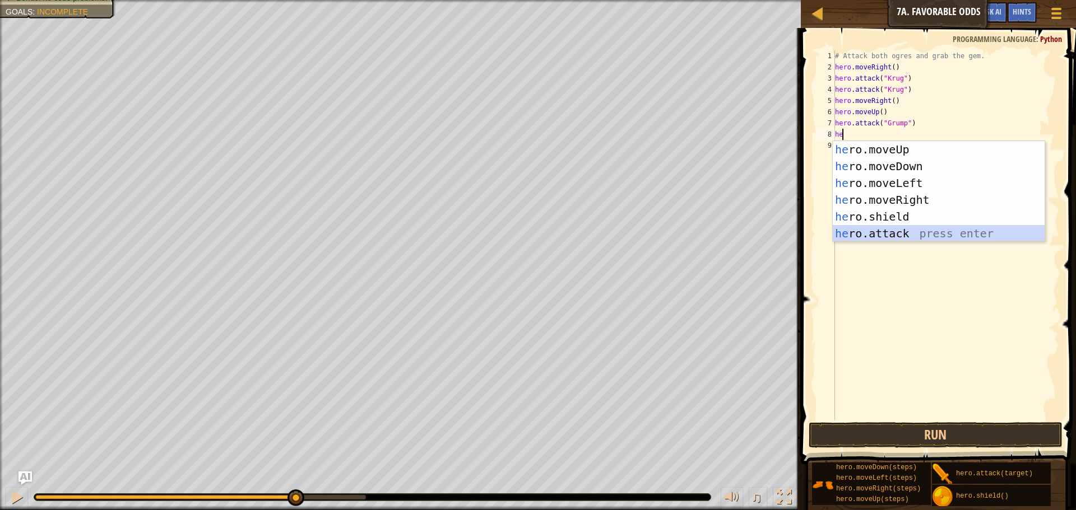
click at [883, 234] on div "he ro.moveUp press enter he ro.moveDown press enter he ro.moveLeft press enter …" at bounding box center [939, 208] width 212 height 134
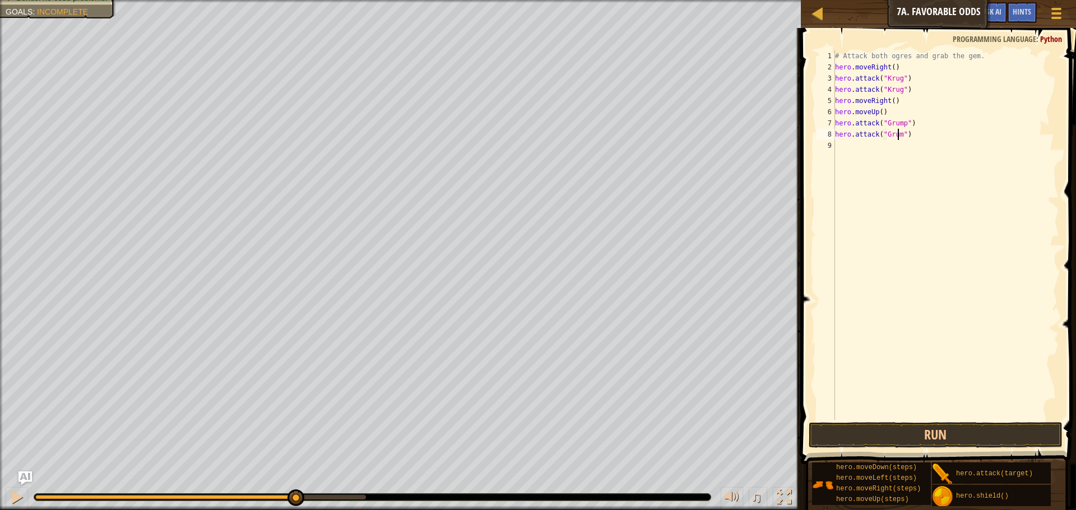
scroll to position [5, 6]
type textarea "hero.attack("Grump")"
click at [900, 437] on button "Run" at bounding box center [935, 435] width 254 height 26
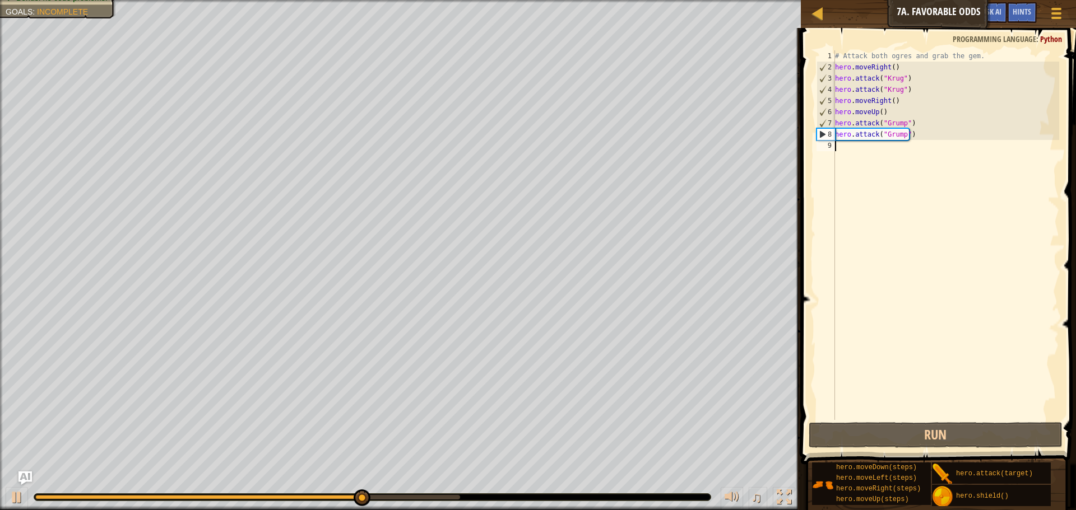
click at [845, 149] on div "# Attack both ogres and grab the gem. hero . moveRight ( ) hero . attack ( "[PE…" at bounding box center [946, 246] width 226 height 392
type textarea "h"
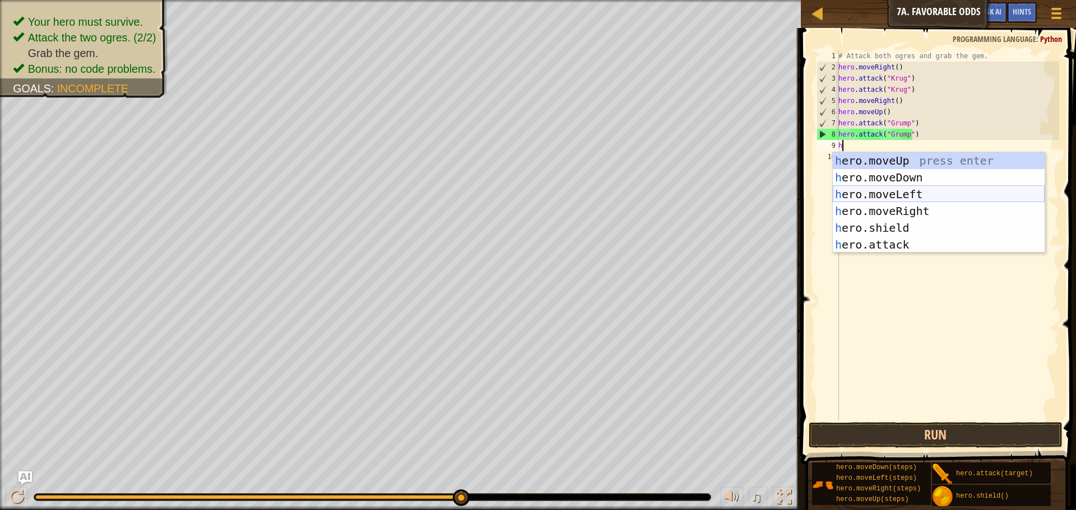
click at [909, 194] on div "h ero.moveUp press enter h ero.moveDown press enter h ero.moveLeft press enter …" at bounding box center [939, 219] width 212 height 134
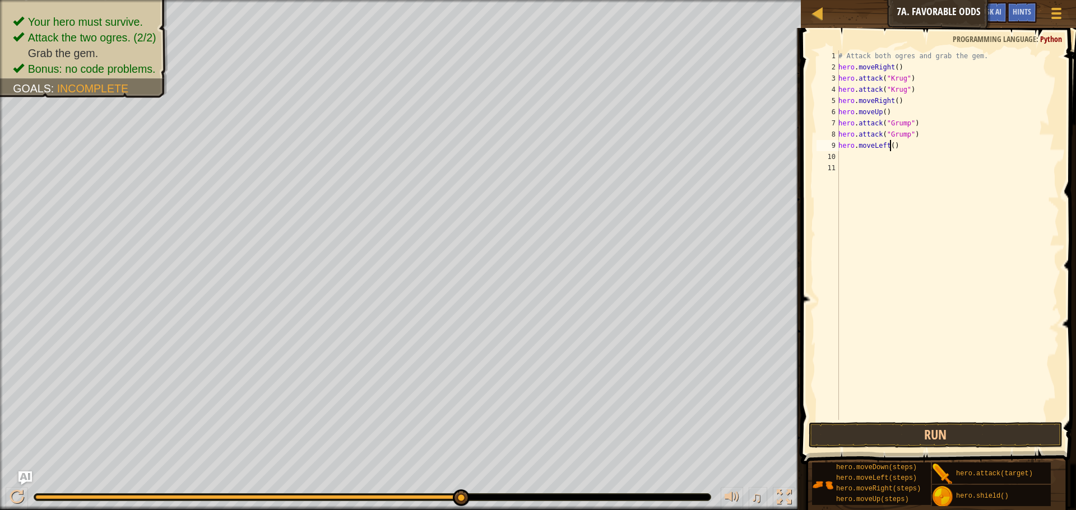
click at [890, 143] on div "# Attack both ogres and grab the gem. hero . moveRight ( ) hero . attack ( "[PE…" at bounding box center [947, 246] width 223 height 392
type textarea "hero.moveLeft(2)"
click at [914, 429] on button "Run" at bounding box center [935, 435] width 254 height 26
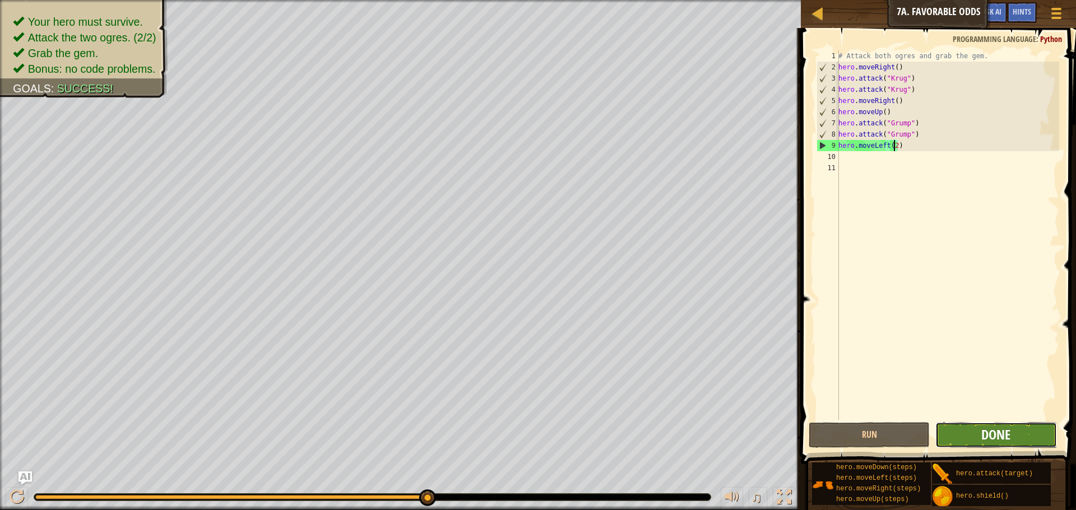
click at [1004, 434] on span "Done" at bounding box center [995, 435] width 29 height 18
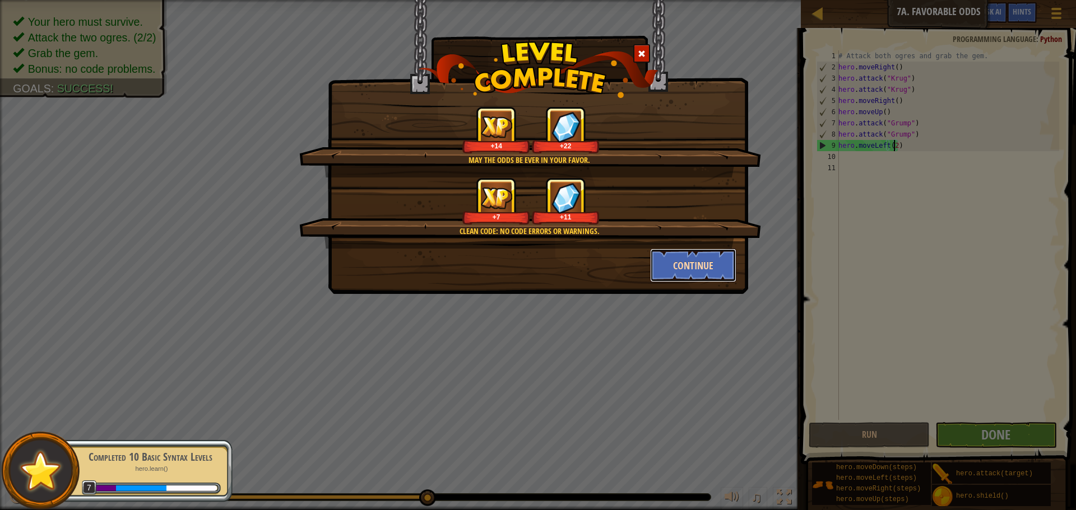
click at [653, 264] on button "Continue" at bounding box center [693, 266] width 87 height 34
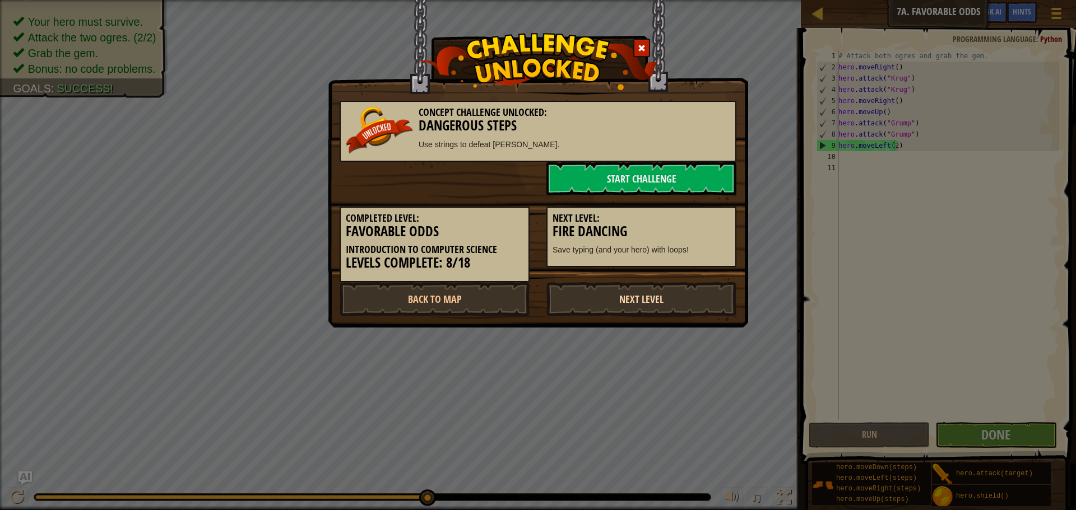
click at [676, 290] on link "Next Level" at bounding box center [641, 299] width 190 height 34
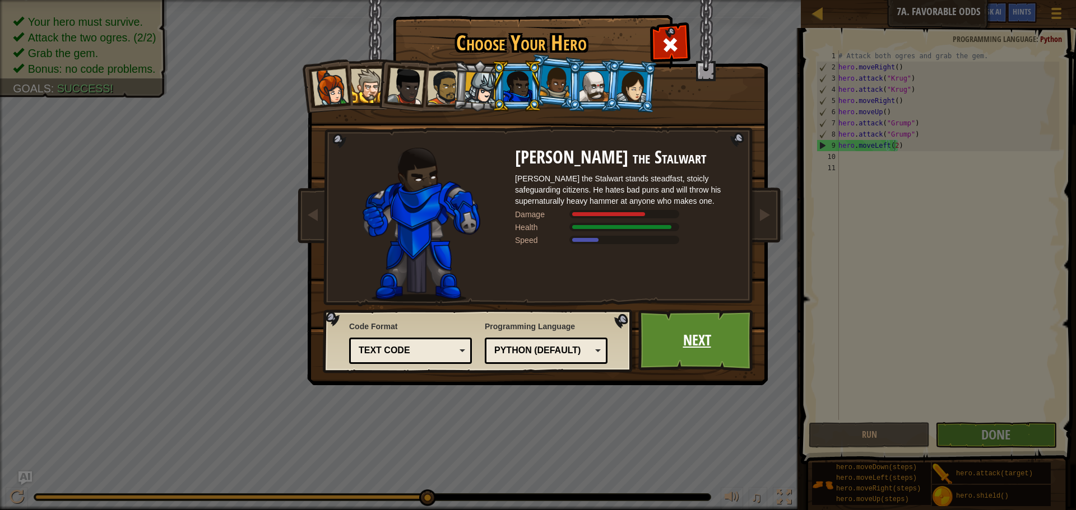
click at [702, 345] on link "Next" at bounding box center [696, 341] width 117 height 62
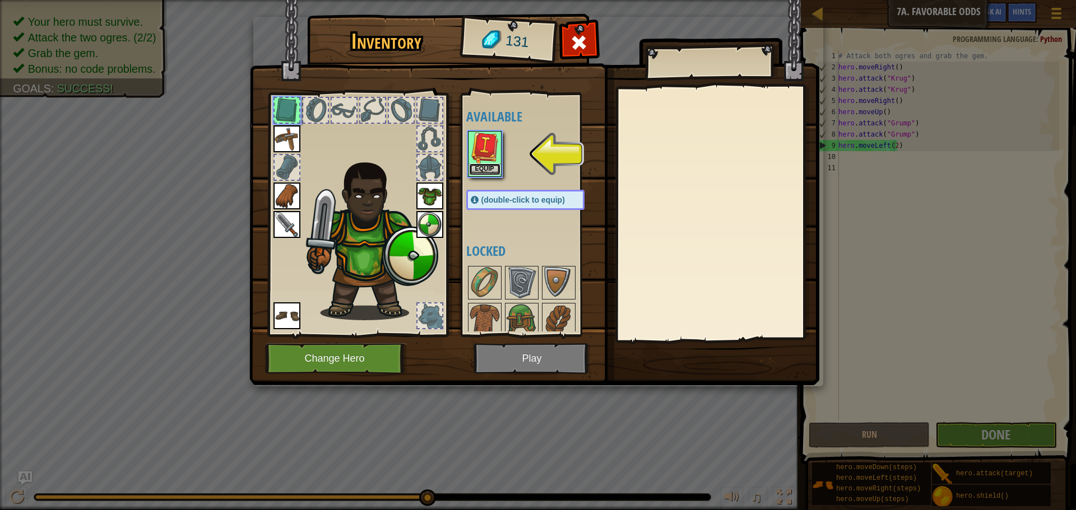
click at [492, 168] on button "Equip" at bounding box center [484, 170] width 31 height 12
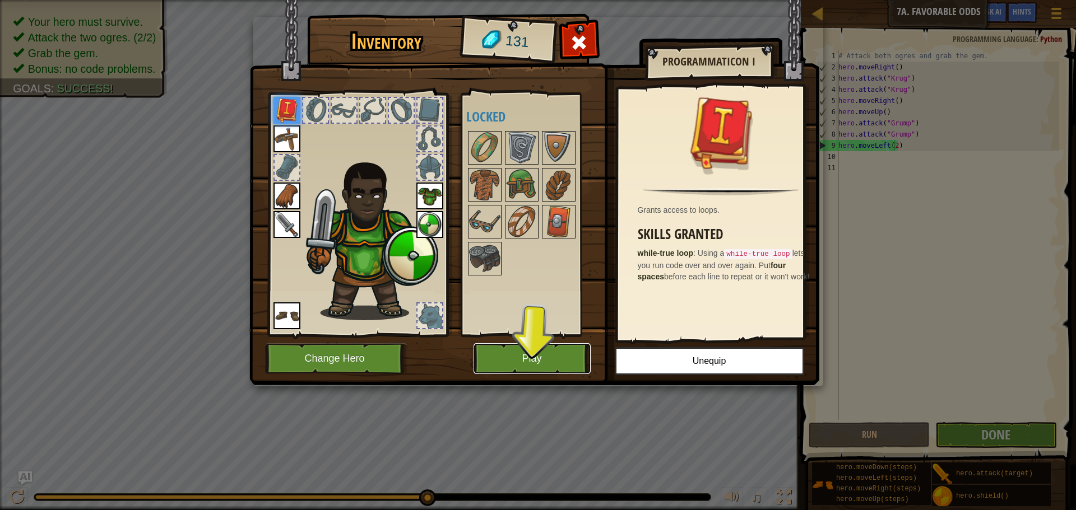
click at [535, 359] on button "Play" at bounding box center [531, 358] width 117 height 31
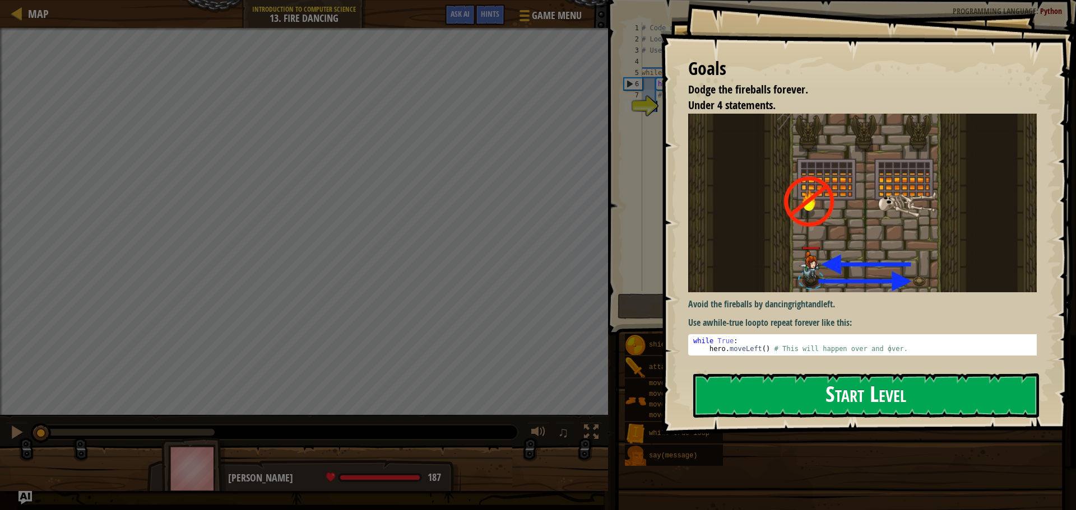
click at [757, 395] on button "Start Level" at bounding box center [866, 396] width 346 height 44
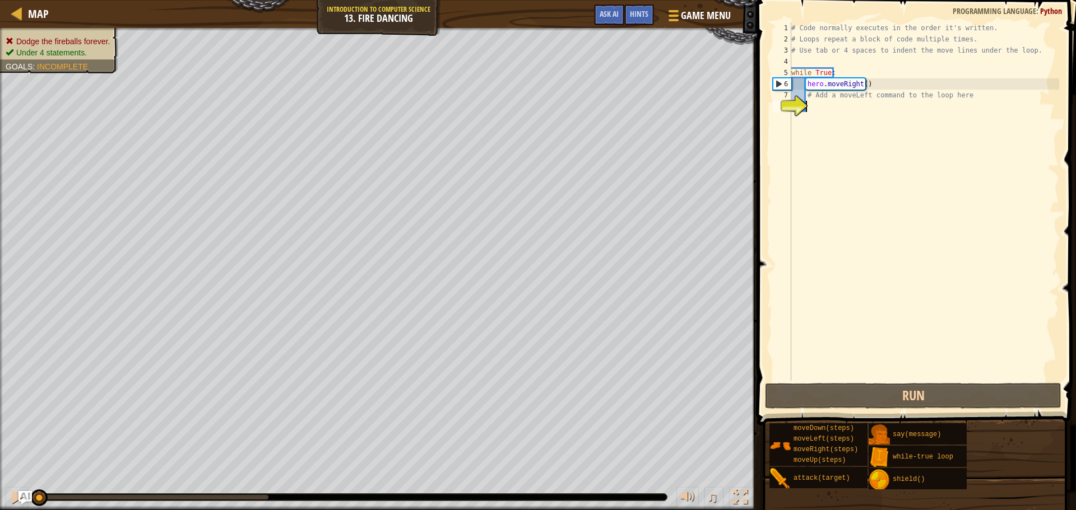
type textarea "w"
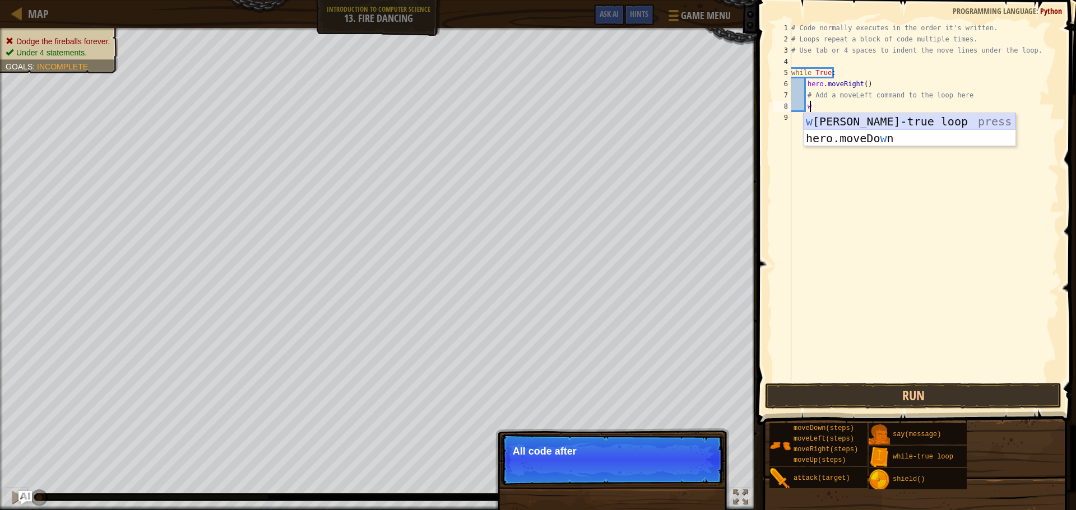
click at [885, 121] on div "w [PERSON_NAME]-true loop press enter hero.moveDo w n press enter" at bounding box center [909, 146] width 212 height 67
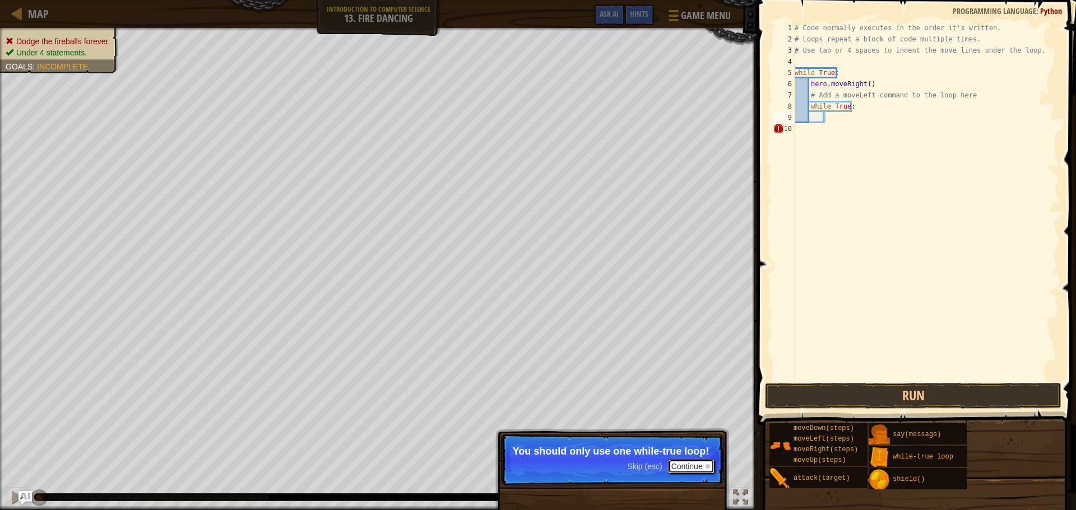
click at [698, 461] on button "Continue" at bounding box center [691, 466] width 47 height 15
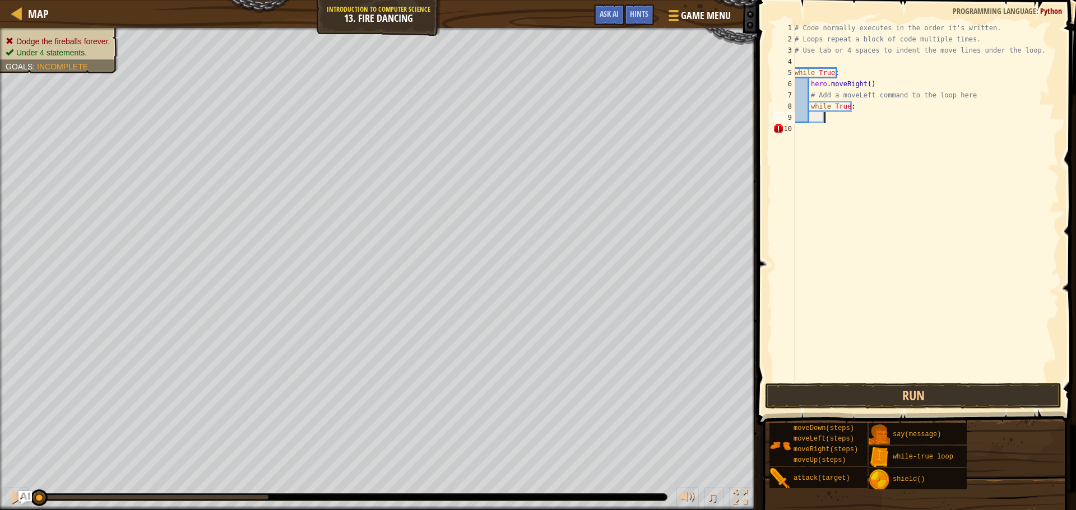
click at [858, 113] on div "# Code normally executes in the order it's written. # Loops repeat a block of c…" at bounding box center [925, 212] width 267 height 381
type textarea "w"
click at [860, 401] on button "Run" at bounding box center [913, 396] width 296 height 26
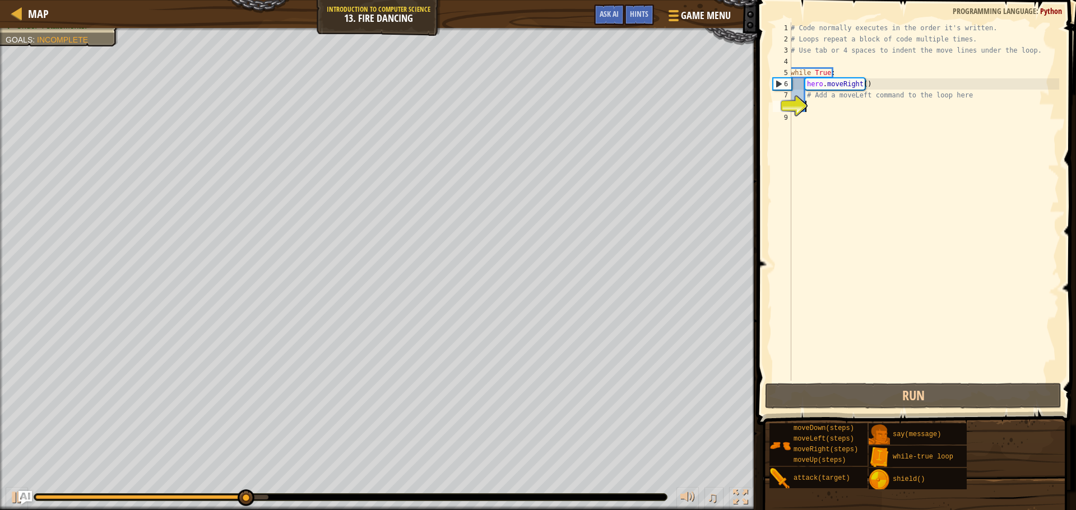
click at [817, 105] on div "# Code normally executes in the order it's written. # Loops repeat a block of c…" at bounding box center [923, 212] width 271 height 381
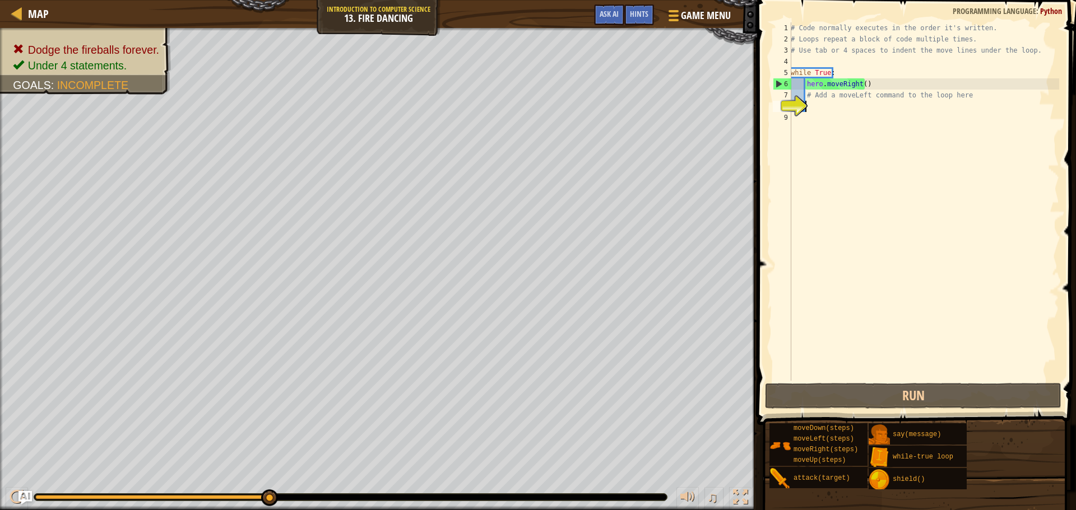
type textarea "h"
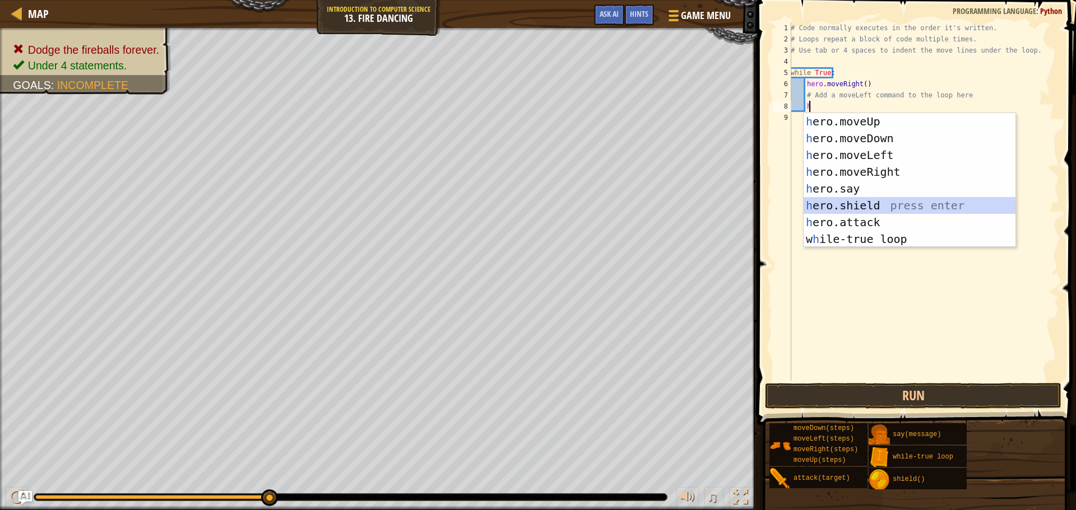
click at [872, 204] on div "h ero.moveUp press enter h ero.moveDown press enter h ero.moveLeft press enter …" at bounding box center [909, 197] width 212 height 168
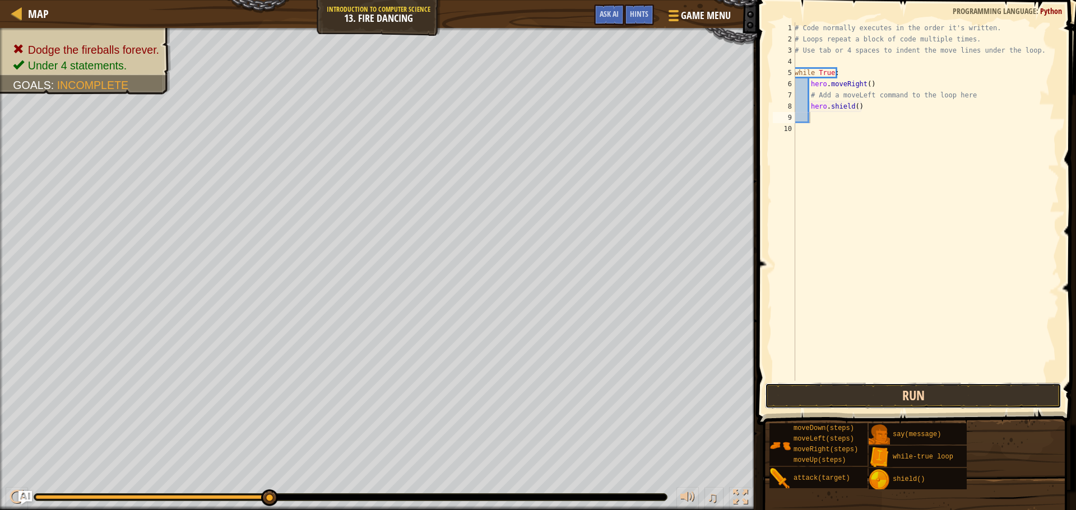
click at [893, 391] on button "Run" at bounding box center [913, 396] width 296 height 26
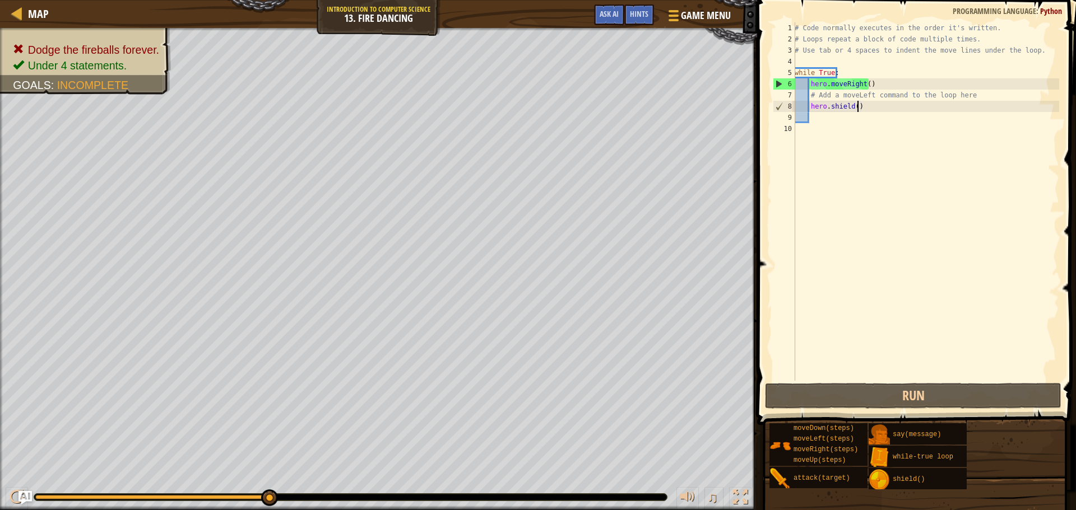
click at [862, 110] on div "# Code normally executes in the order it's written. # Loops repeat a block of c…" at bounding box center [925, 212] width 267 height 381
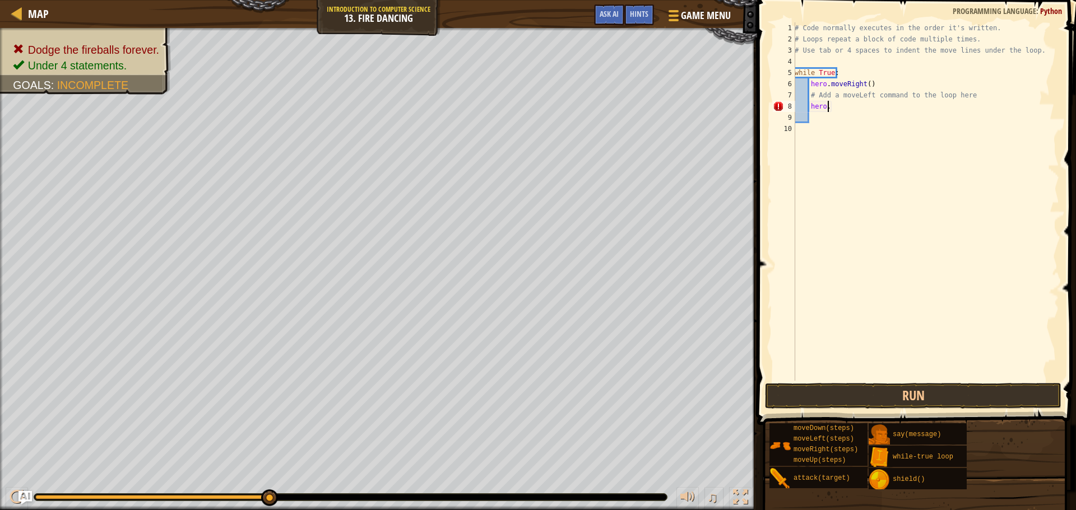
scroll to position [5, 2]
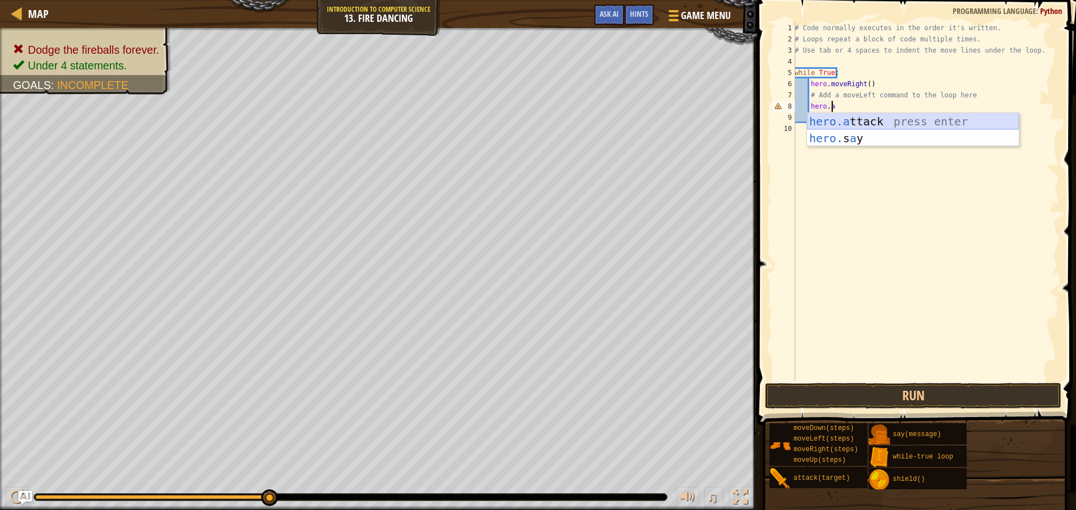
click at [860, 116] on div "hero.a ttack press enter hero. s a y press enter" at bounding box center [913, 146] width 212 height 67
type textarea "hero.attack("Enemy Name")"
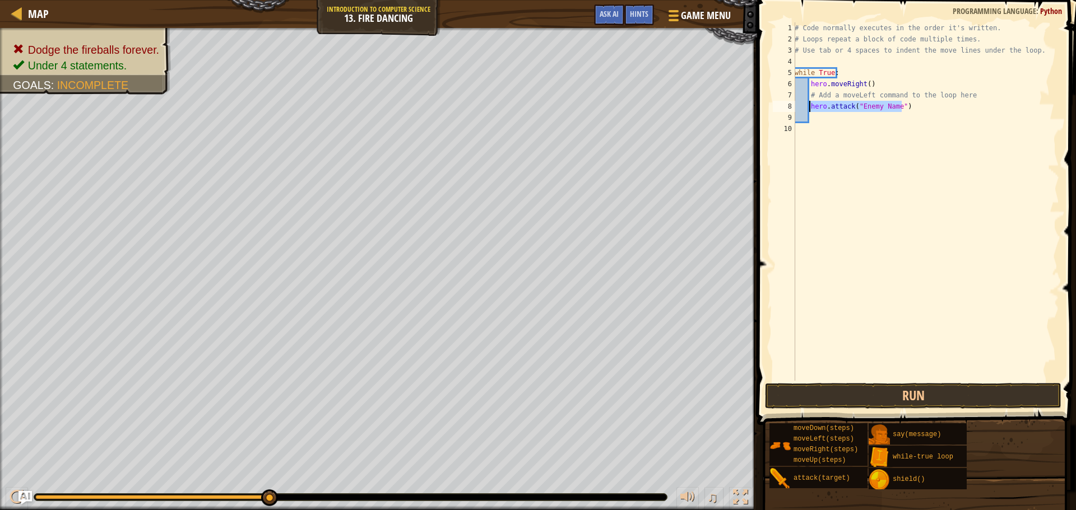
drag, startPoint x: 907, startPoint y: 111, endPoint x: 807, endPoint y: 107, distance: 99.2
click at [807, 107] on div "# Code normally executes in the order it's written. # Loops repeat a block of c…" at bounding box center [925, 212] width 267 height 381
click at [838, 71] on div "# Code normally executes in the order it's written. # Loops repeat a block of c…" at bounding box center [925, 212] width 267 height 381
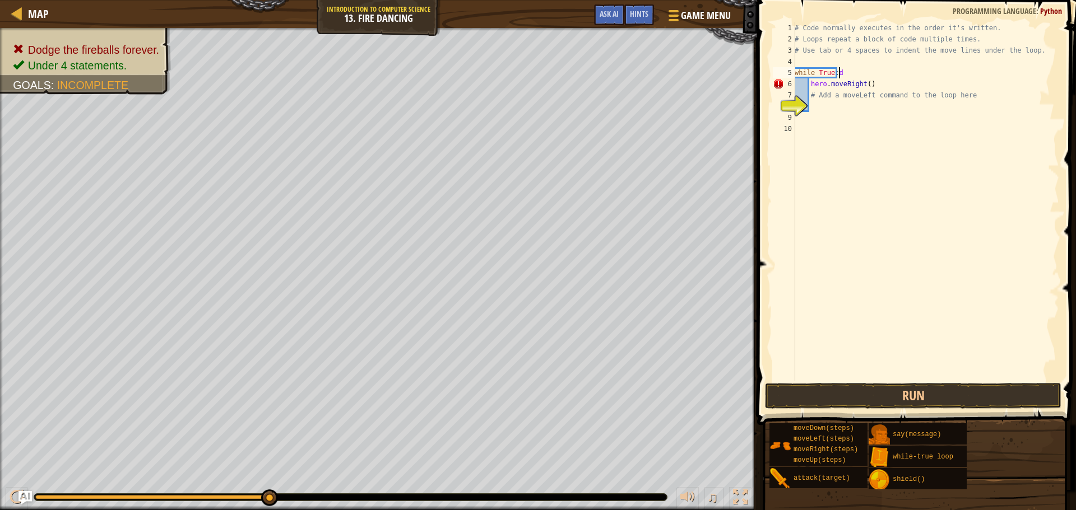
type textarea "while True:"
click at [812, 103] on div "# Code normally executes in the order it's written. # Loops repeat a block of c…" at bounding box center [925, 212] width 267 height 381
type textarea "h"
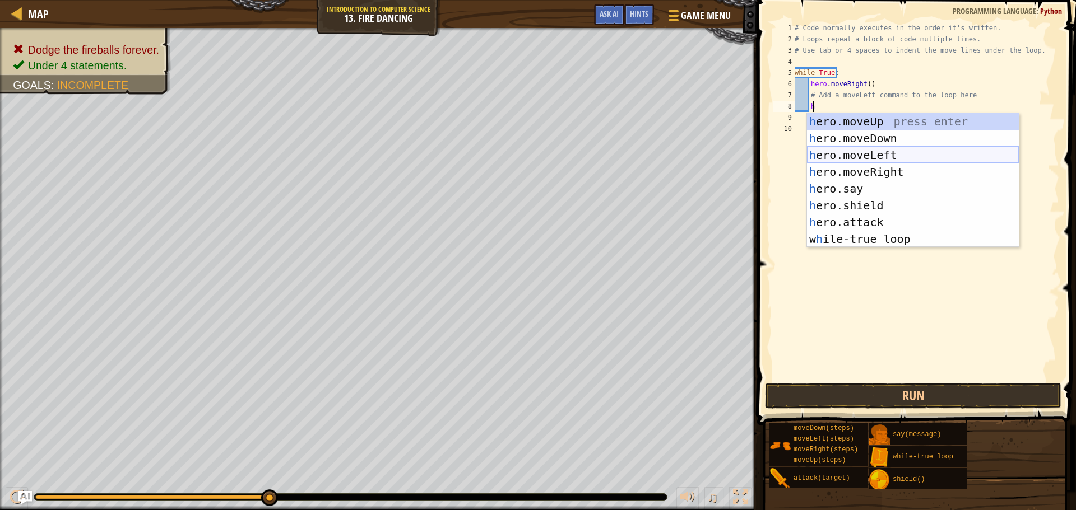
click at [901, 152] on div "h ero.moveUp press enter h ero.moveDown press enter h ero.moveLeft press enter …" at bounding box center [913, 197] width 212 height 168
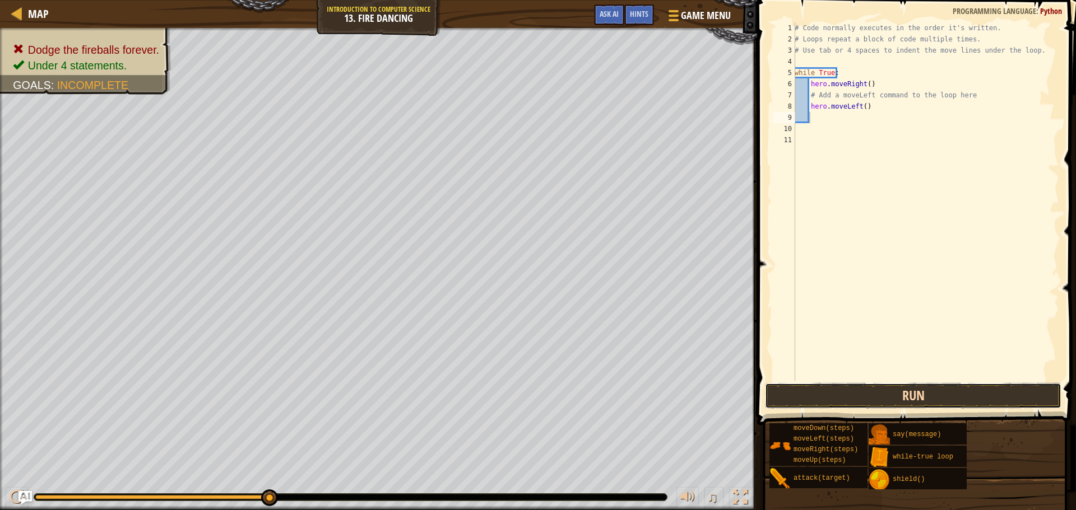
click at [861, 408] on button "Run" at bounding box center [913, 396] width 296 height 26
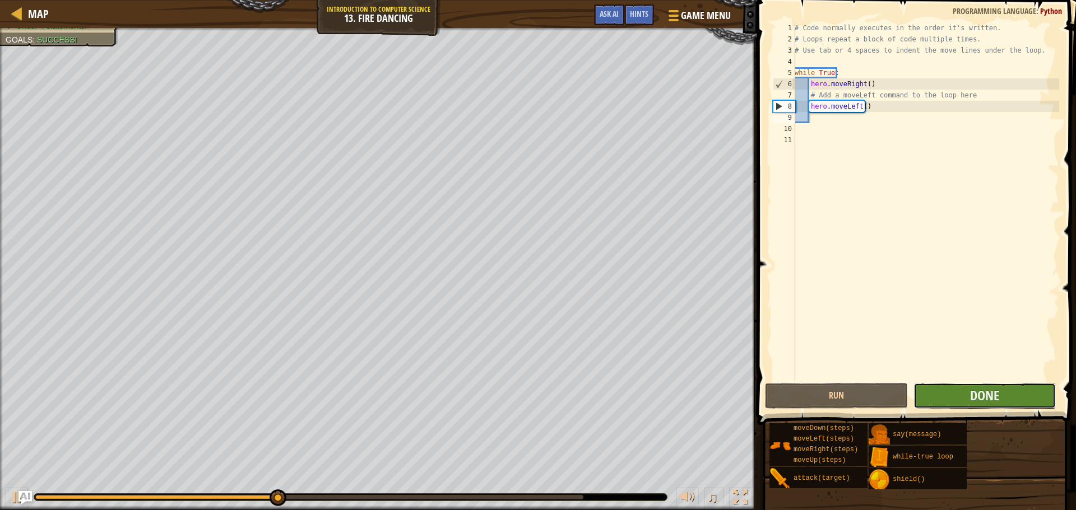
click at [968, 398] on button "Done" at bounding box center [984, 396] width 142 height 26
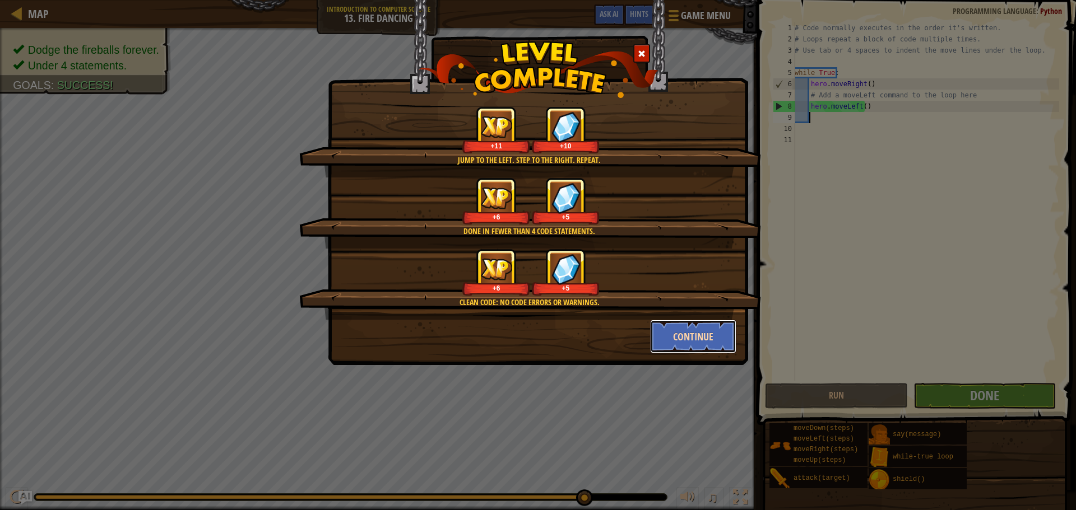
click at [687, 337] on button "Continue" at bounding box center [693, 337] width 87 height 34
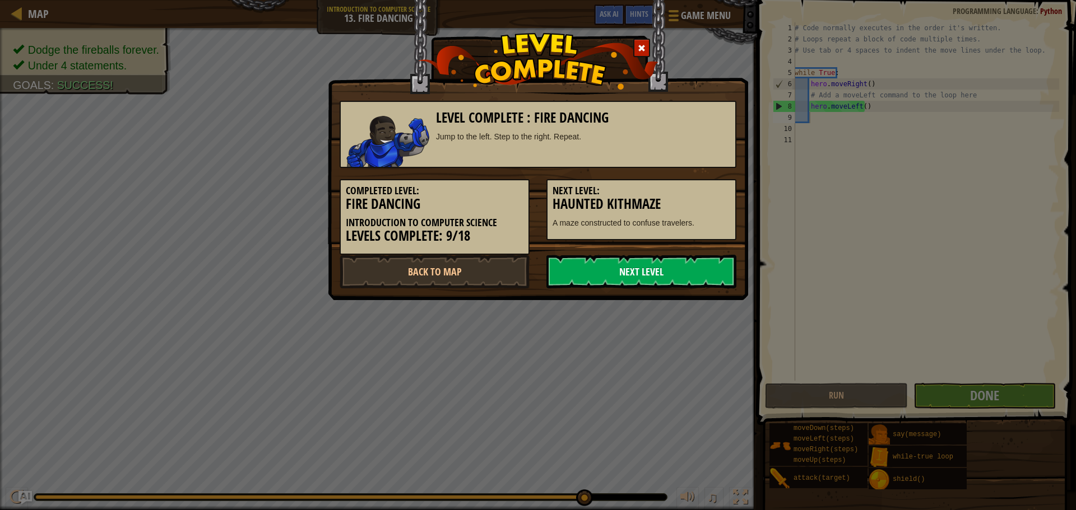
click at [662, 265] on link "Next Level" at bounding box center [641, 272] width 190 height 34
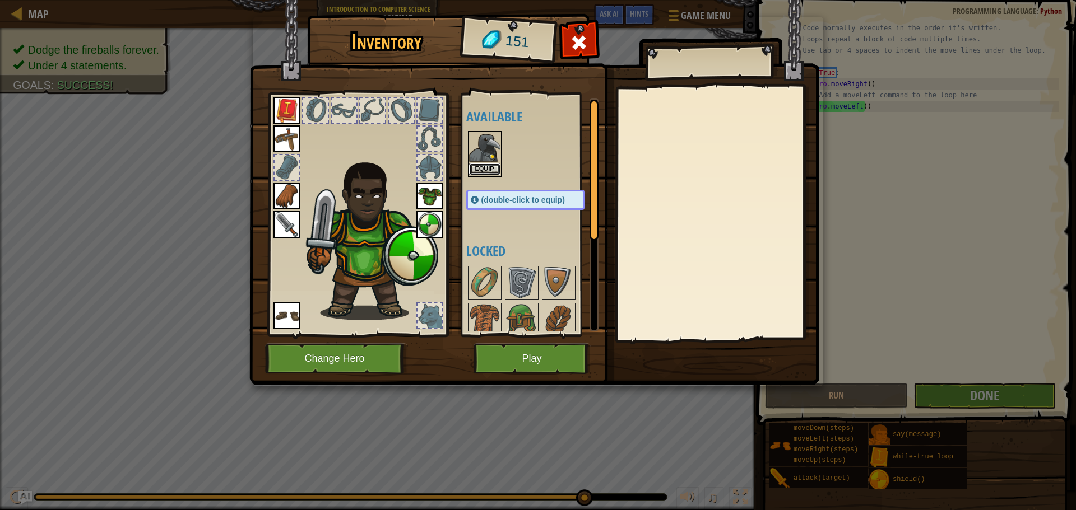
click at [484, 170] on button "Equip" at bounding box center [484, 170] width 31 height 12
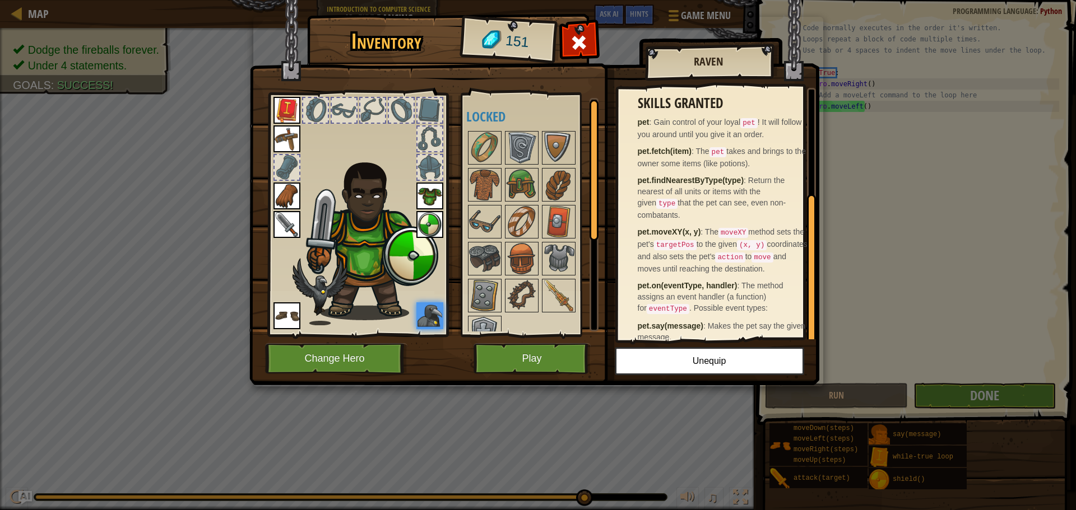
scroll to position [171, 0]
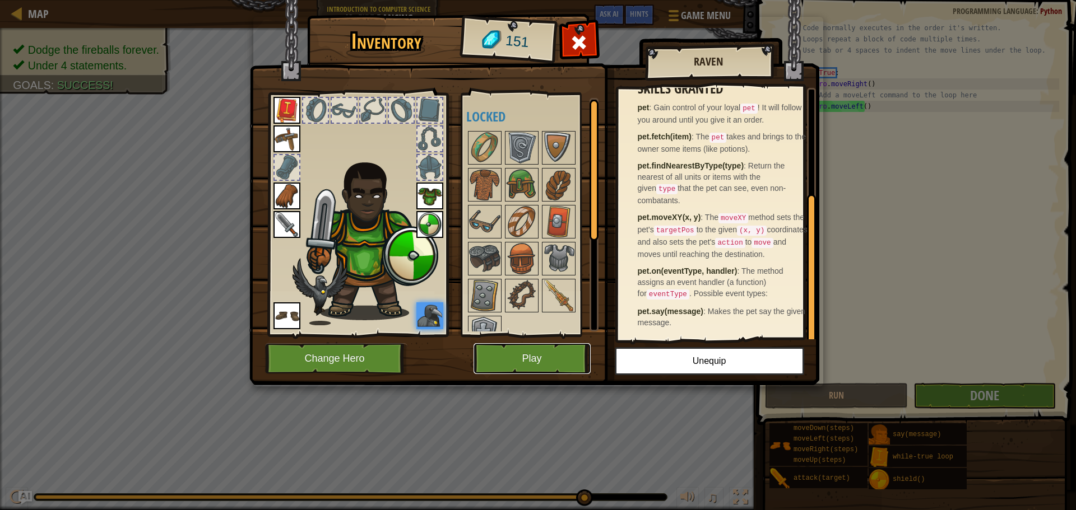
click at [533, 351] on button "Play" at bounding box center [531, 358] width 117 height 31
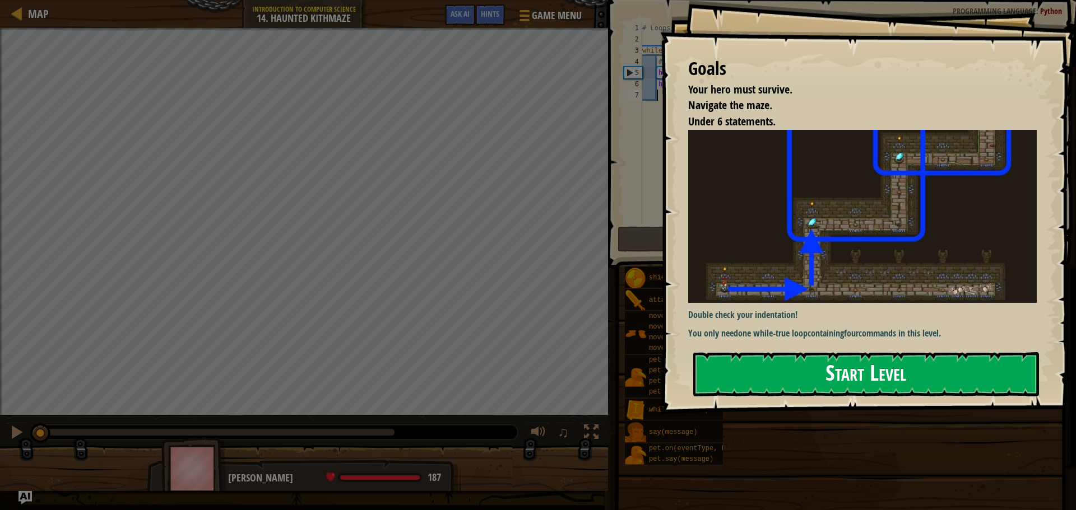
click at [784, 358] on button "Start Level" at bounding box center [866, 374] width 346 height 44
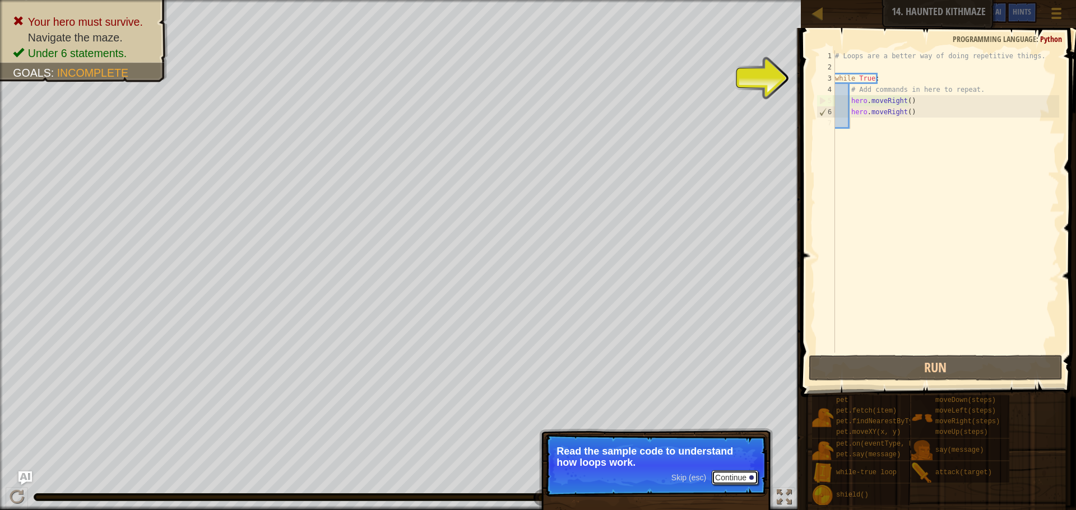
click at [741, 478] on button "Continue" at bounding box center [735, 478] width 47 height 15
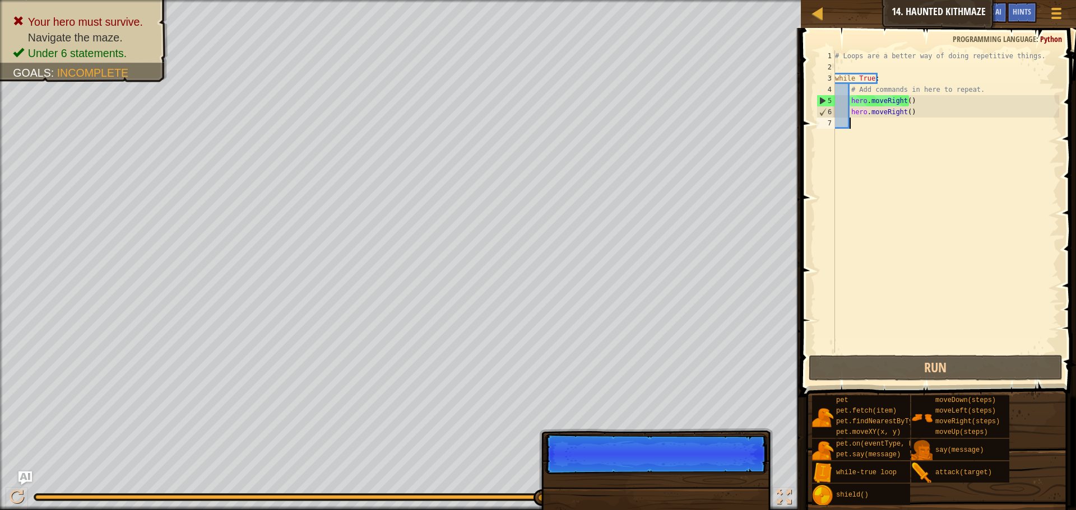
scroll to position [5, 1]
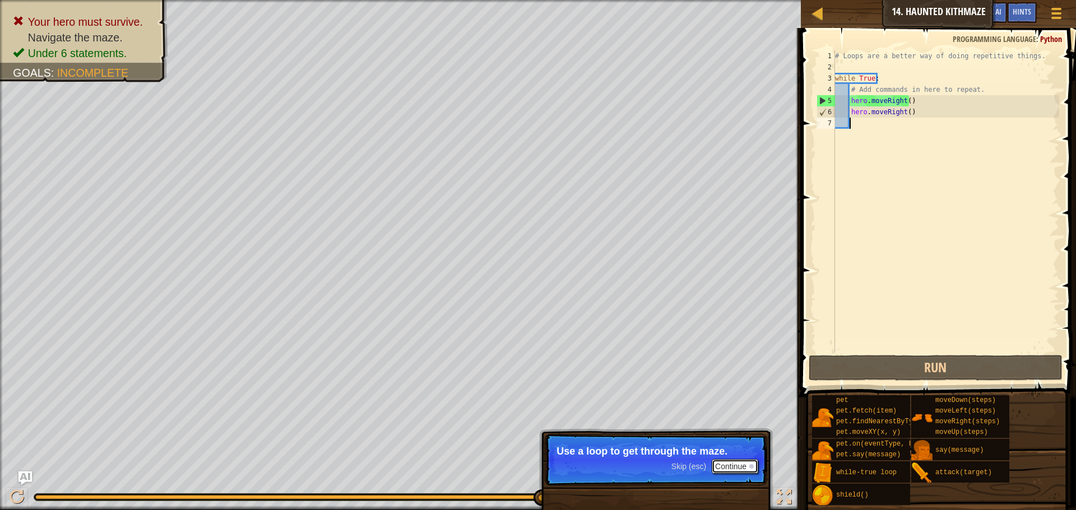
click at [731, 469] on button "Continue" at bounding box center [735, 466] width 47 height 15
click at [728, 470] on button "Continue" at bounding box center [735, 466] width 47 height 15
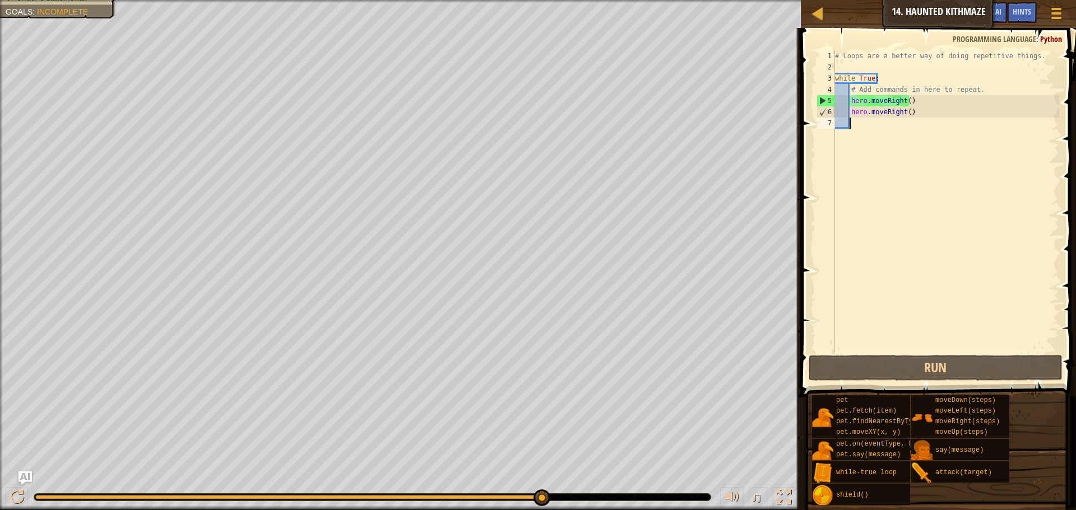
type textarea "h"
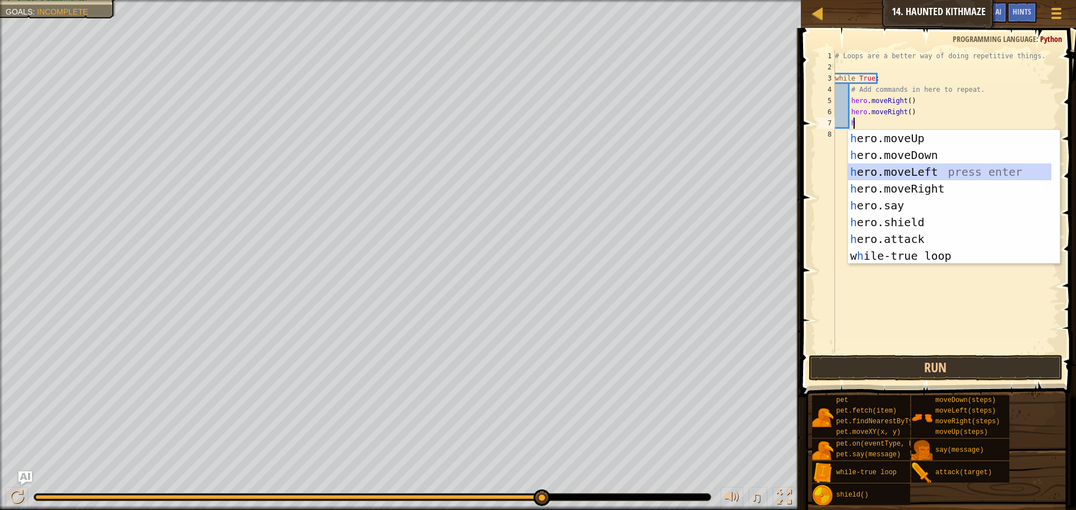
click at [886, 169] on div "h ero.moveUp press enter h ero.moveDown press enter h ero.moveLeft press enter …" at bounding box center [949, 214] width 203 height 168
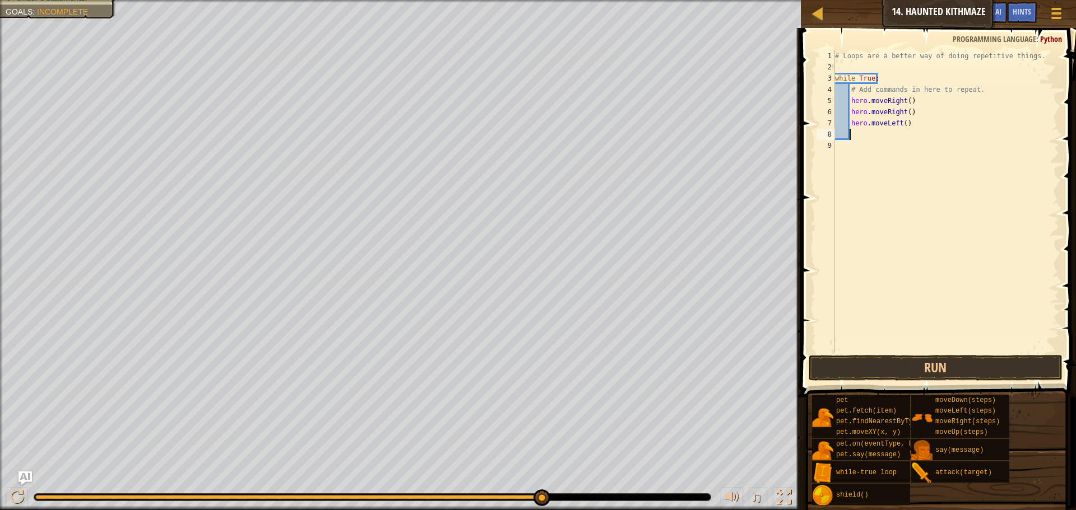
click at [900, 124] on div "# Loops are a better way of doing repetitive things. while True : # Add command…" at bounding box center [946, 212] width 226 height 325
click at [964, 362] on button "Run" at bounding box center [935, 368] width 254 height 26
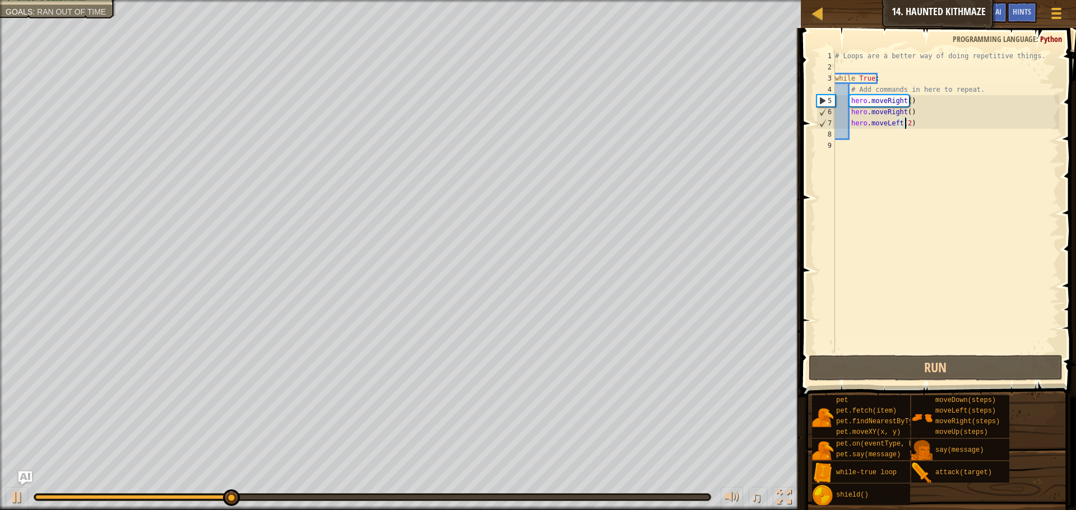
click at [903, 124] on div "# Loops are a better way of doing repetitive things. while True : # Add command…" at bounding box center [946, 212] width 226 height 325
click at [908, 122] on div "# Loops are a better way of doing repetitive things. while True : # Add command…" at bounding box center [946, 212] width 226 height 325
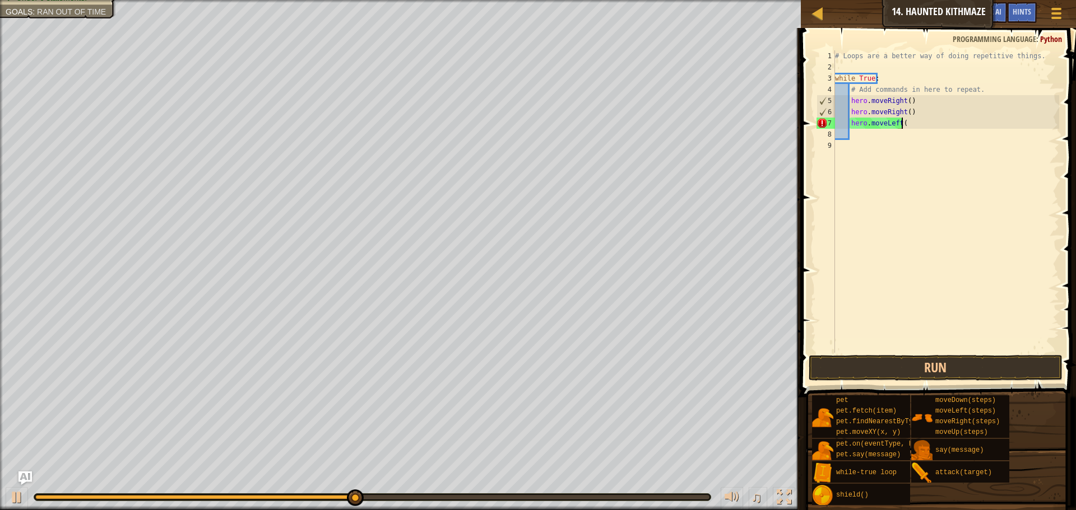
scroll to position [5, 4]
click at [882, 368] on button "Run" at bounding box center [935, 368] width 254 height 26
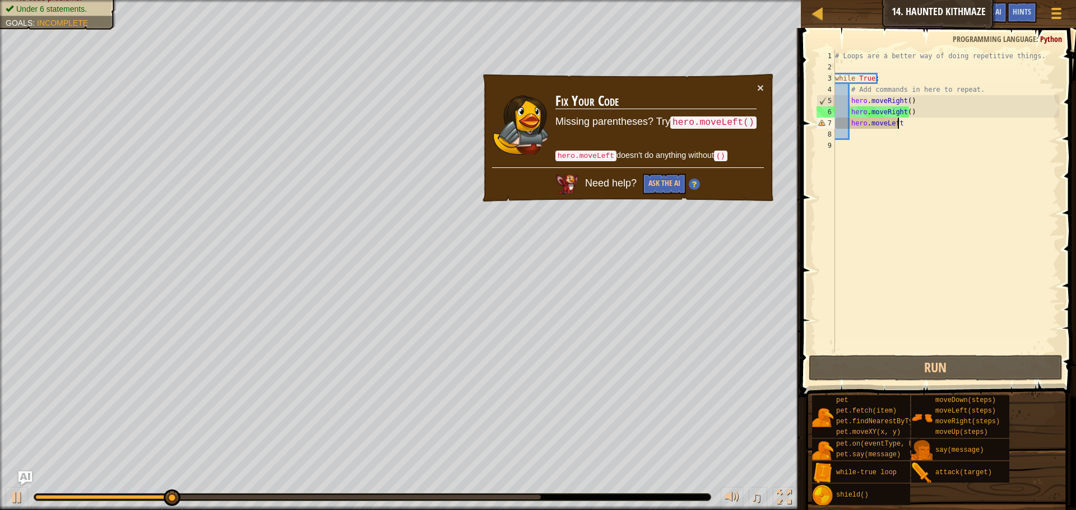
scroll to position [5, 5]
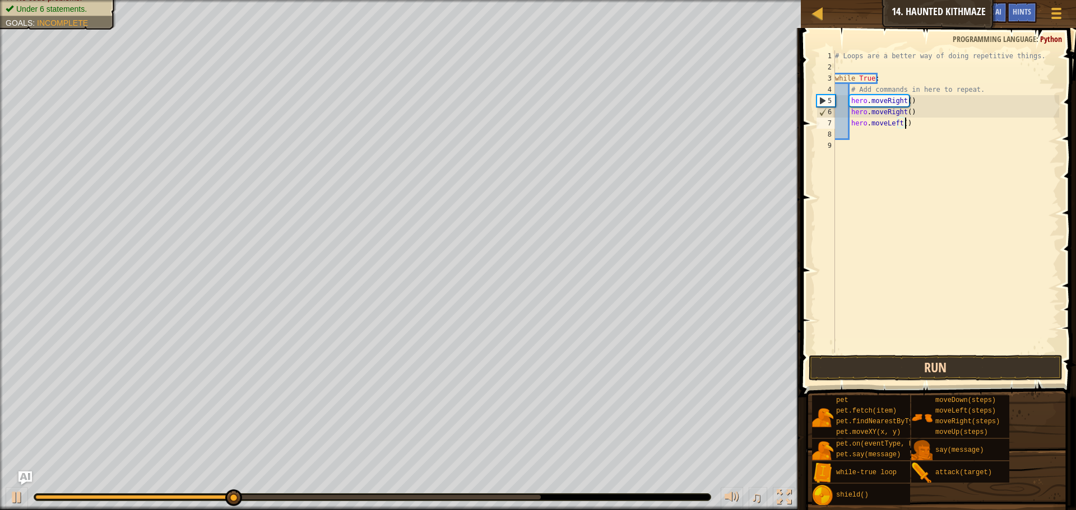
type textarea "hero.moveLeft()"
click at [926, 371] on button "Run" at bounding box center [935, 368] width 254 height 26
